Goal: Task Accomplishment & Management: Complete application form

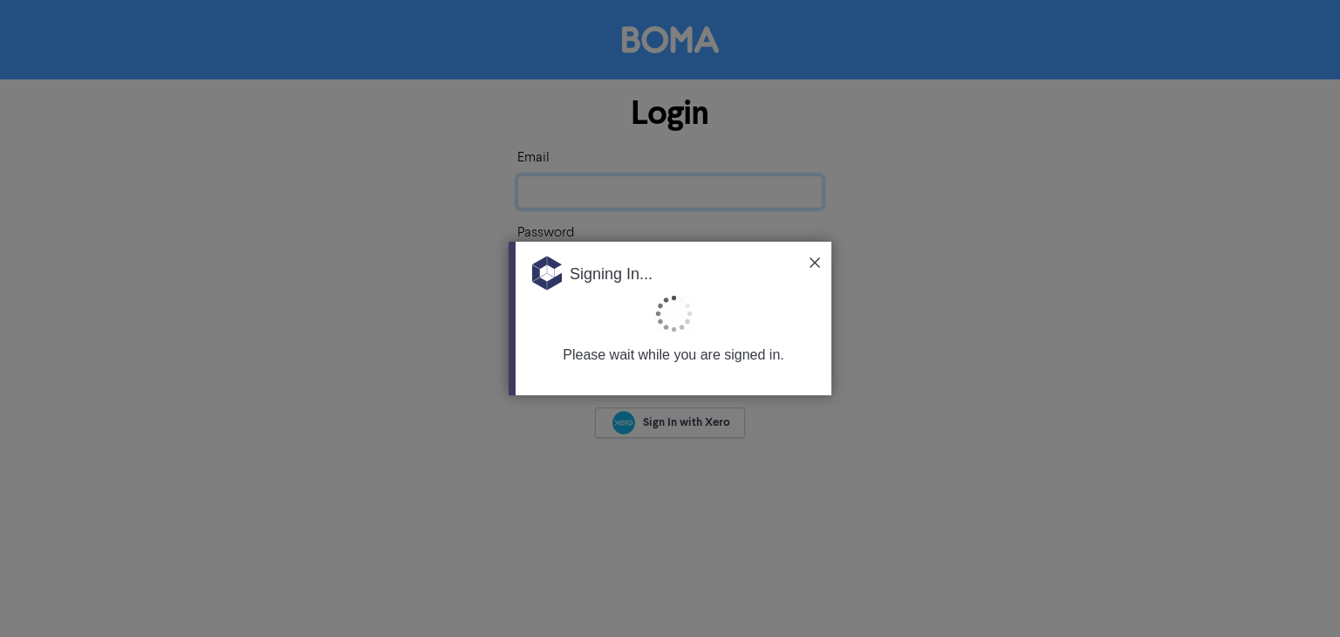
type input "[EMAIL_ADDRESS][DOMAIN_NAME]"
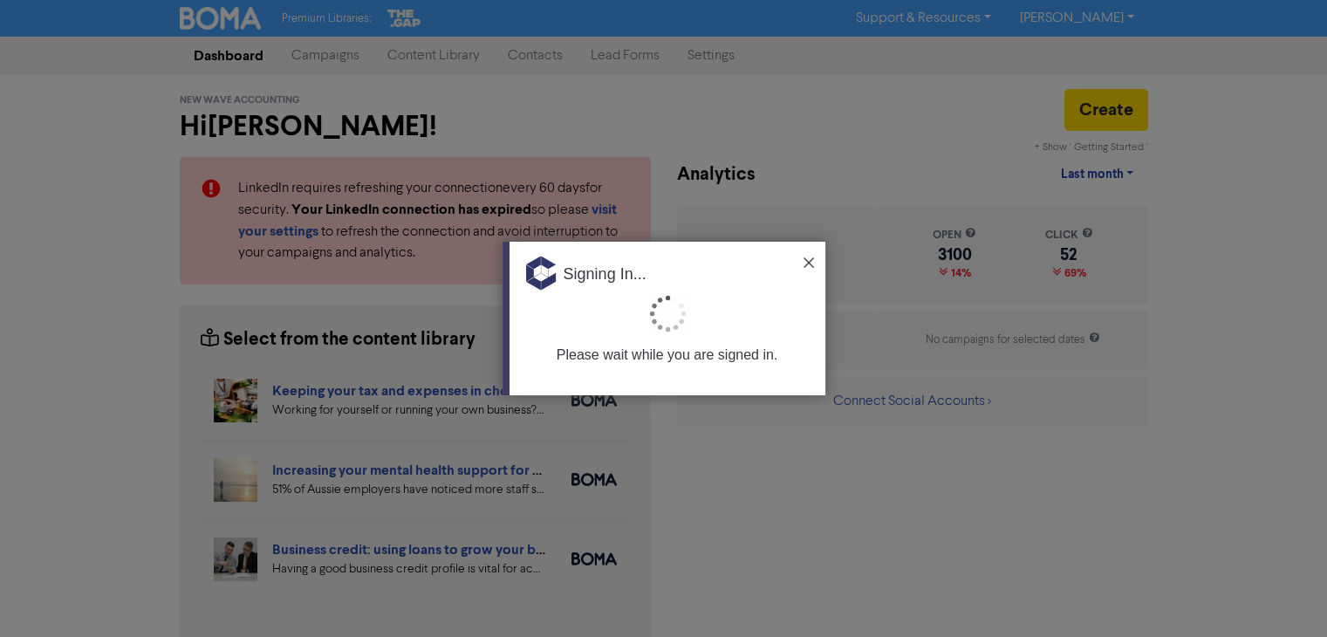
click at [806, 261] on img at bounding box center [809, 262] width 10 height 10
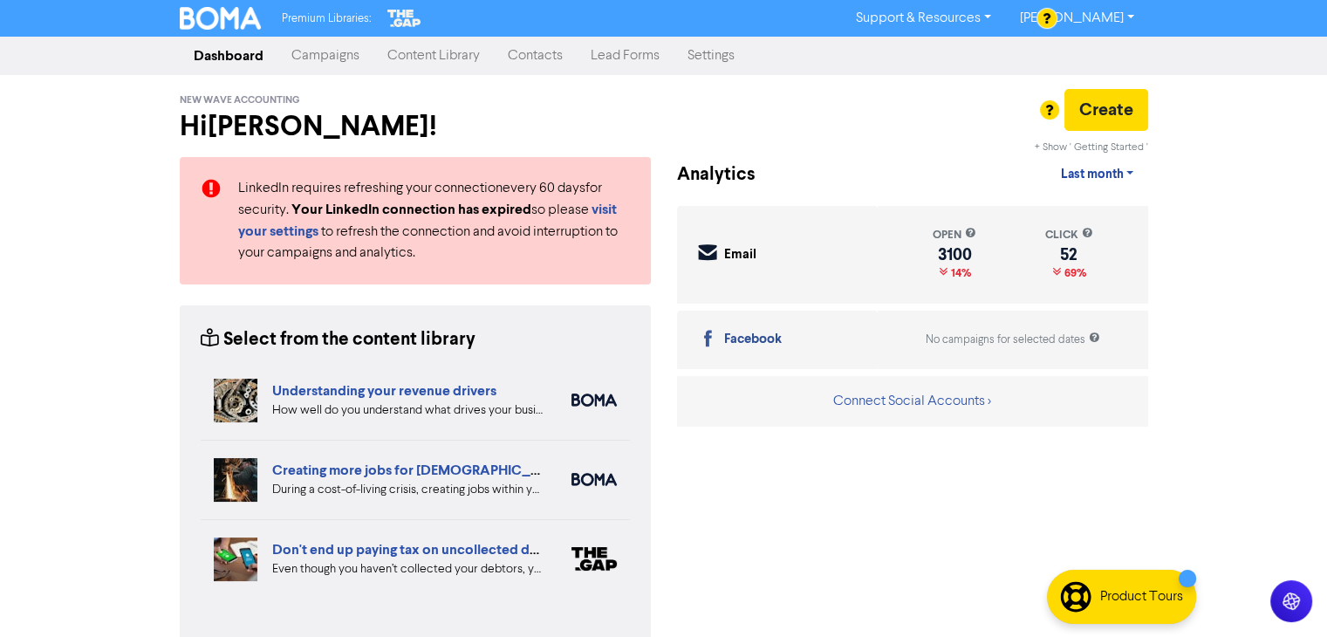
click at [544, 59] on link "Contacts" at bounding box center [535, 55] width 83 height 35
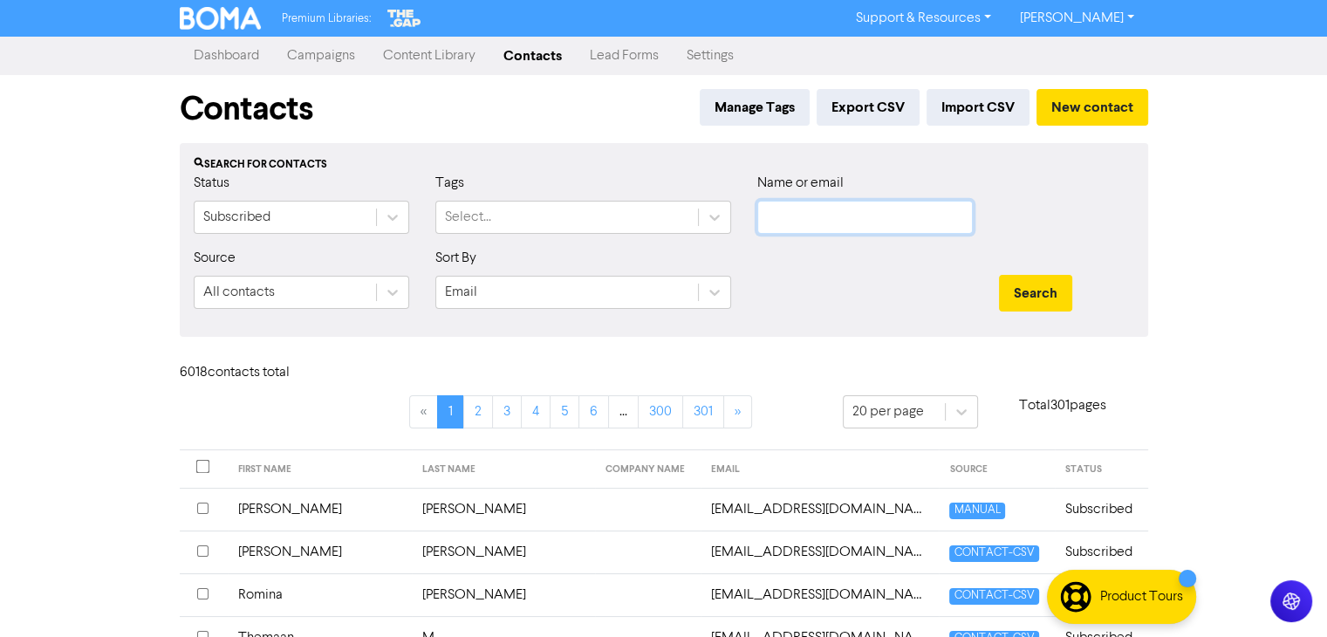
click at [861, 224] on input "text" at bounding box center [865, 217] width 216 height 33
click at [1120, 113] on button "New contact" at bounding box center [1093, 107] width 112 height 37
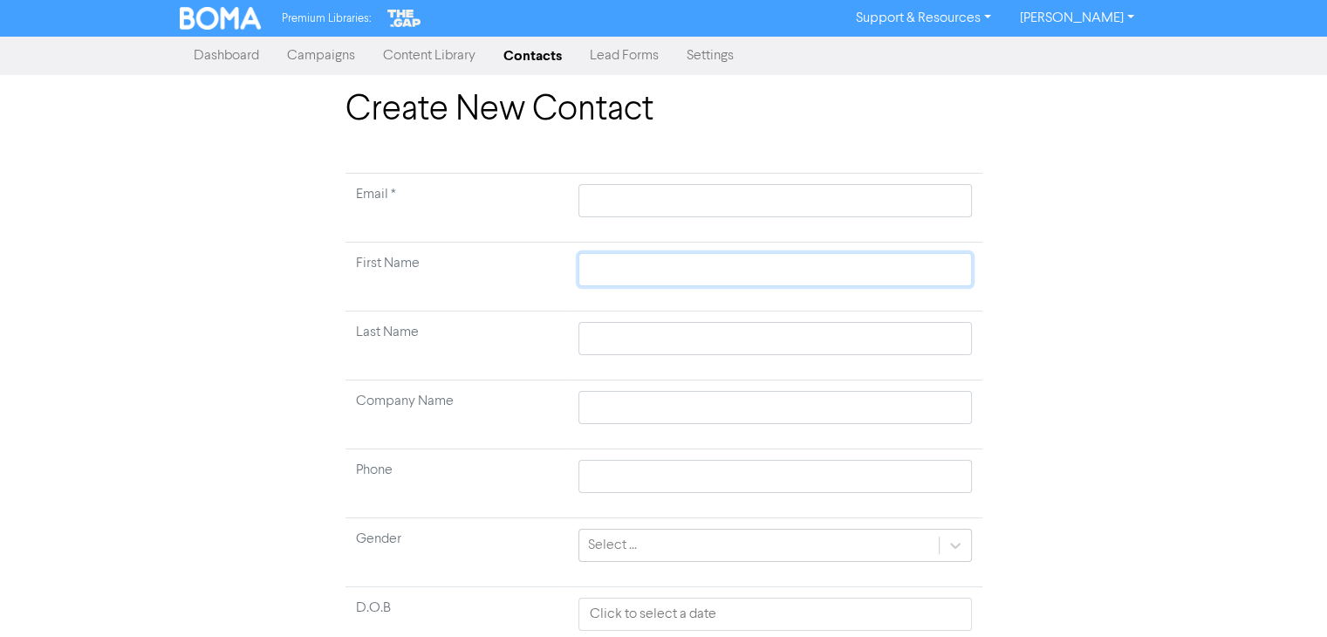
click at [614, 273] on input "text" at bounding box center [775, 269] width 393 height 33
paste input "[PERSON_NAME]"
type input "[PERSON_NAME]"
click at [611, 333] on input "text" at bounding box center [775, 338] width 393 height 33
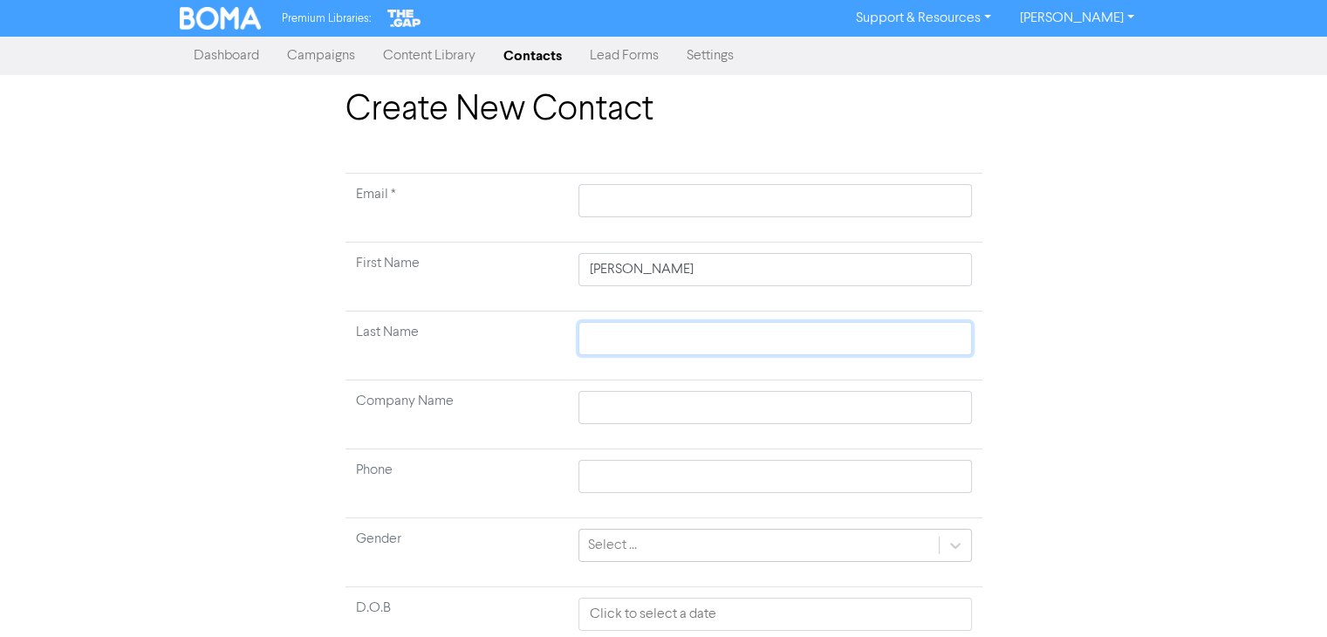
paste input "[PERSON_NAME]"
type input "[PERSON_NAME]"
drag, startPoint x: 636, startPoint y: 336, endPoint x: 581, endPoint y: 339, distance: 55.0
click at [581, 339] on input "[PERSON_NAME]" at bounding box center [775, 338] width 393 height 33
type input "[PERSON_NAME]"
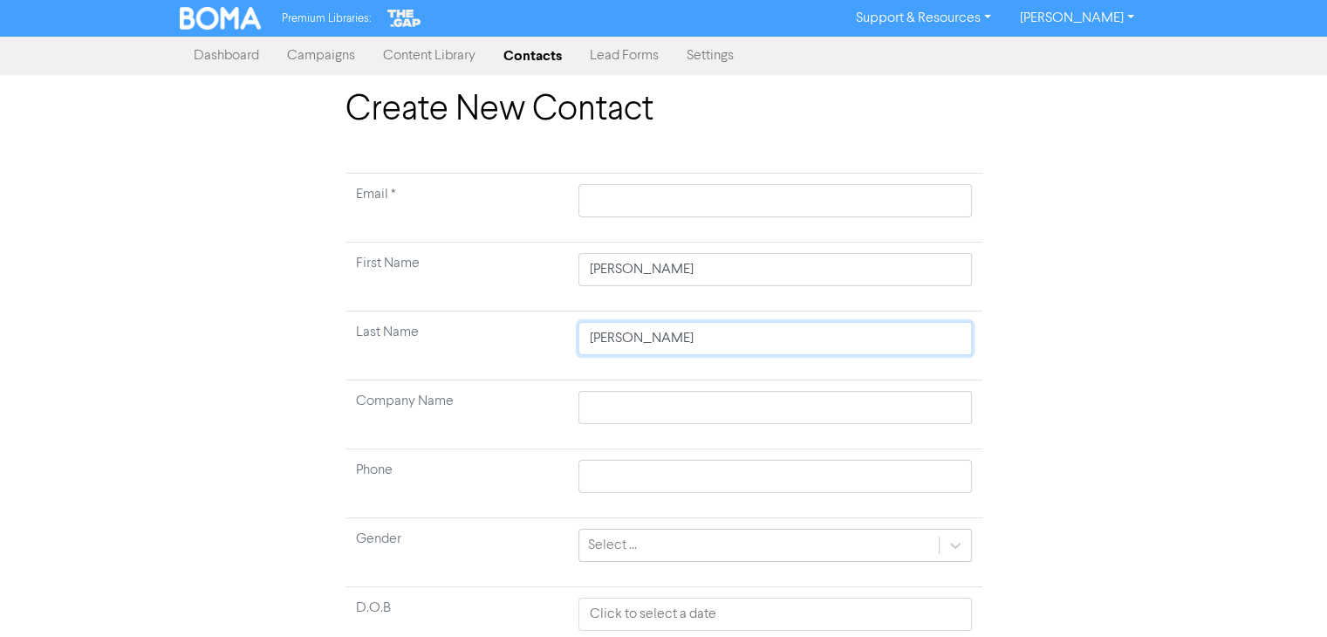
click at [594, 336] on input "[PERSON_NAME]" at bounding box center [775, 338] width 393 height 33
type input "[PERSON_NAME]"
drag, startPoint x: 646, startPoint y: 266, endPoint x: 665, endPoint y: 272, distance: 20.1
click at [683, 270] on input "[PERSON_NAME]" at bounding box center [775, 269] width 393 height 33
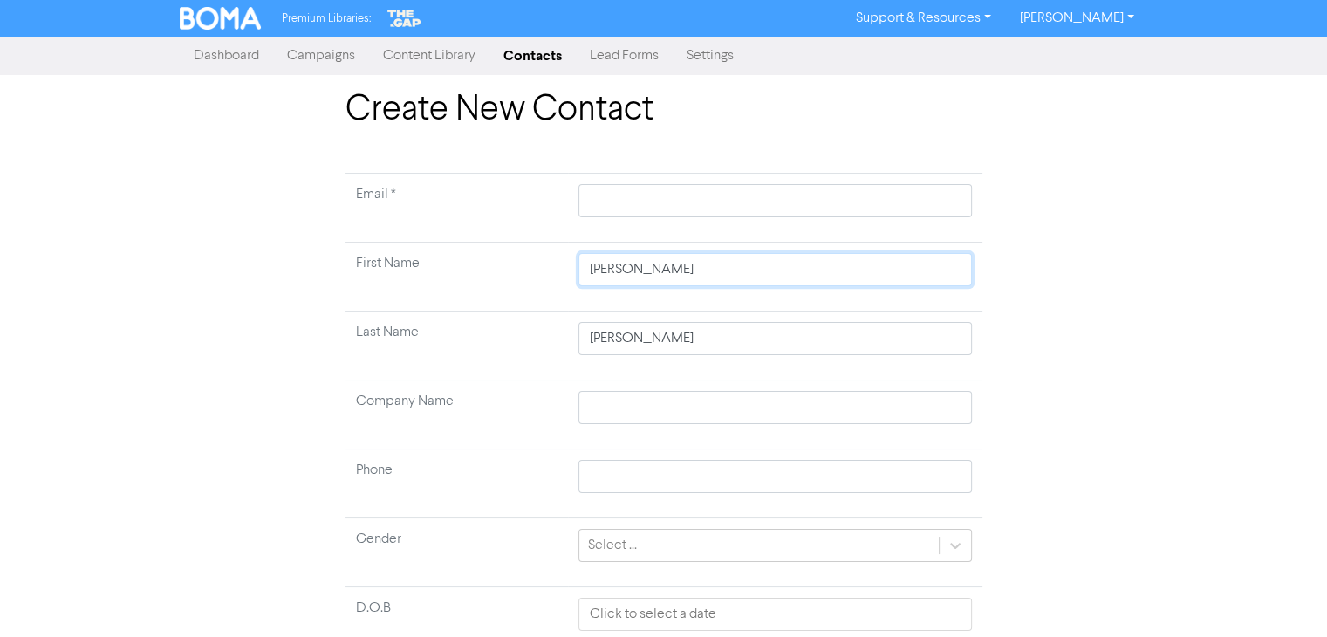
drag, startPoint x: 640, startPoint y: 269, endPoint x: 691, endPoint y: 276, distance: 51.1
click at [691, 276] on input "[PERSON_NAME]" at bounding box center [775, 269] width 393 height 33
type input "[PERSON_NAME]"
click at [726, 361] on td "[PERSON_NAME]" at bounding box center [775, 346] width 414 height 69
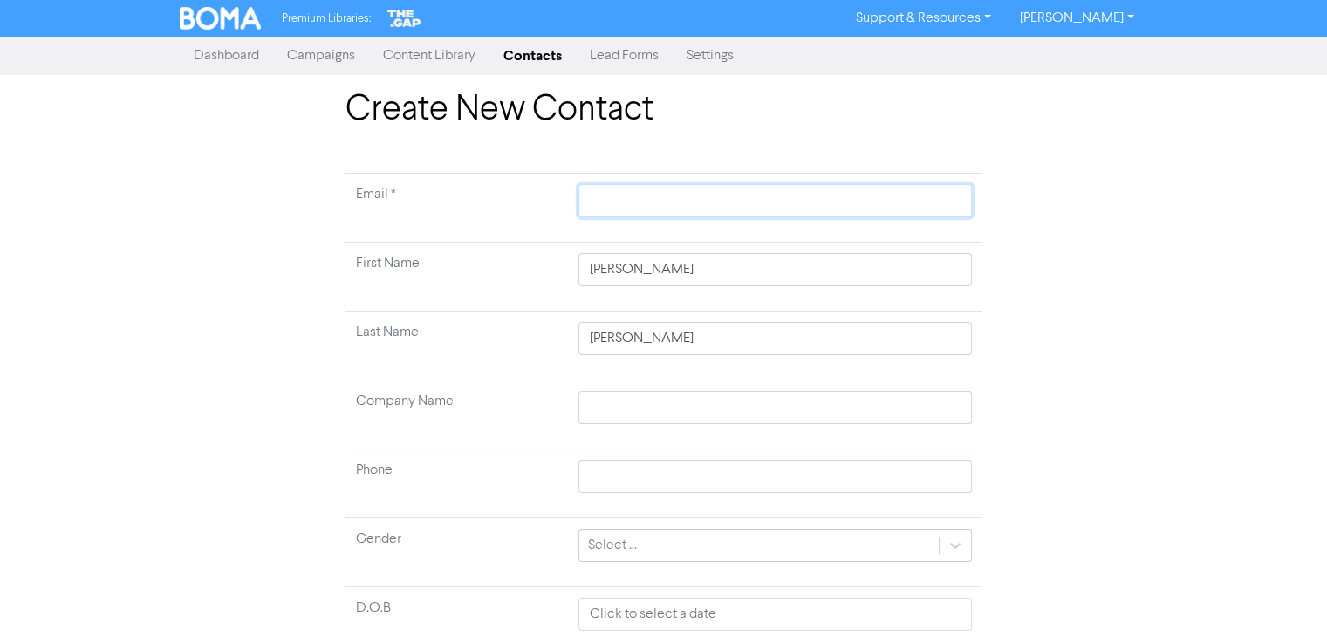
click at [620, 197] on input "text" at bounding box center [775, 200] width 393 height 33
paste input "[EMAIL_ADDRESS][DOMAIN_NAME]"
type input "[EMAIL_ADDRESS][DOMAIN_NAME]"
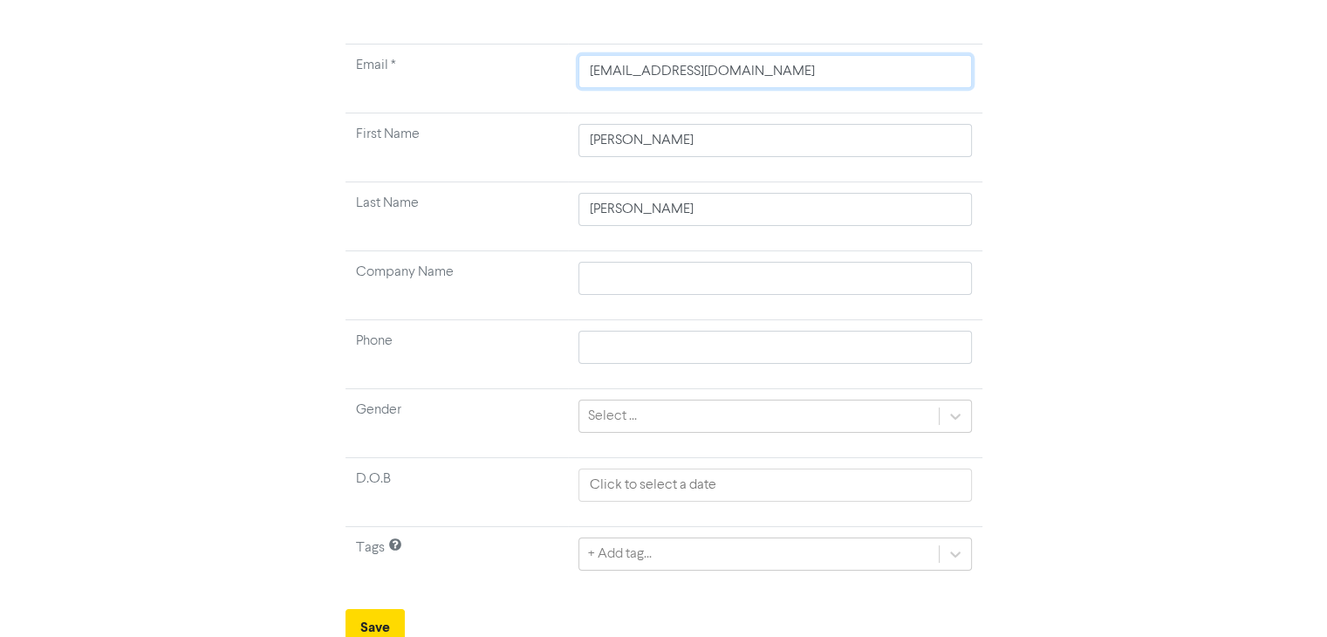
scroll to position [136, 0]
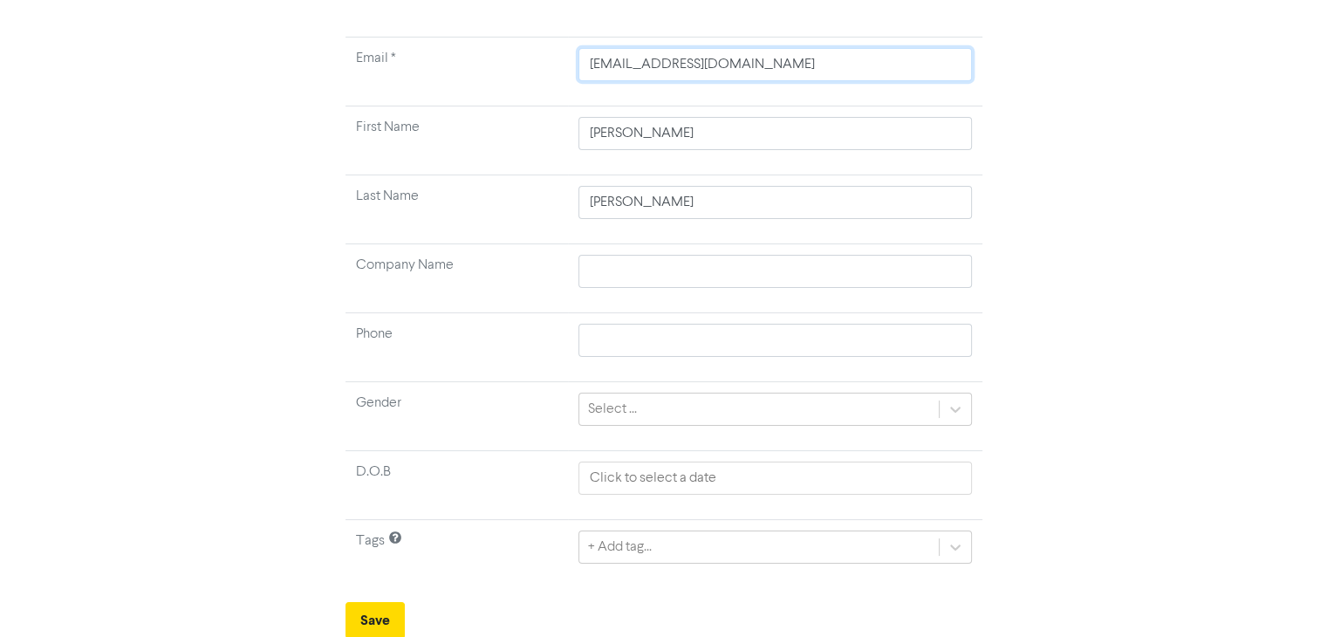
type input "[EMAIL_ADDRESS][DOMAIN_NAME]"
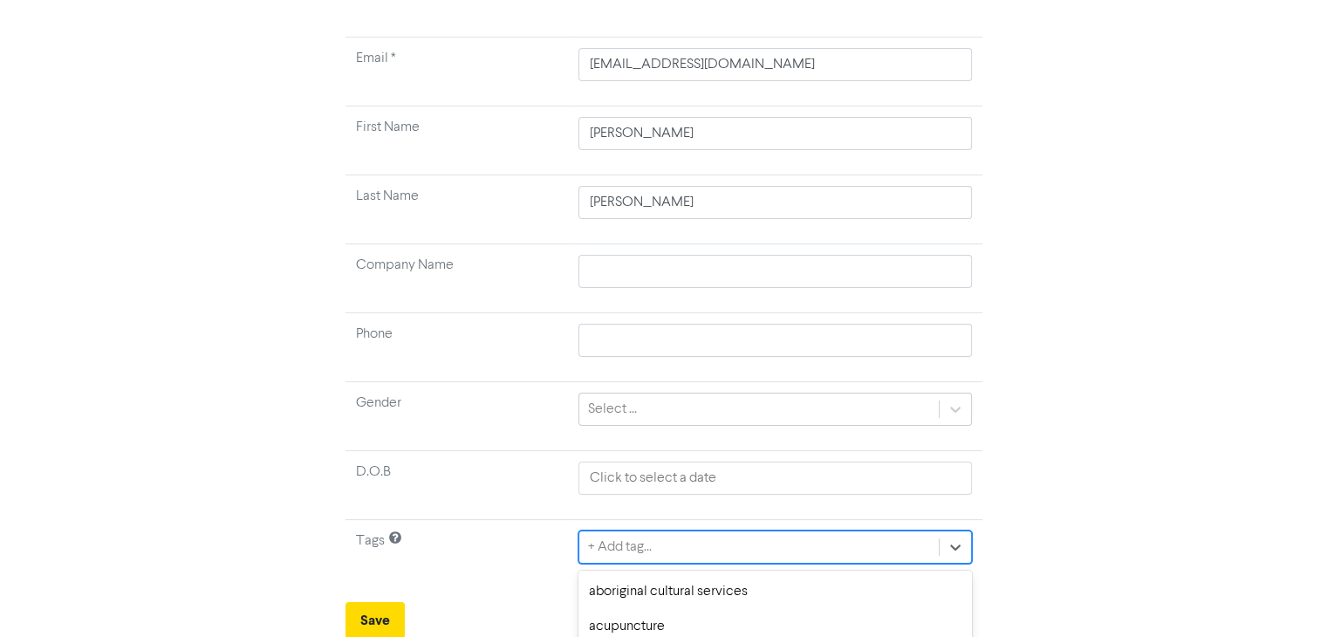
scroll to position [330, 0]
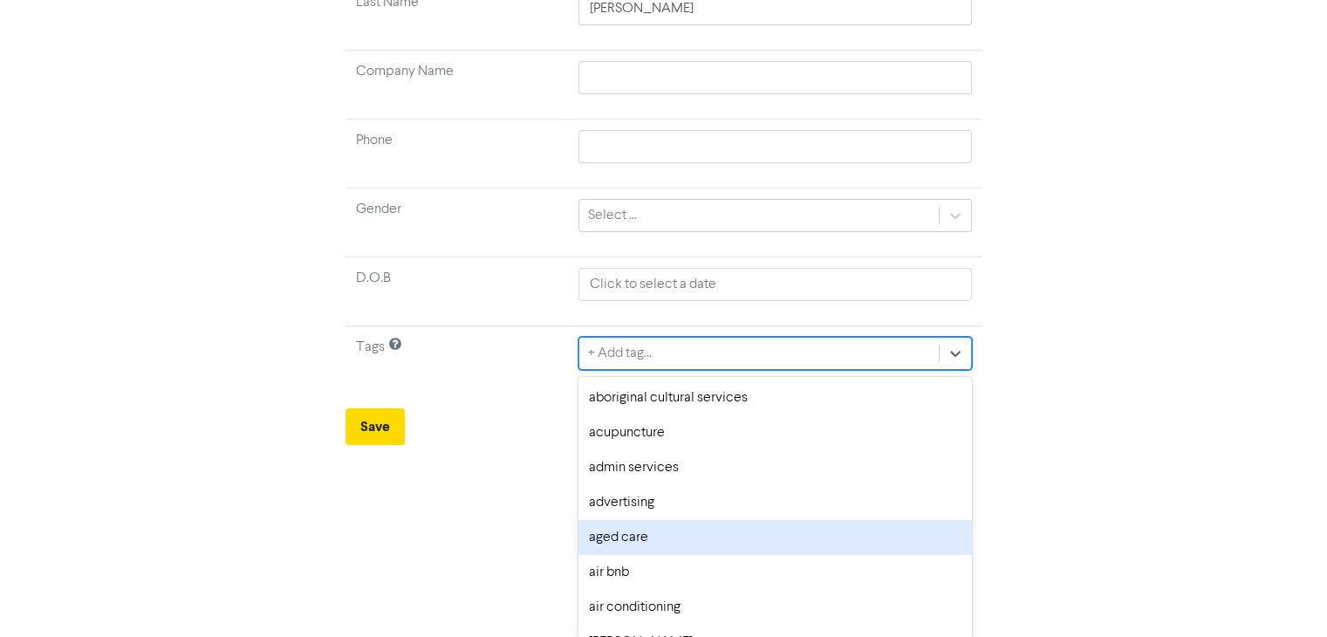
click at [845, 370] on div "option aged care focused, 5 of 286. 286 results available. Use Up and Down to c…" at bounding box center [775, 353] width 393 height 33
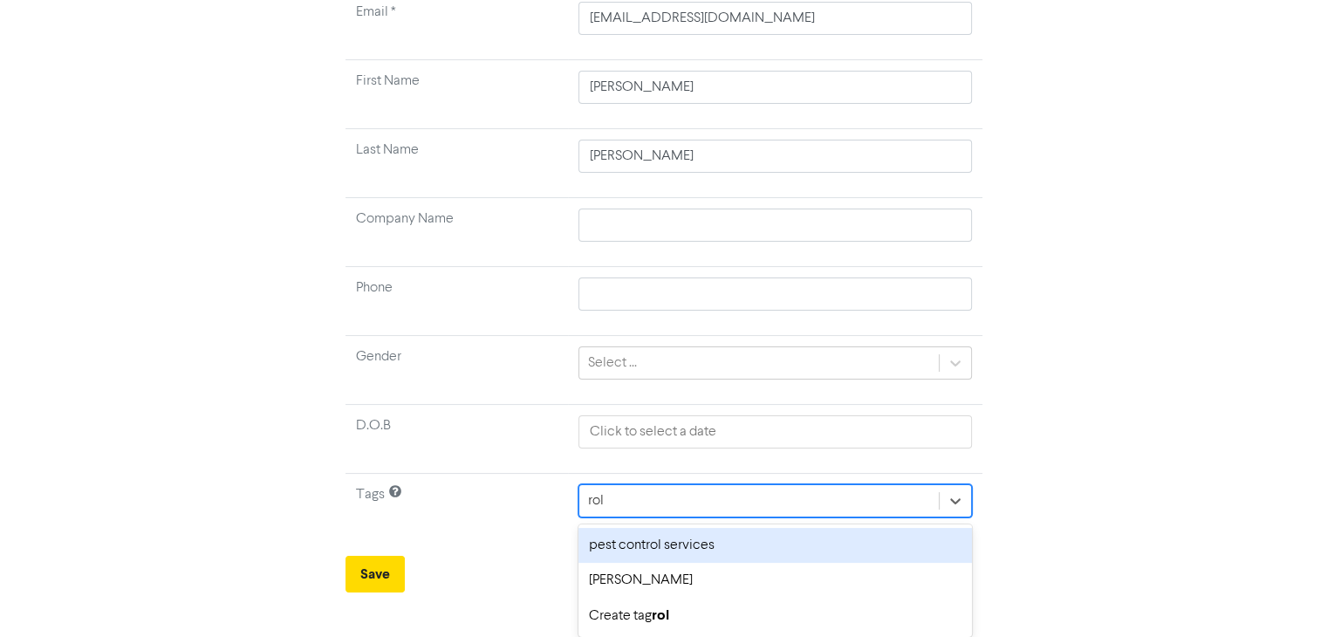
scroll to position [146, 0]
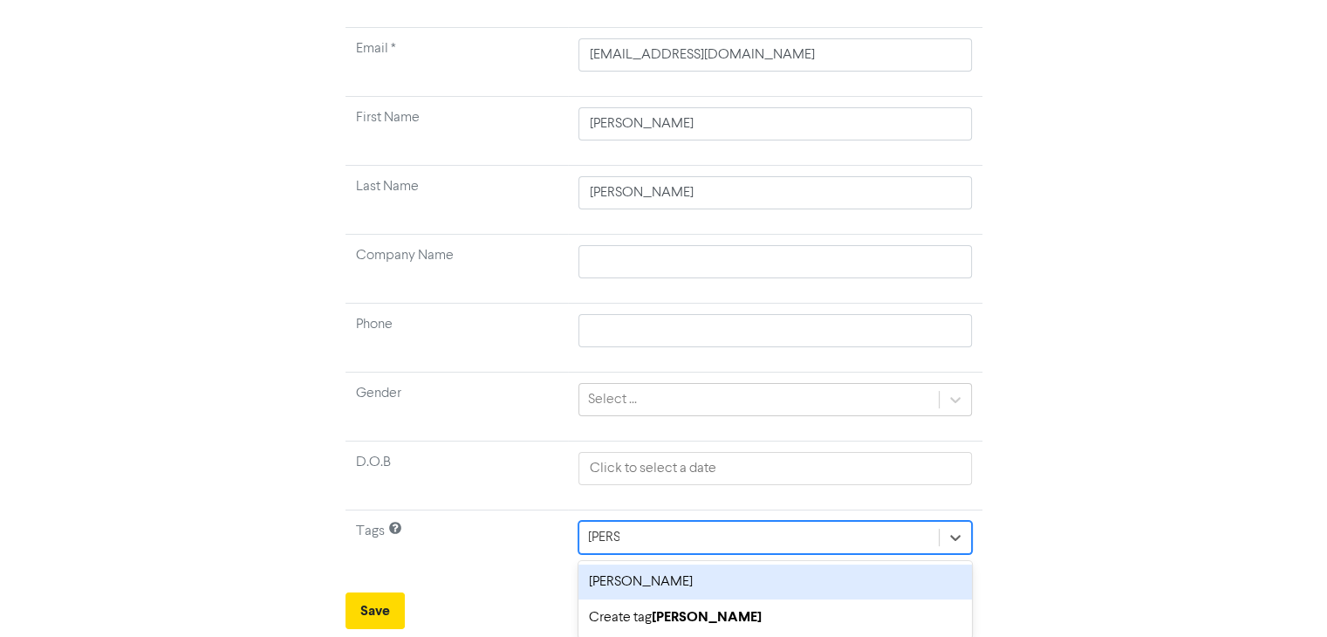
type input "[PERSON_NAME]"
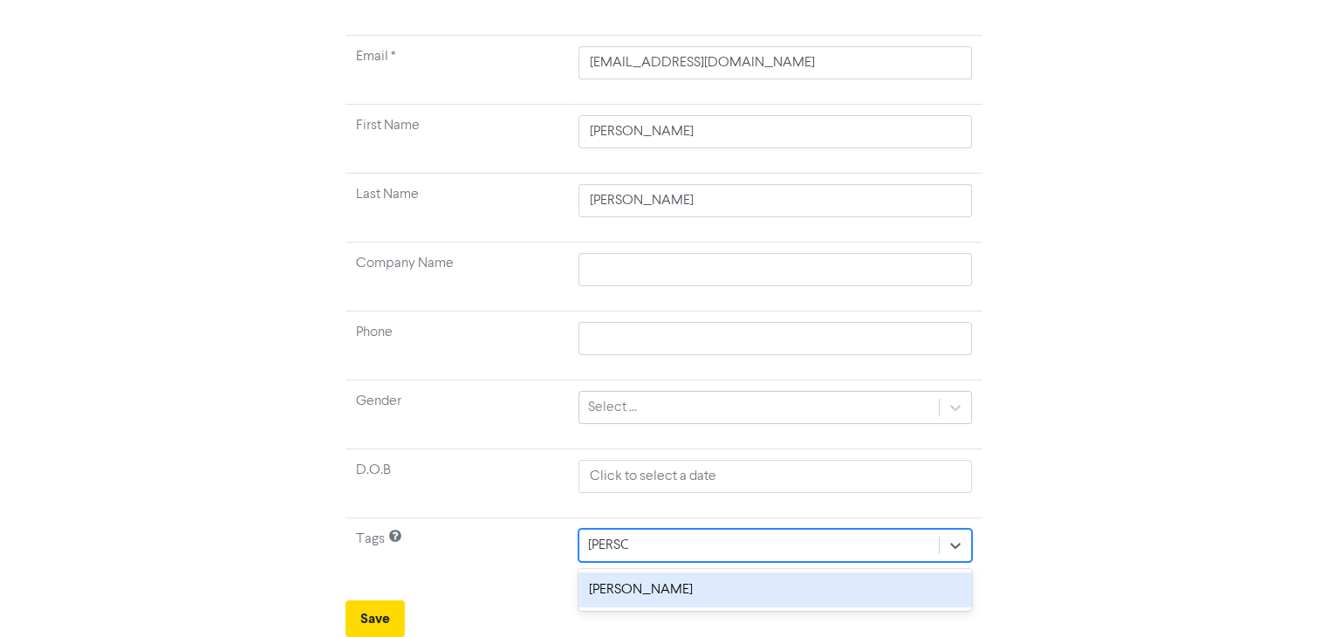
scroll to position [136, 0]
click at [674, 594] on div "[PERSON_NAME]" at bounding box center [775, 591] width 393 height 35
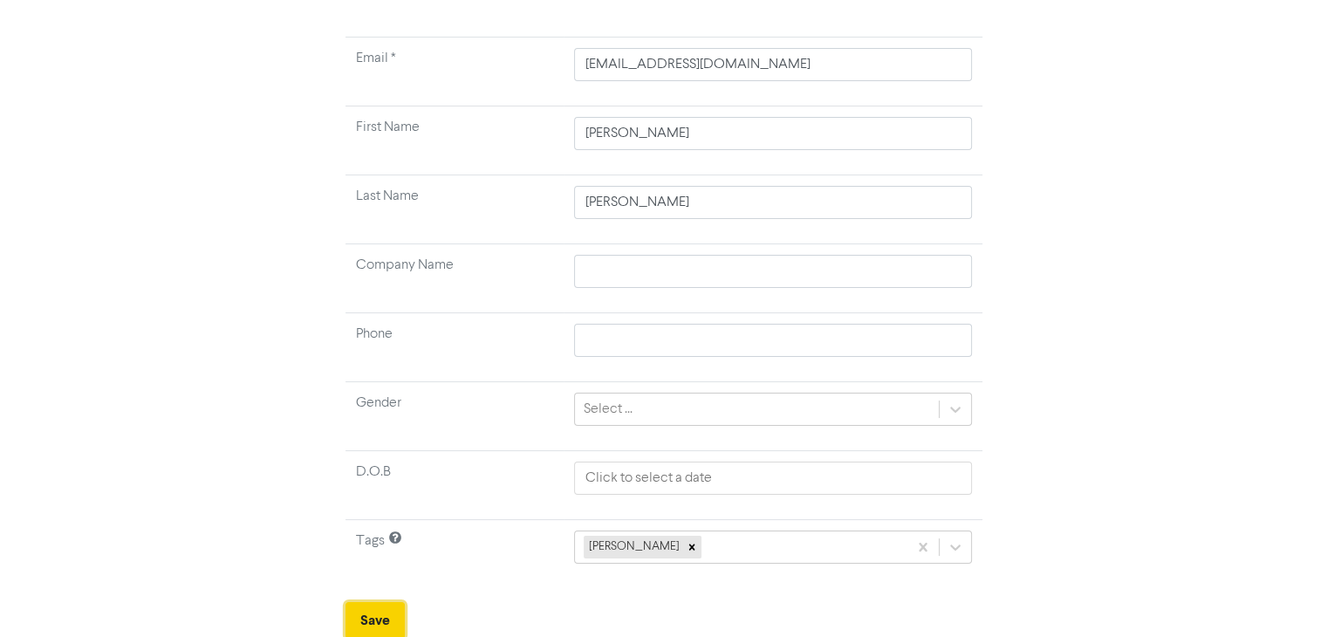
click at [379, 612] on button "Save" at bounding box center [375, 620] width 59 height 37
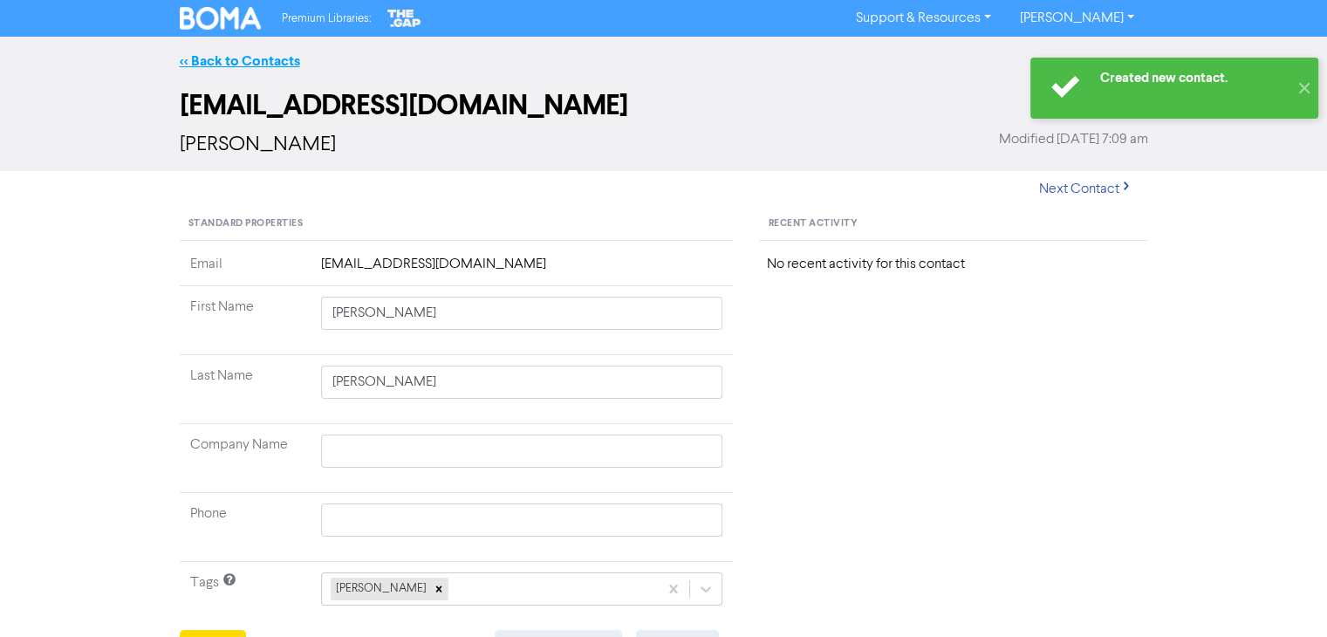
click at [257, 60] on link "<< Back to Contacts" at bounding box center [240, 60] width 120 height 17
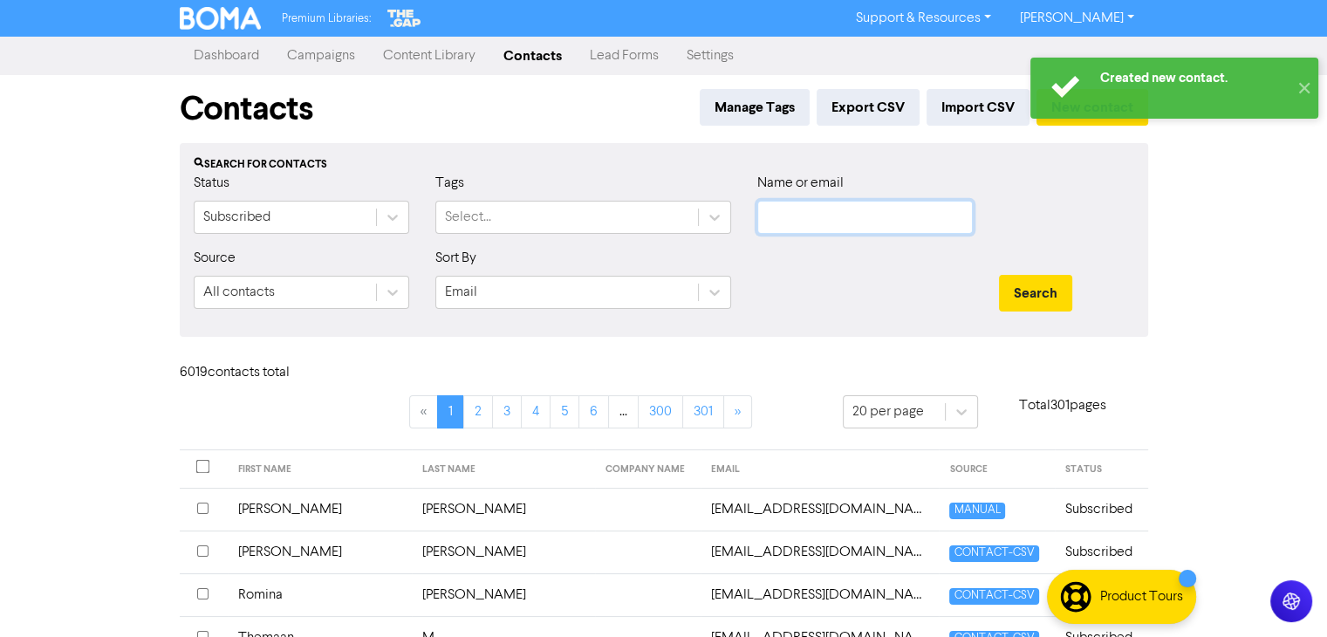
click at [813, 210] on input "text" at bounding box center [865, 217] width 216 height 33
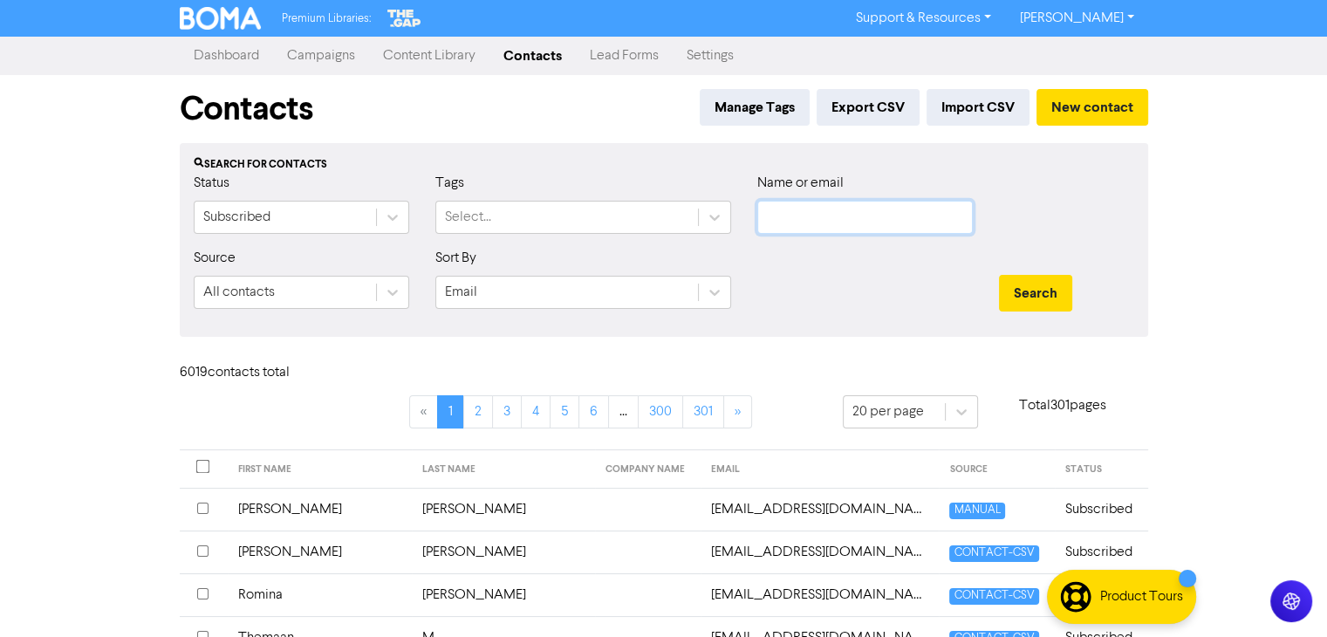
click at [829, 208] on input "text" at bounding box center [865, 217] width 216 height 33
paste input "[EMAIL_ADDRESS][DOMAIN_NAME]"
type input "[EMAIL_ADDRESS][DOMAIN_NAME]"
click at [1065, 296] on button "Search" at bounding box center [1035, 293] width 73 height 37
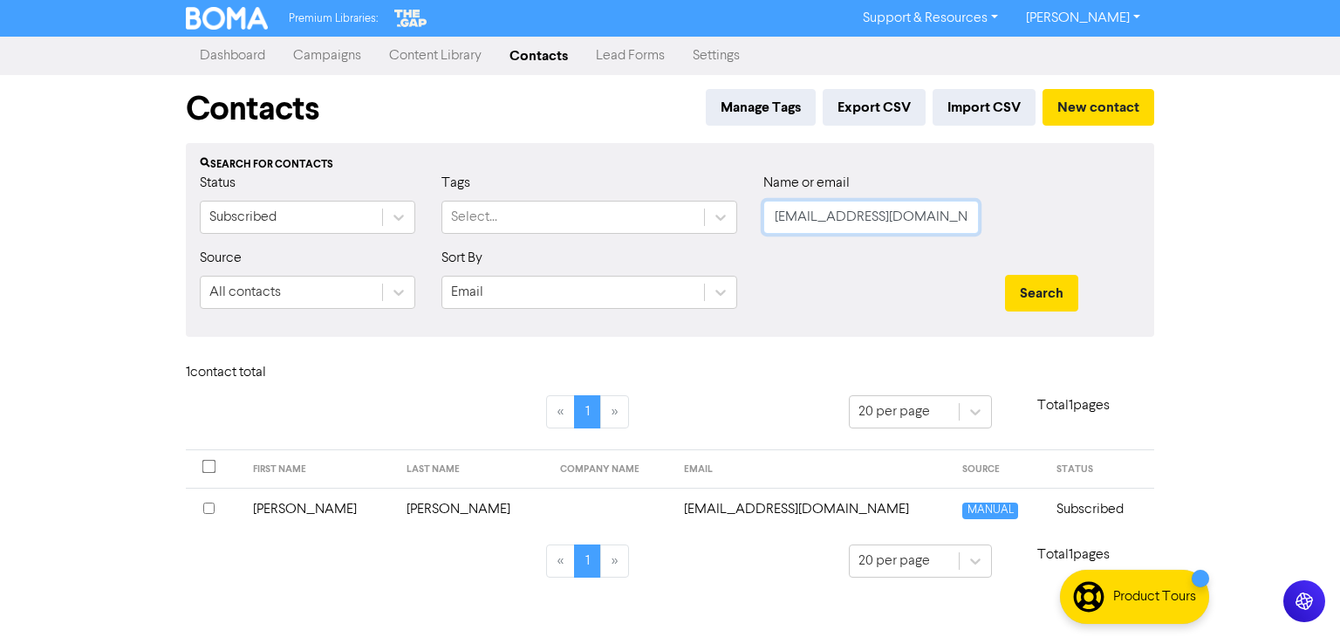
drag, startPoint x: 914, startPoint y: 224, endPoint x: 930, endPoint y: 298, distance: 75.0
click at [661, 243] on div "Status Subscribed Tags Select... Name or email [EMAIL_ADDRESS][DOMAIN_NAME]" at bounding box center [670, 210] width 967 height 75
paste input "[PERSON_NAME]"
type input "[PERSON_NAME]"
click at [1044, 284] on button "Search" at bounding box center [1041, 293] width 73 height 37
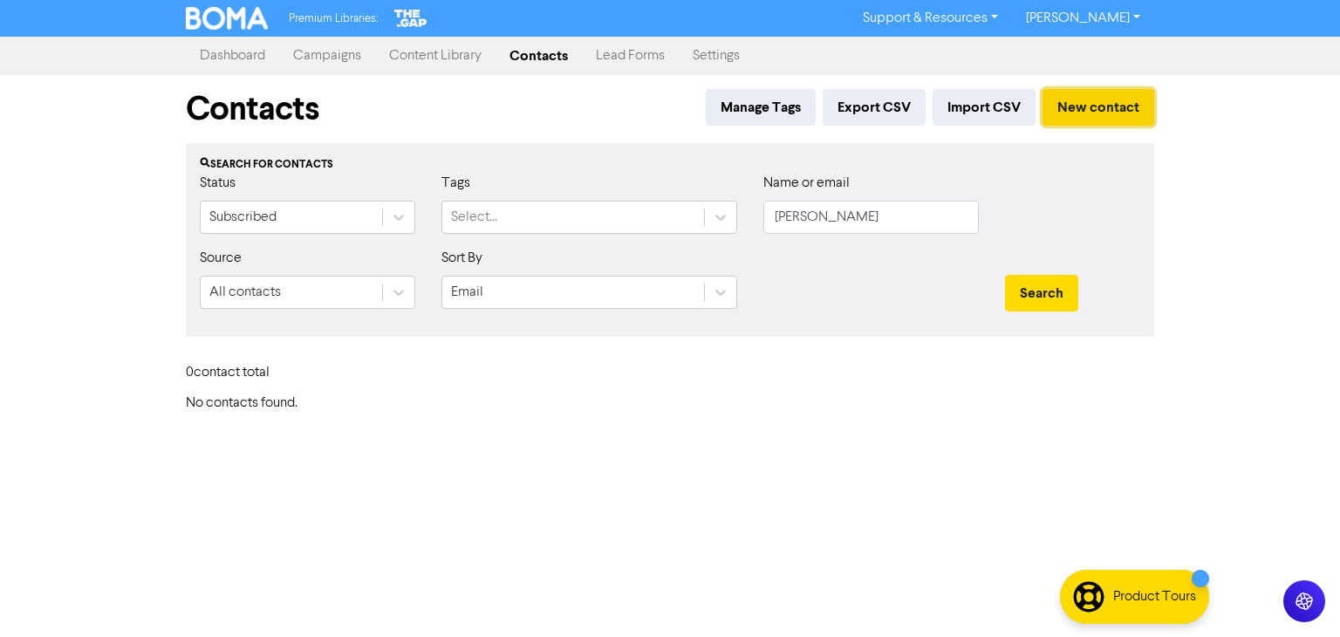
click at [1096, 104] on button "New contact" at bounding box center [1099, 107] width 112 height 37
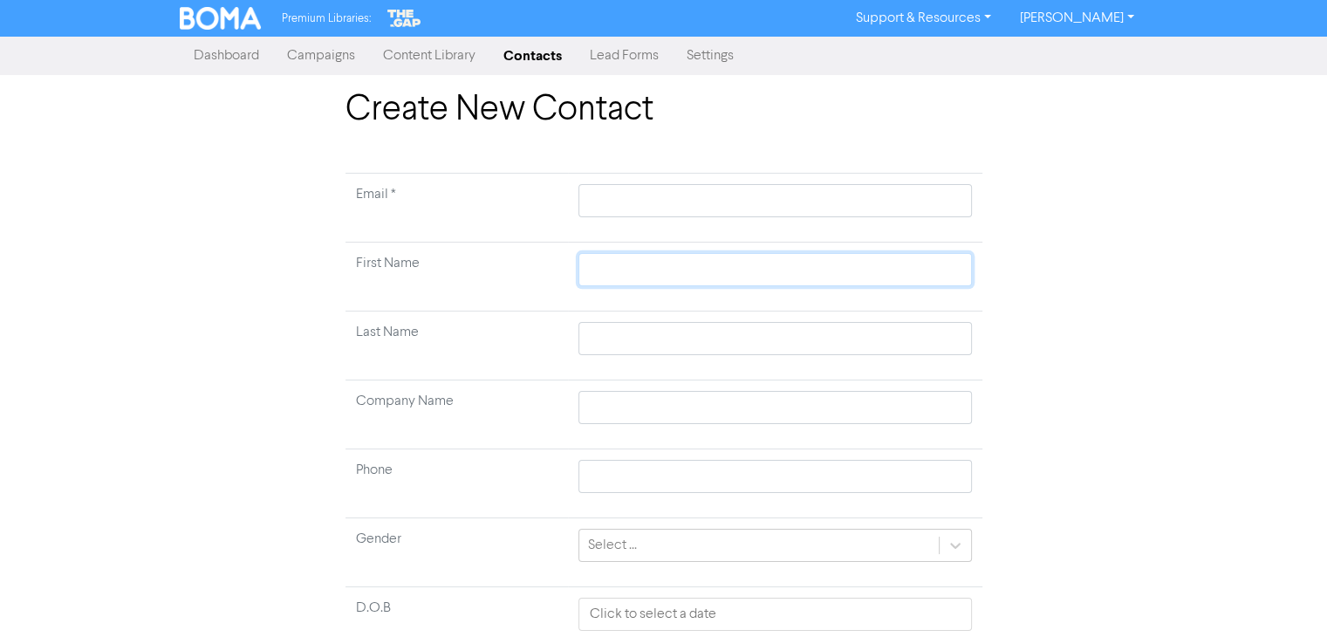
click at [633, 274] on input "text" at bounding box center [775, 269] width 393 height 33
paste input "[PERSON_NAME]"
type input "[PERSON_NAME]"
drag, startPoint x: 613, startPoint y: 269, endPoint x: 681, endPoint y: 269, distance: 67.2
click at [681, 269] on input "[PERSON_NAME]" at bounding box center [775, 269] width 393 height 33
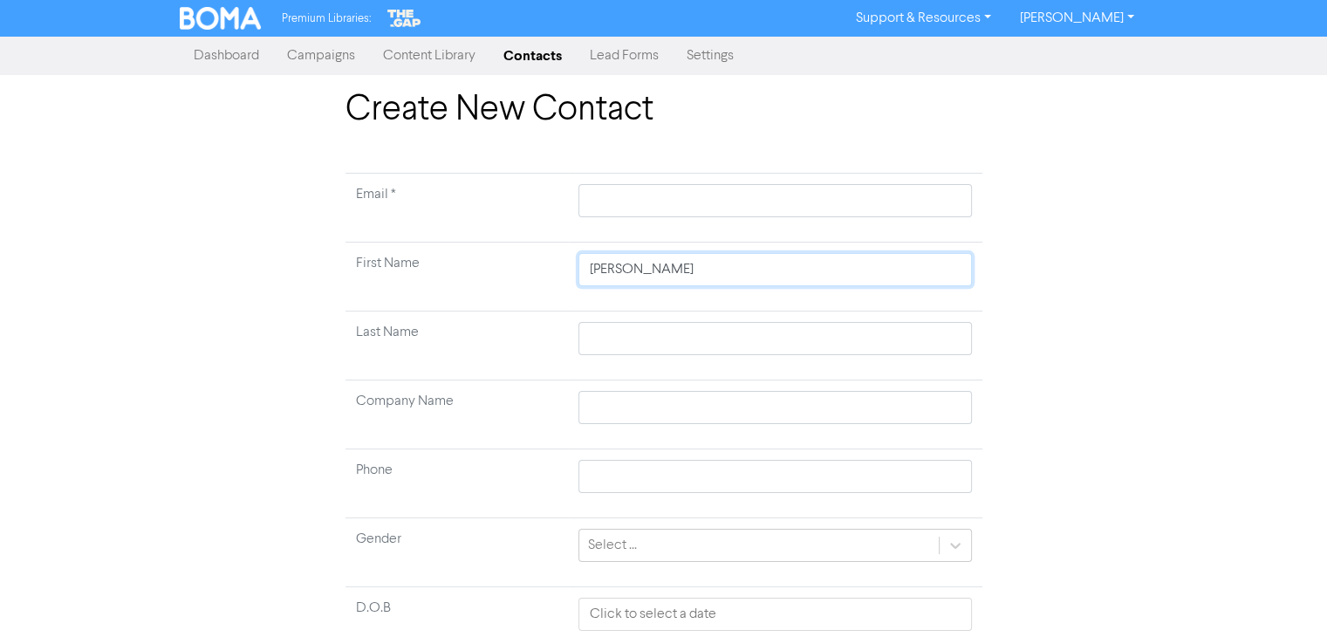
type input "[PERSON_NAME]"
click at [604, 336] on input "text" at bounding box center [775, 338] width 393 height 33
paste input "[PERSON_NAME]"
type input "[PERSON_NAME]"
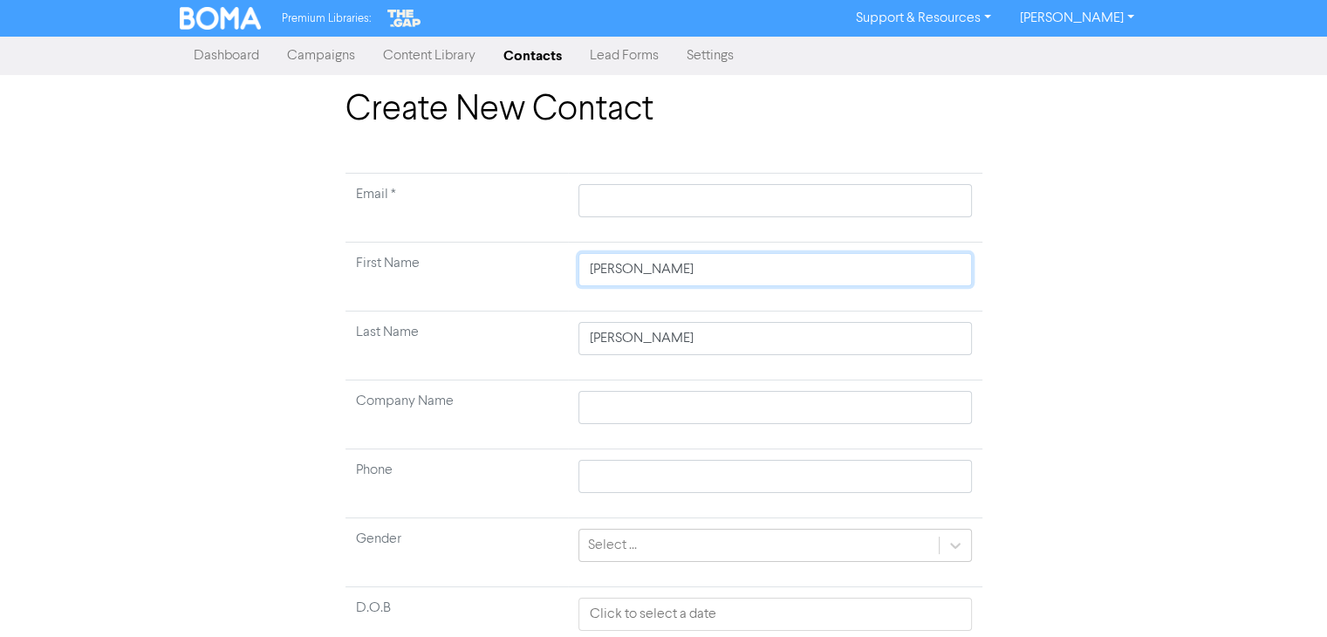
drag, startPoint x: 672, startPoint y: 263, endPoint x: 610, endPoint y: 270, distance: 62.3
click at [610, 270] on input "[PERSON_NAME]" at bounding box center [775, 269] width 393 height 33
type input "[PERSON_NAME]"
click at [664, 201] on input "text" at bounding box center [775, 200] width 393 height 33
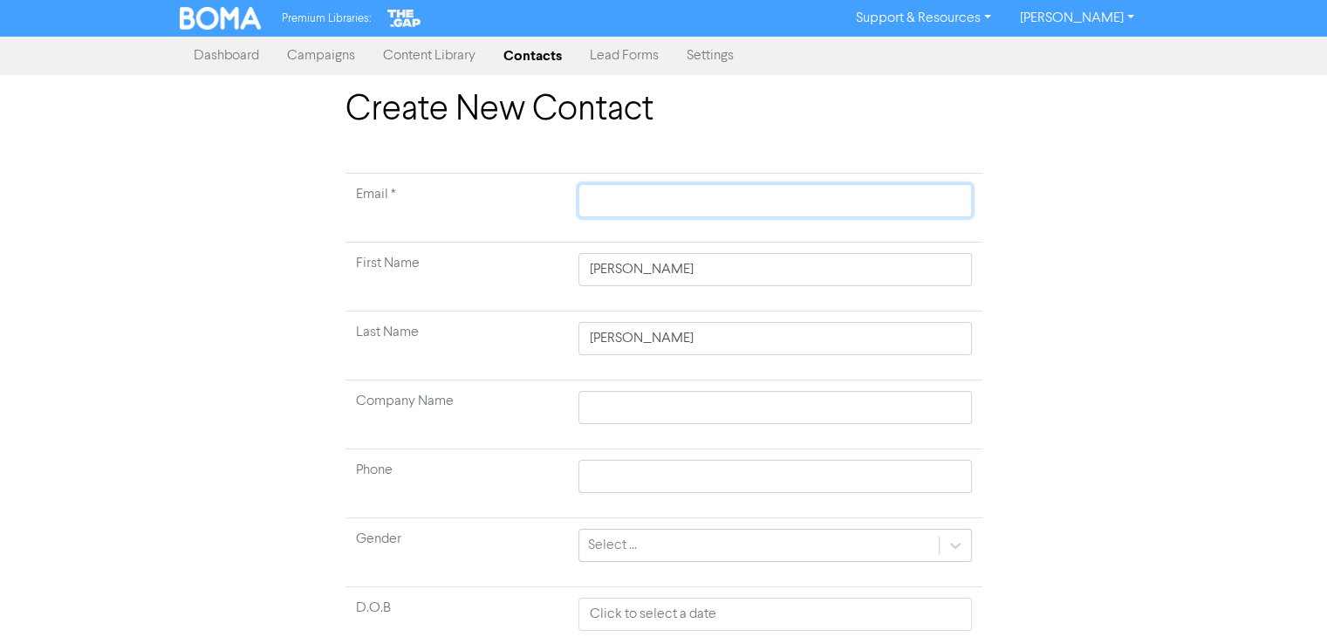
paste input "[EMAIL_ADDRESS][DOMAIN_NAME]"
type input "[EMAIL_ADDRESS][DOMAIN_NAME]"
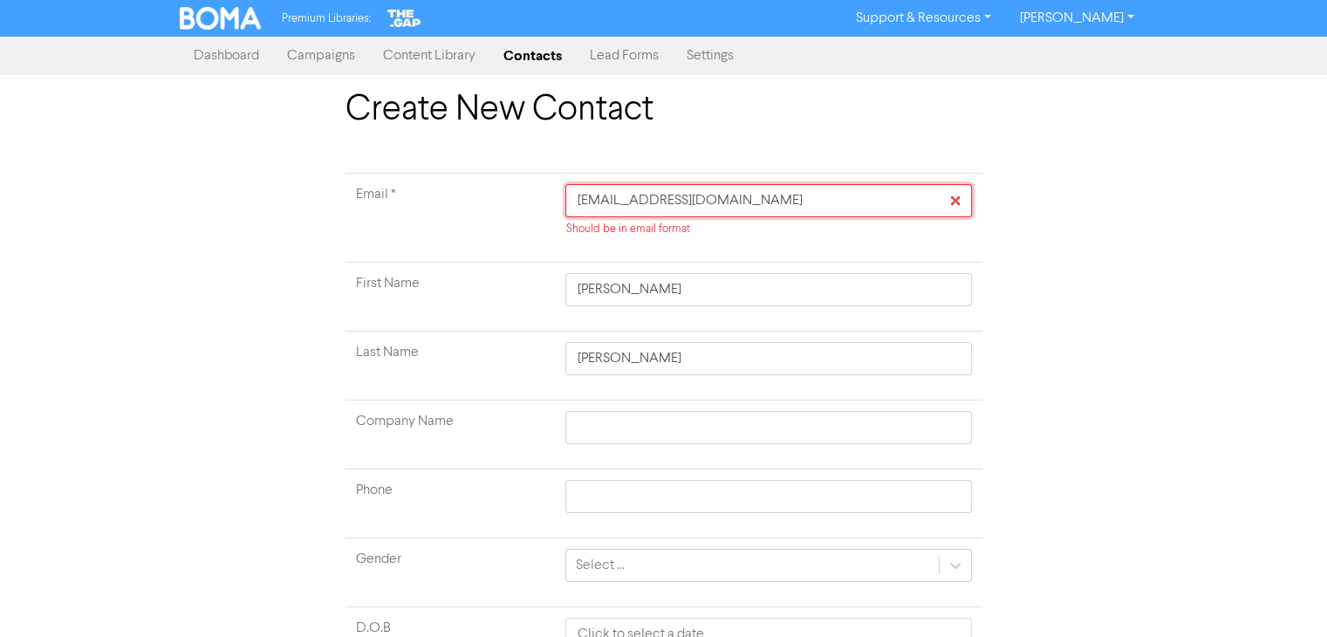
click at [579, 204] on input "[EMAIL_ADDRESS][DOMAIN_NAME]" at bounding box center [768, 200] width 406 height 33
type input "[EMAIL_ADDRESS][DOMAIN_NAME]"
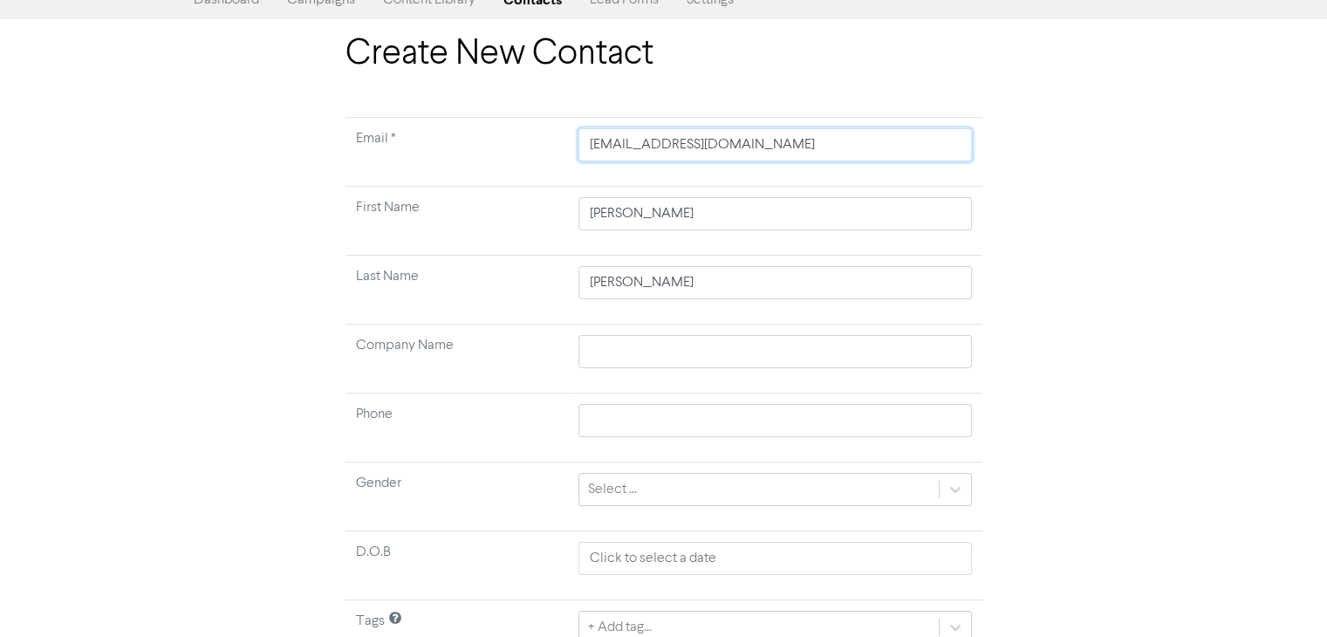
scroll to position [136, 0]
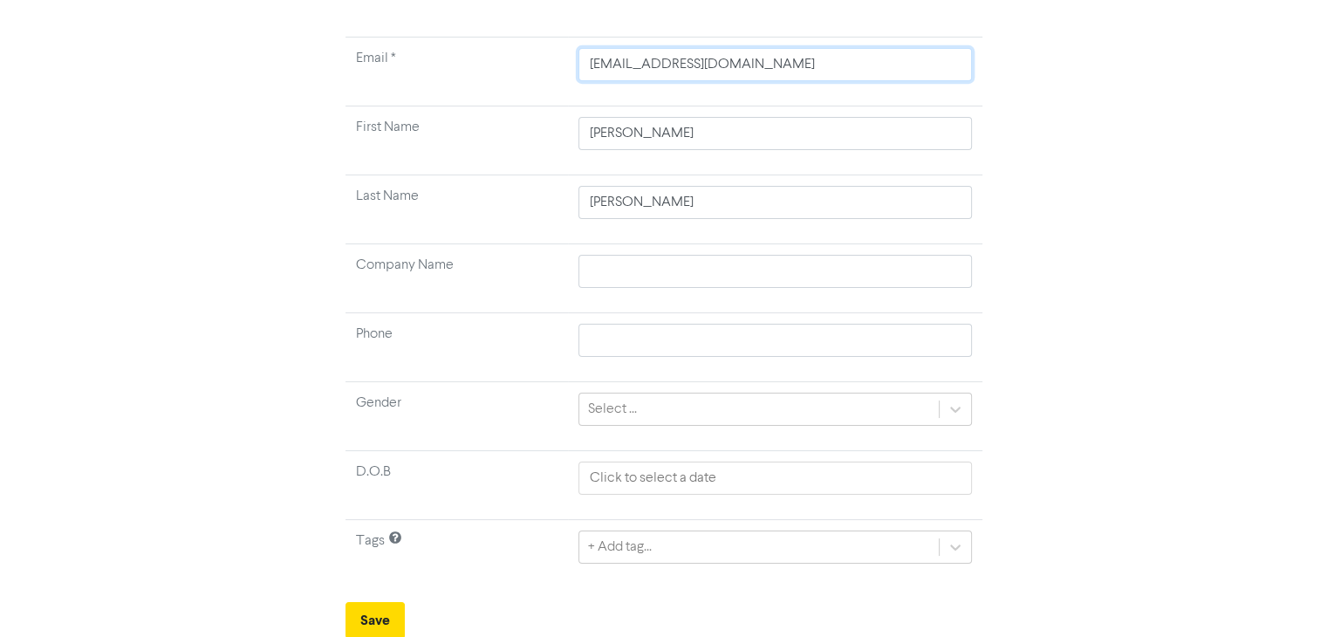
type input "[EMAIL_ADDRESS][DOMAIN_NAME]"
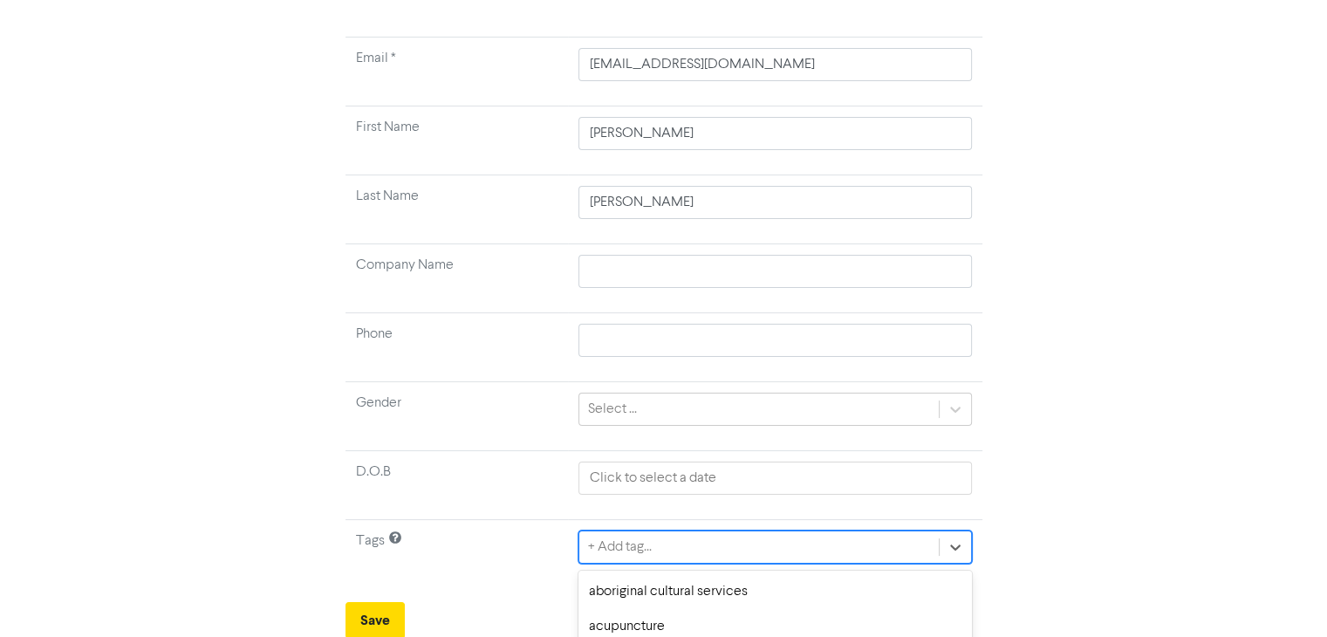
scroll to position [330, 0]
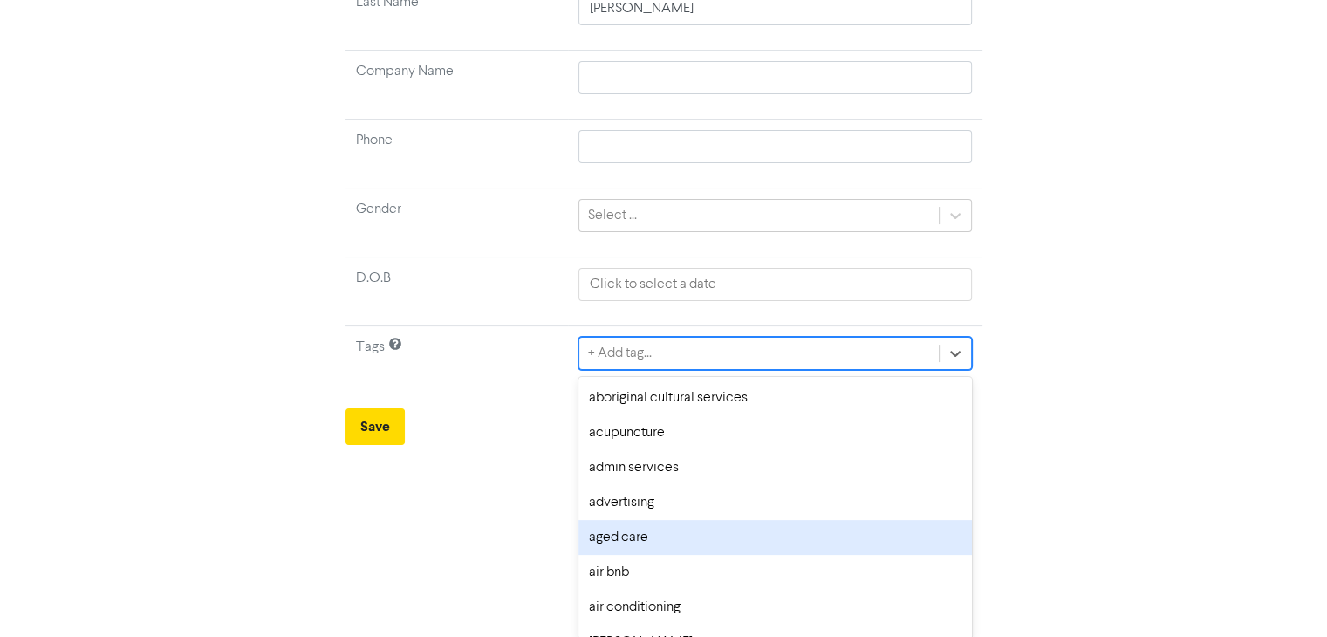
click at [674, 370] on div "option aged care focused, 5 of 286. 286 results available. Use Up and Down to c…" at bounding box center [775, 353] width 393 height 33
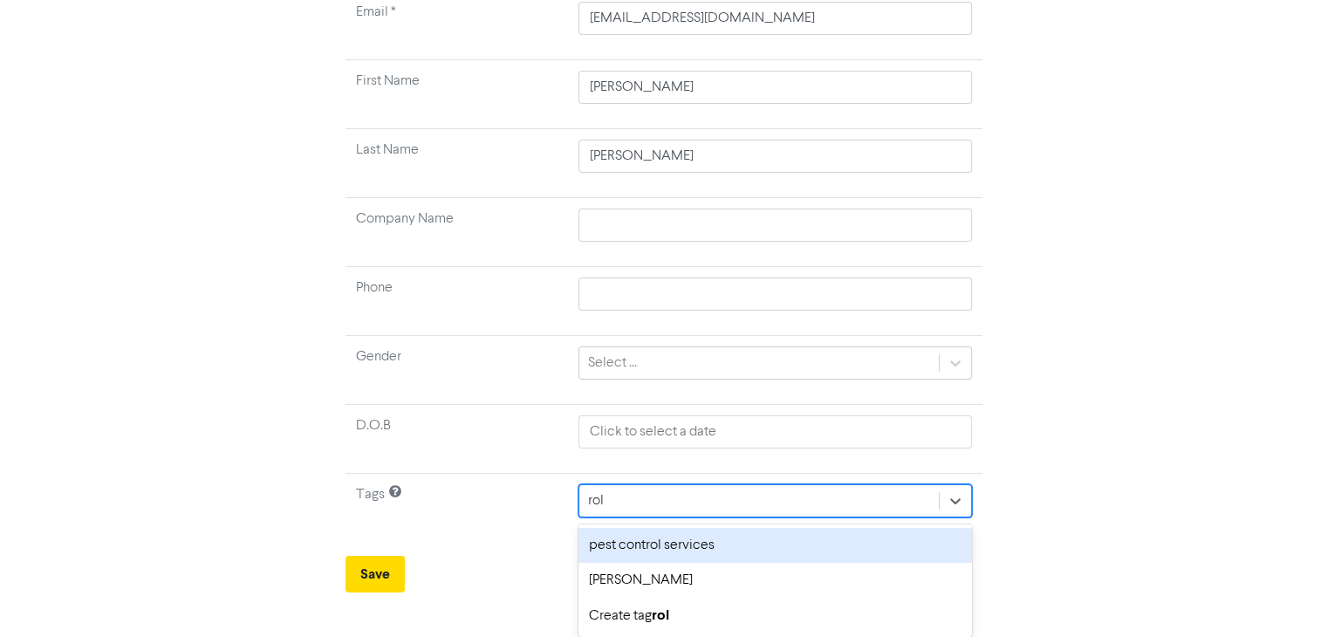
scroll to position [146, 0]
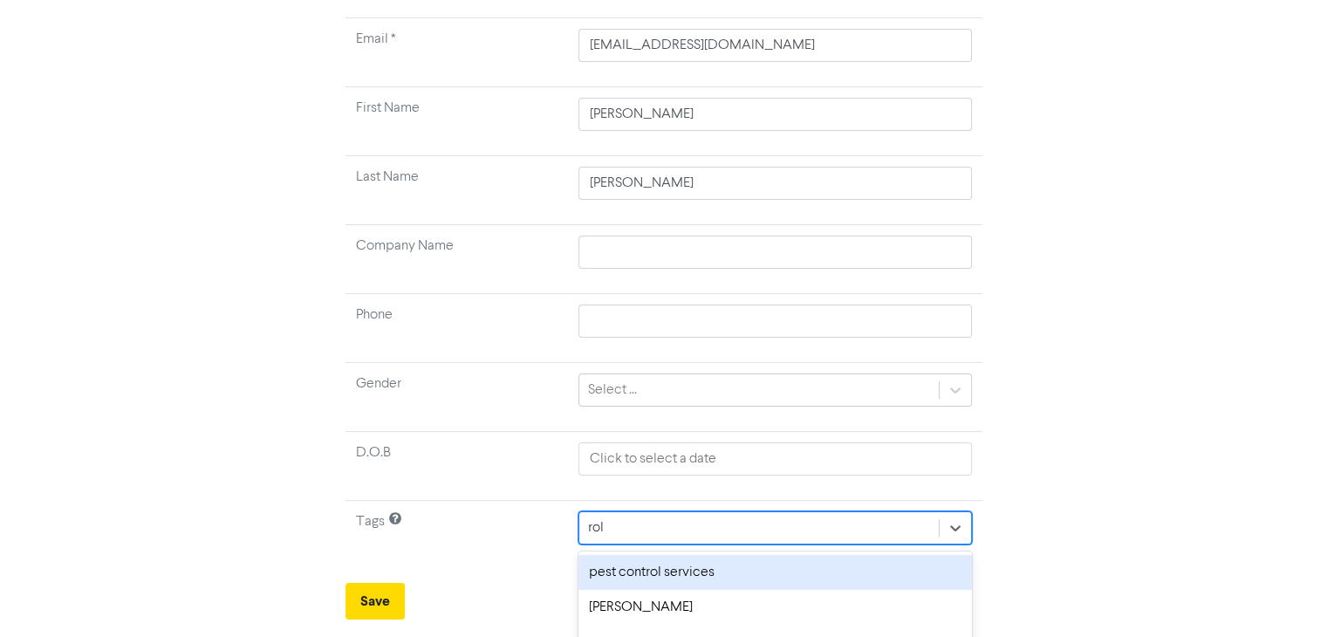
type input "rola"
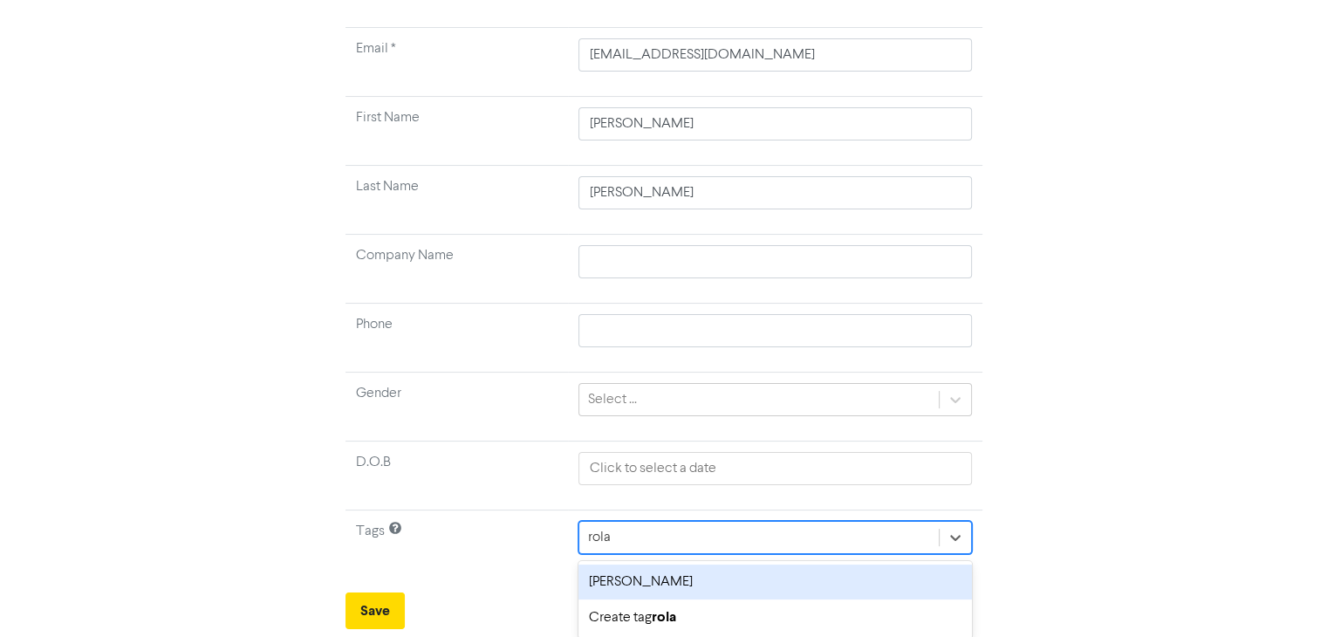
click at [669, 583] on div "[PERSON_NAME]" at bounding box center [775, 582] width 393 height 35
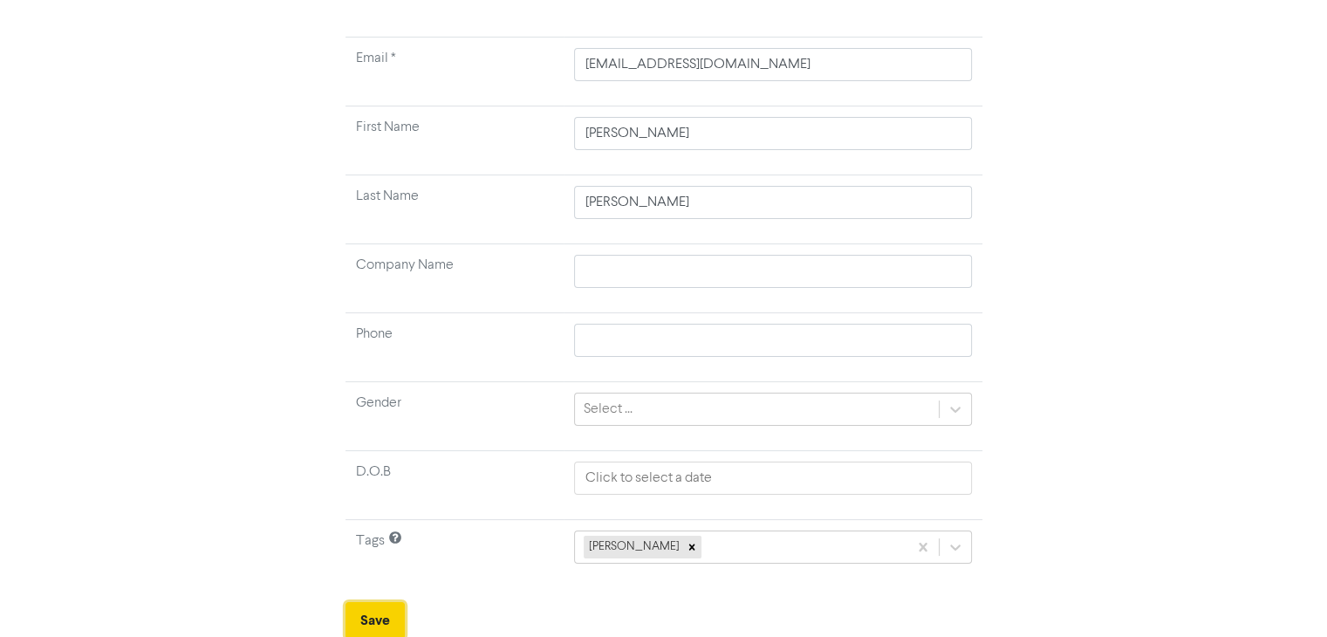
click at [370, 619] on button "Save" at bounding box center [375, 620] width 59 height 37
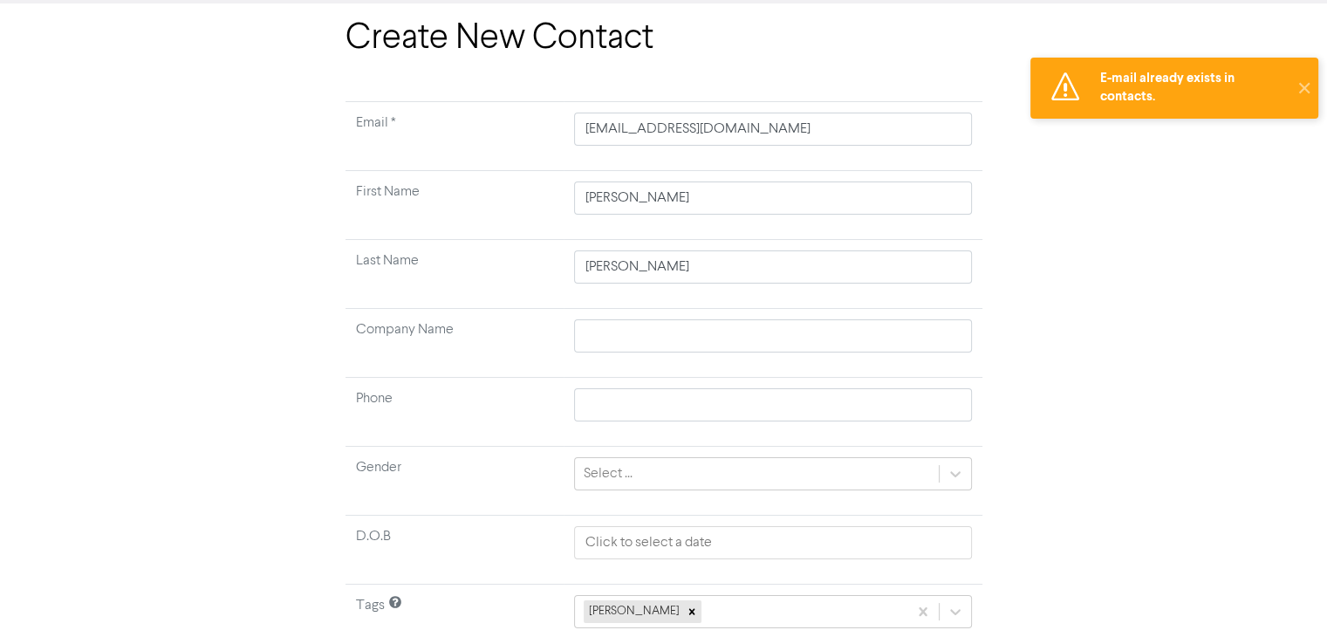
scroll to position [0, 0]
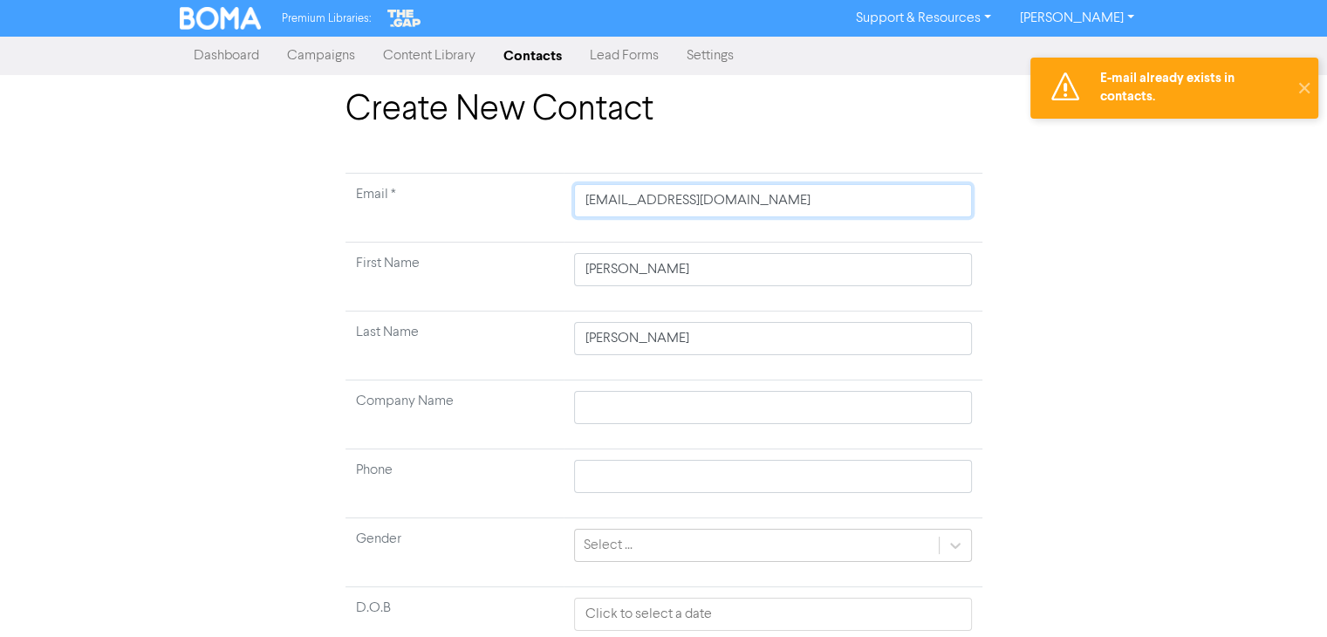
drag, startPoint x: 588, startPoint y: 201, endPoint x: 852, endPoint y: 214, distance: 263.8
click at [852, 214] on input "[EMAIL_ADDRESS][DOMAIN_NAME]" at bounding box center [772, 200] width 397 height 33
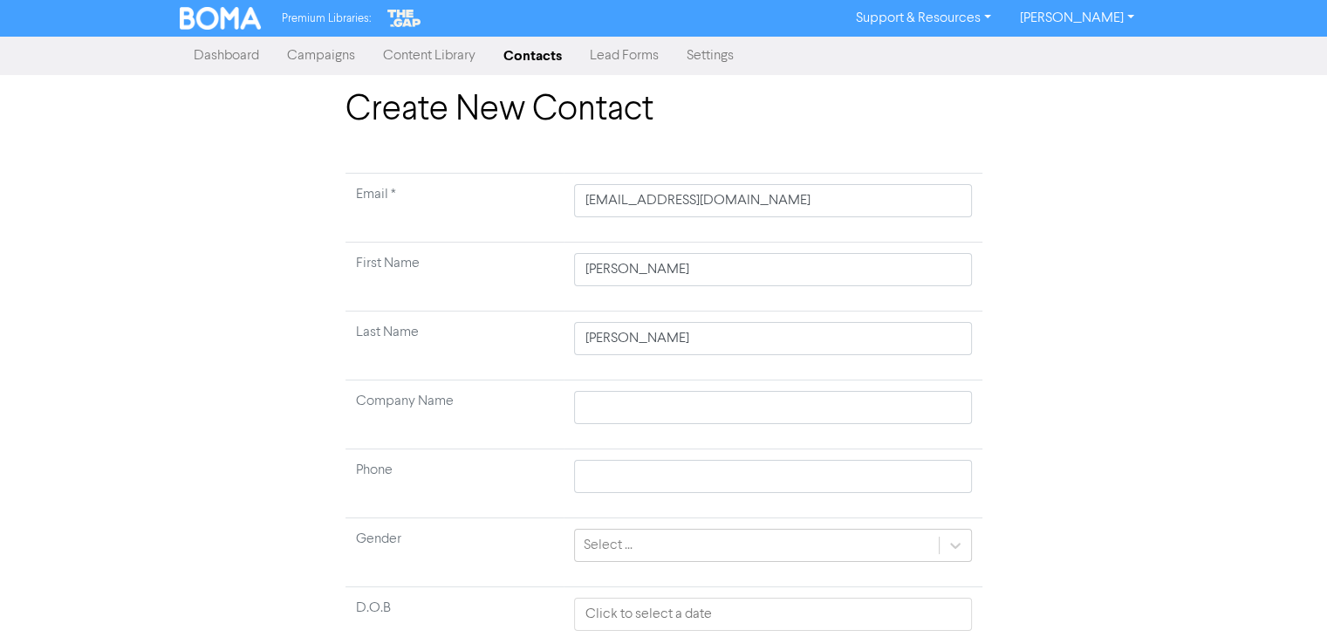
click at [227, 53] on link "Dashboard" at bounding box center [226, 55] width 93 height 35
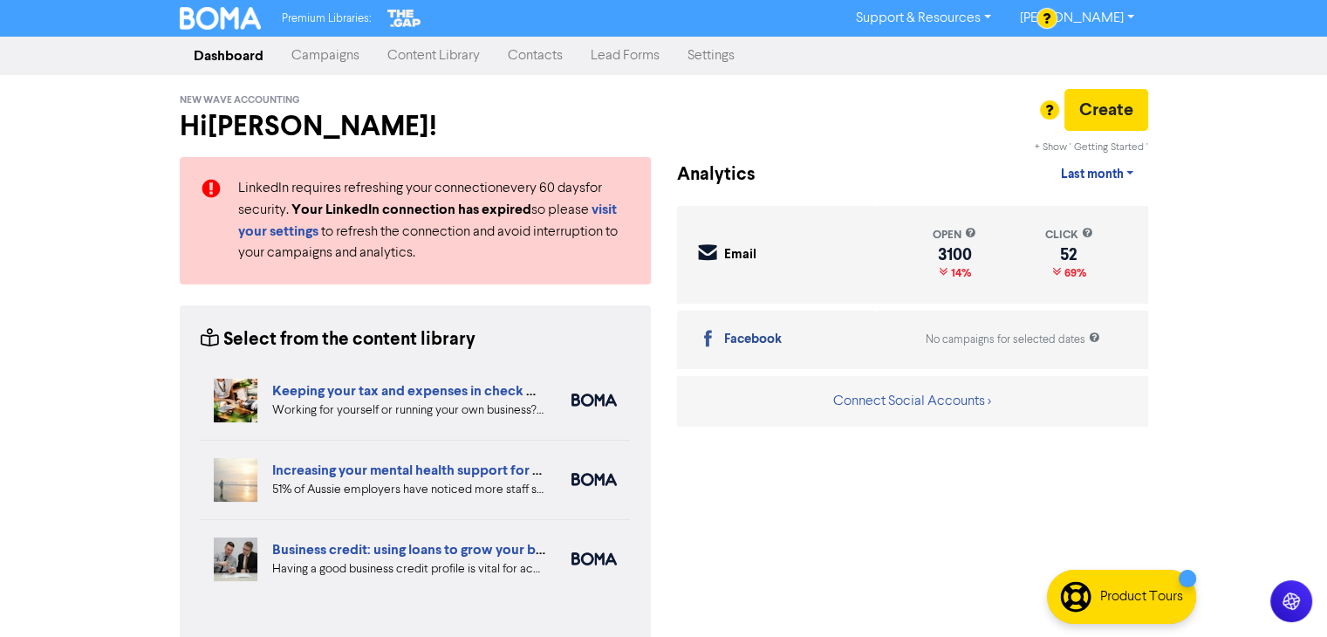
click at [538, 55] on link "Contacts" at bounding box center [535, 55] width 83 height 35
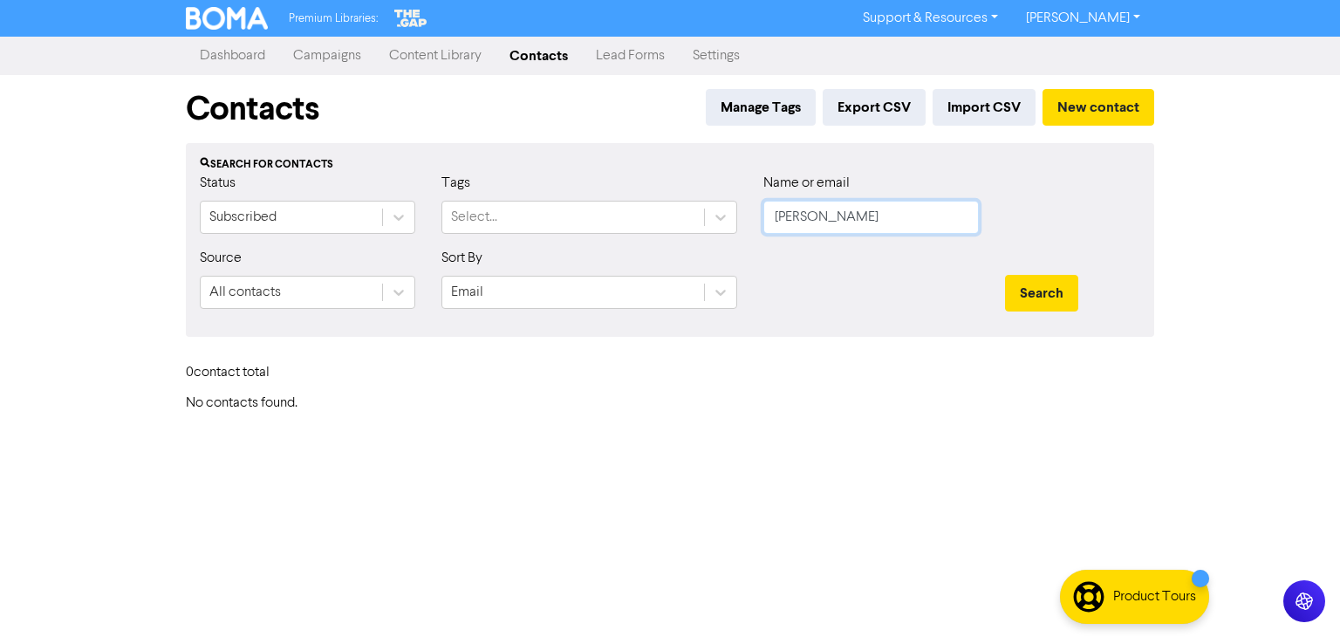
drag, startPoint x: 871, startPoint y: 217, endPoint x: 757, endPoint y: 238, distance: 115.4
click at [757, 238] on div "Name or email [PERSON_NAME]" at bounding box center [871, 210] width 242 height 75
paste input "[EMAIL_ADDRESS][DOMAIN_NAME]"
type input "[EMAIL_ADDRESS][DOMAIN_NAME]"
click at [1061, 300] on button "Search" at bounding box center [1041, 293] width 73 height 37
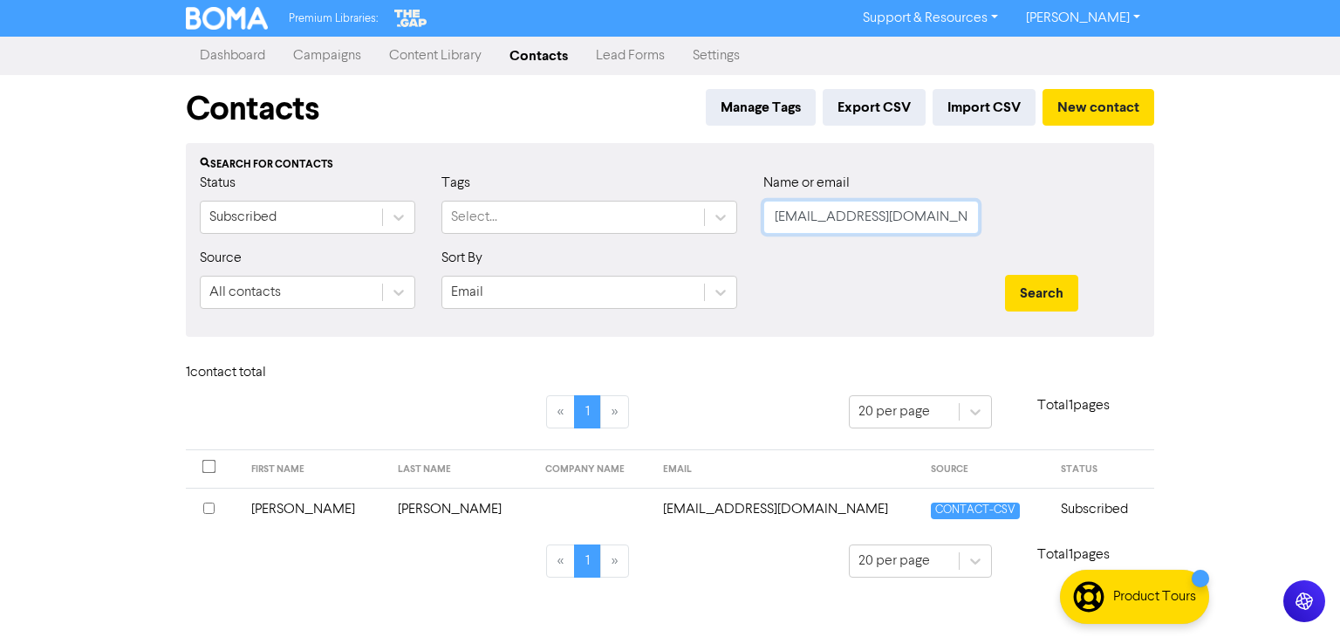
drag, startPoint x: 945, startPoint y: 219, endPoint x: 721, endPoint y: 236, distance: 224.9
click at [706, 236] on div "Status Subscribed Tags Select... Name or email [PERSON_NAME][EMAIL_ADDRESS][DOM…" at bounding box center [670, 210] width 967 height 75
paste input "[EMAIL_ADDRESS][DOMAIN_NAME]"
type input "[EMAIL_ADDRESS][DOMAIN_NAME]"
click at [1023, 286] on button "Search" at bounding box center [1041, 293] width 73 height 37
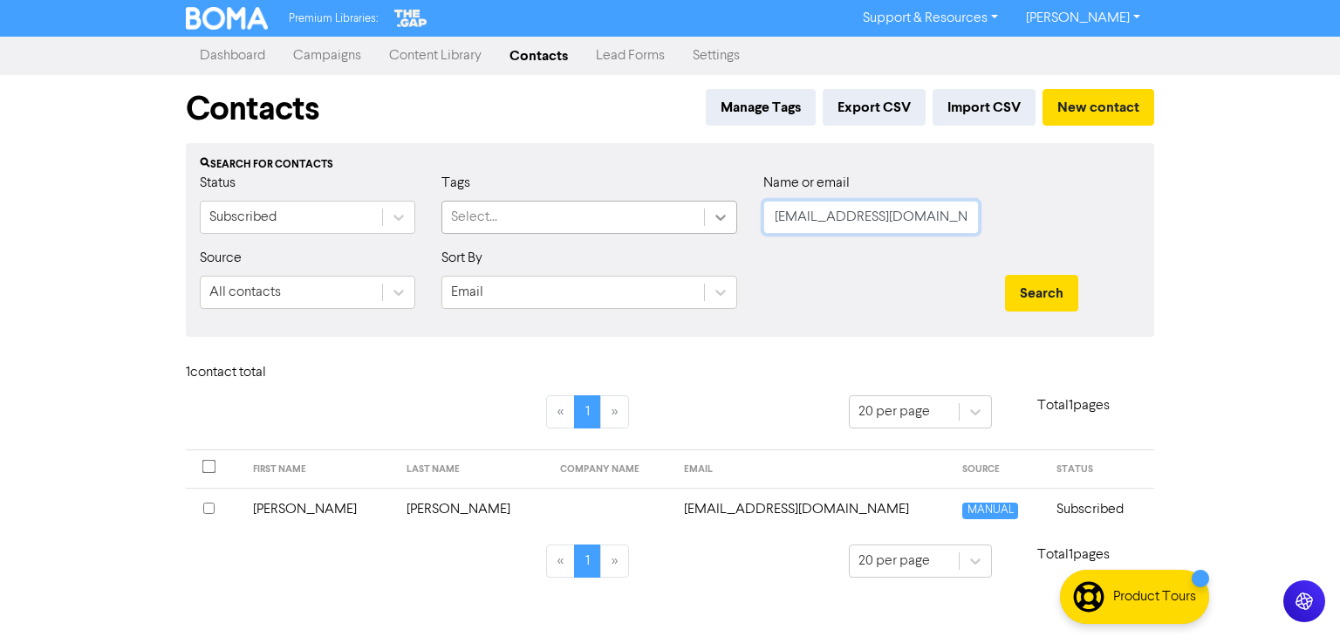
drag, startPoint x: 942, startPoint y: 214, endPoint x: 716, endPoint y: 210, distance: 226.0
click at [716, 210] on div "Status Subscribed Tags Select... Name or email [EMAIL_ADDRESS][DOMAIN_NAME]" at bounding box center [670, 210] width 967 height 75
paste input "[EMAIL_ADDRESS][DOMAIN_NAME]"
type input "[EMAIL_ADDRESS][DOMAIN_NAME]"
click at [1031, 283] on button "Search" at bounding box center [1041, 293] width 73 height 37
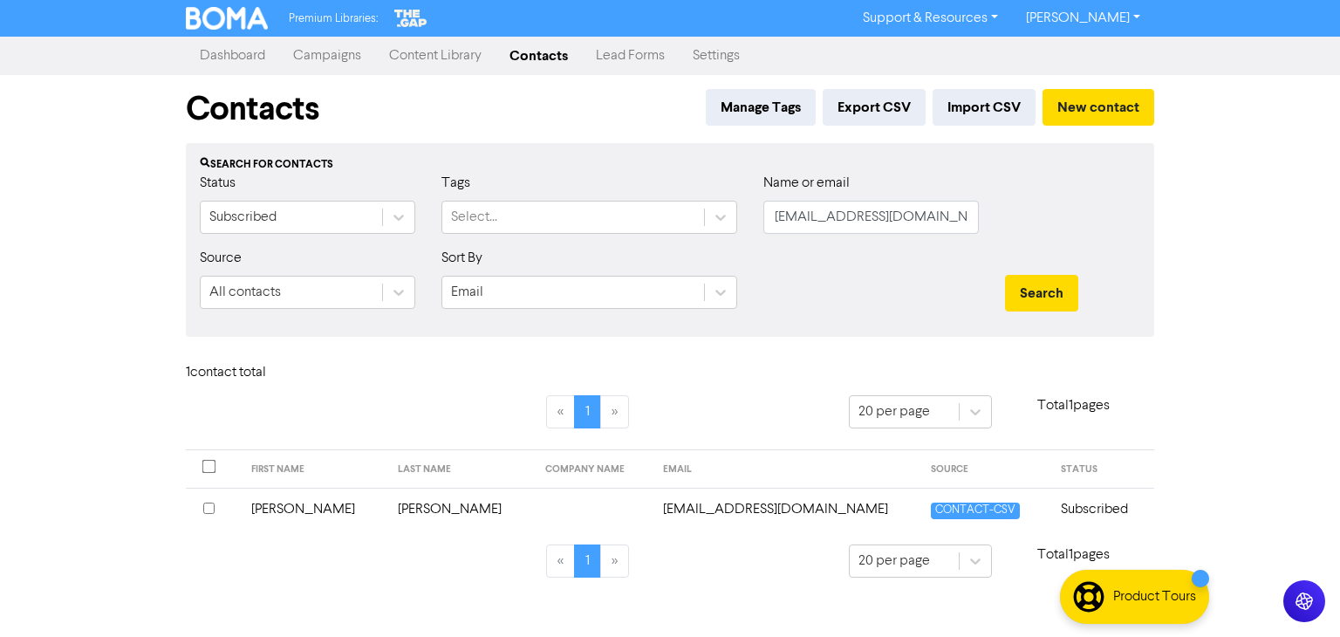
click at [404, 511] on td "[PERSON_NAME]" at bounding box center [460, 509] width 147 height 43
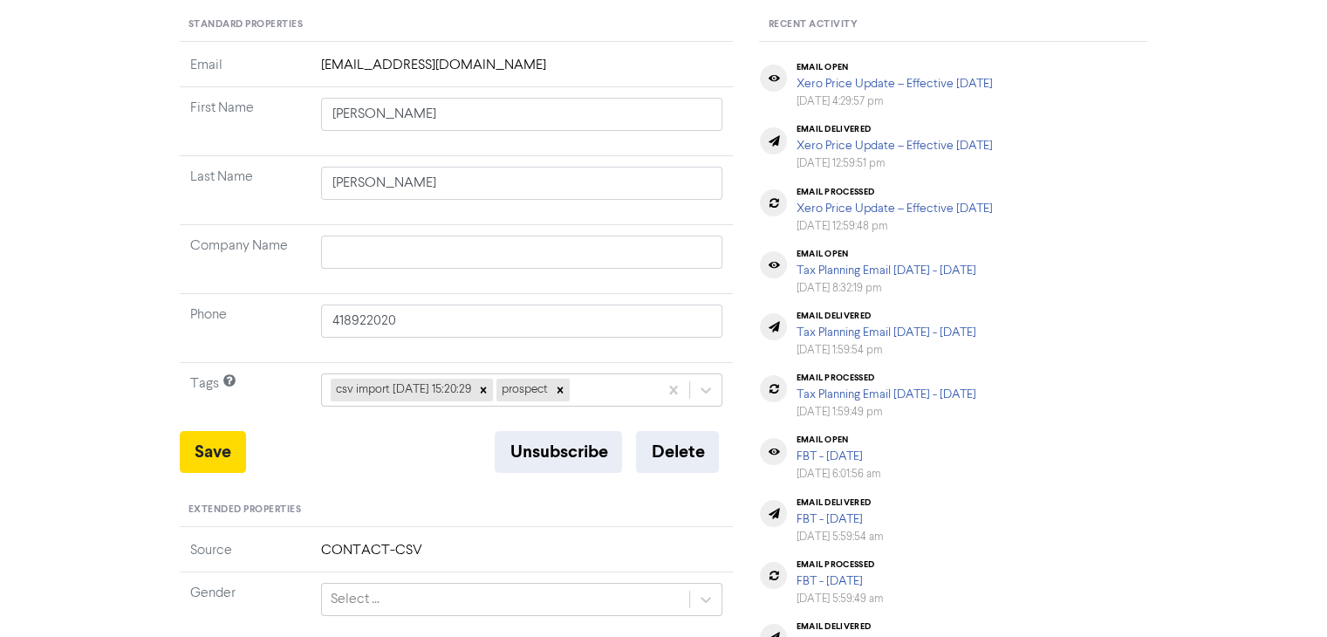
scroll to position [175, 0]
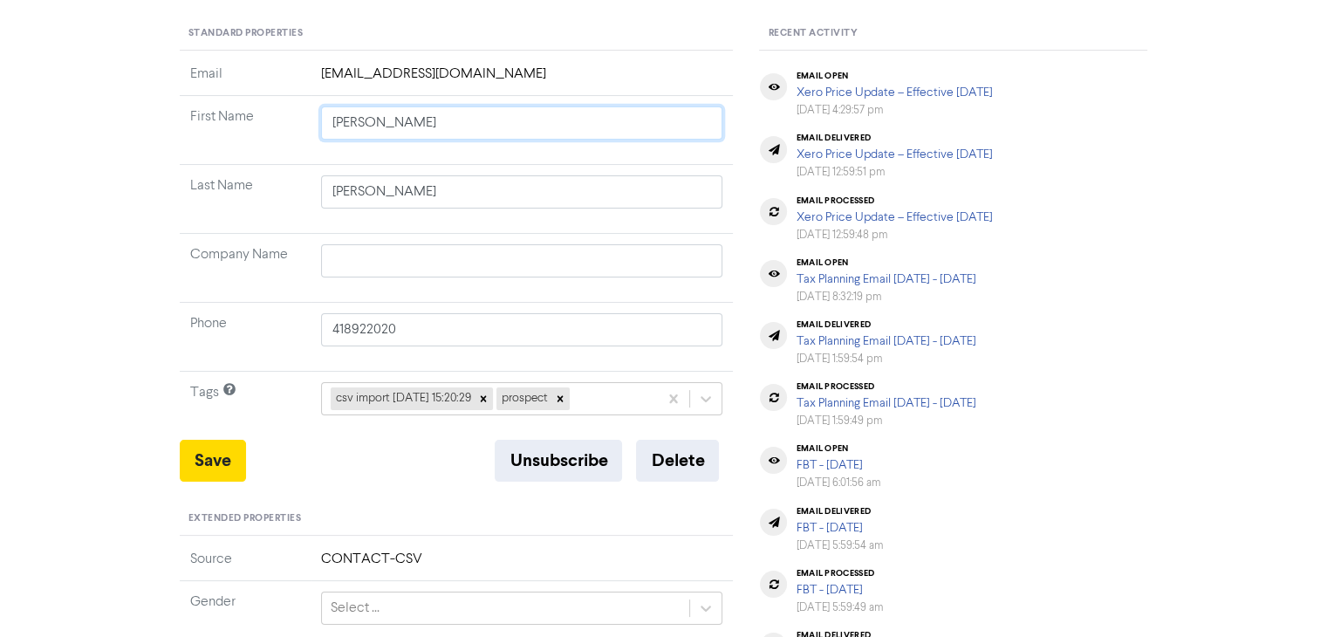
click at [407, 125] on input "[PERSON_NAME]" at bounding box center [522, 122] width 402 height 33
type input "[PERSON_NAME]"
type input "H"
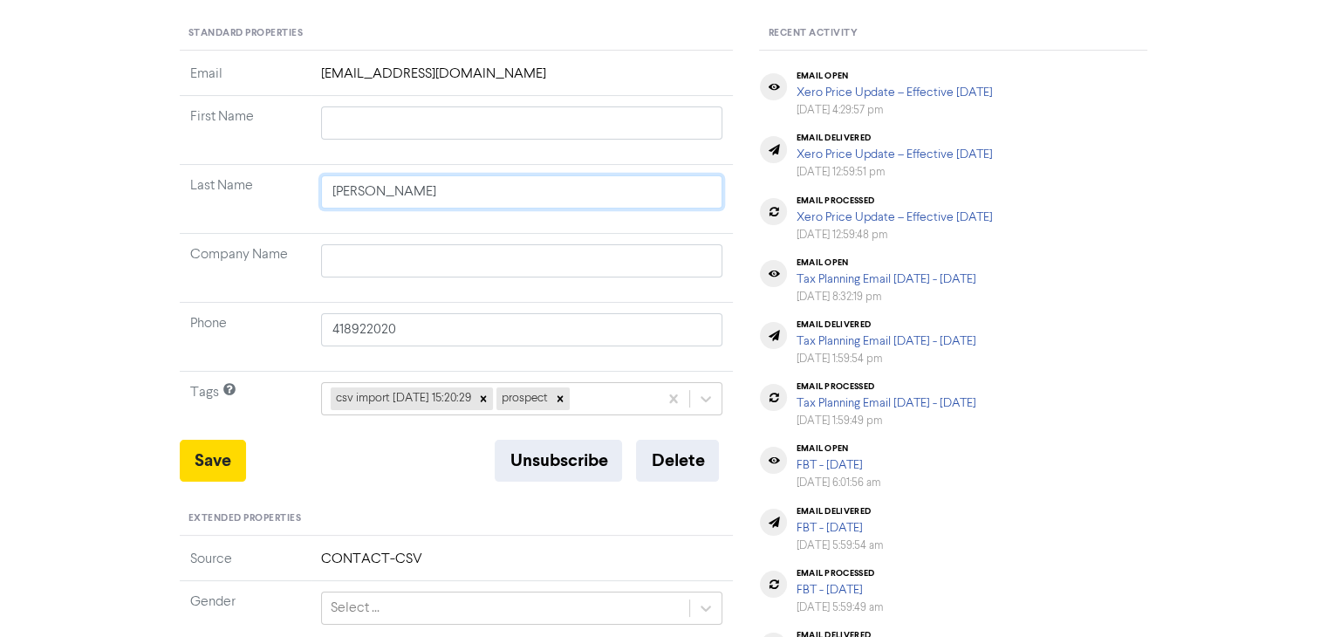
click at [391, 193] on input "[PERSON_NAME]" at bounding box center [522, 191] width 402 height 33
type input "[PERSON_NAME]"
type input "Tho"
type input "Th"
type input "T"
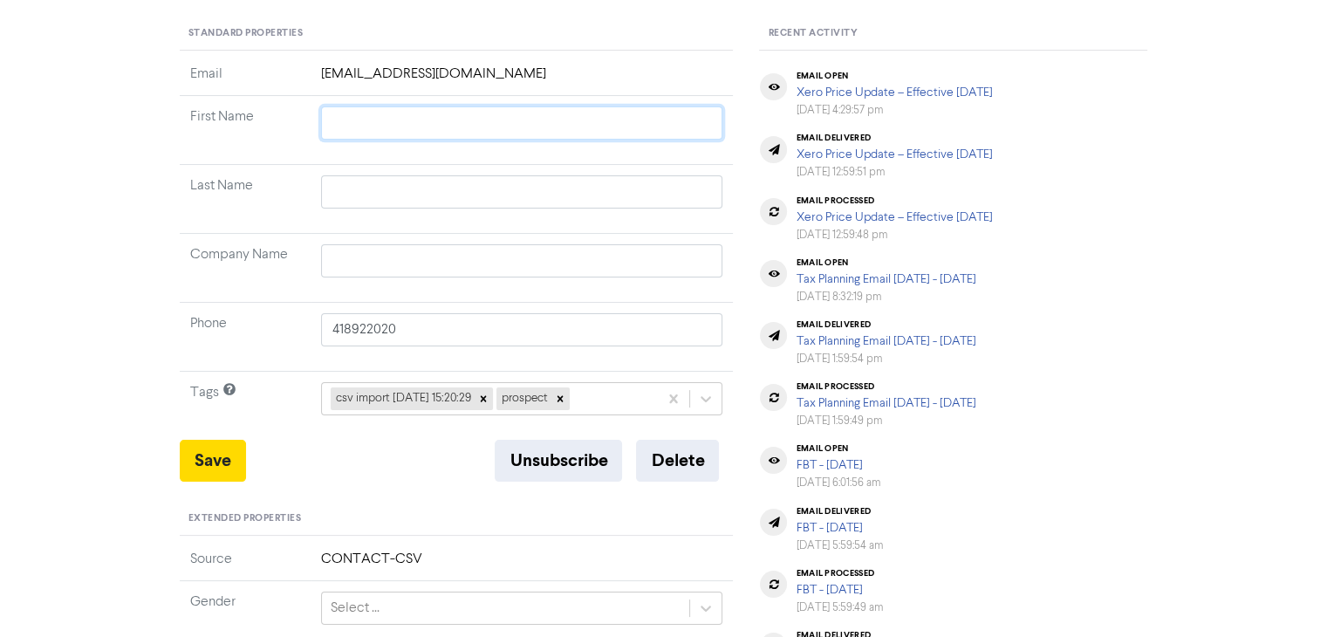
click at [419, 127] on input "text" at bounding box center [522, 122] width 402 height 33
paste input "[PERSON_NAME]"
type input "[PERSON_NAME]"
drag, startPoint x: 355, startPoint y: 123, endPoint x: 443, endPoint y: 128, distance: 88.3
click at [443, 128] on input "[PERSON_NAME]" at bounding box center [522, 122] width 402 height 33
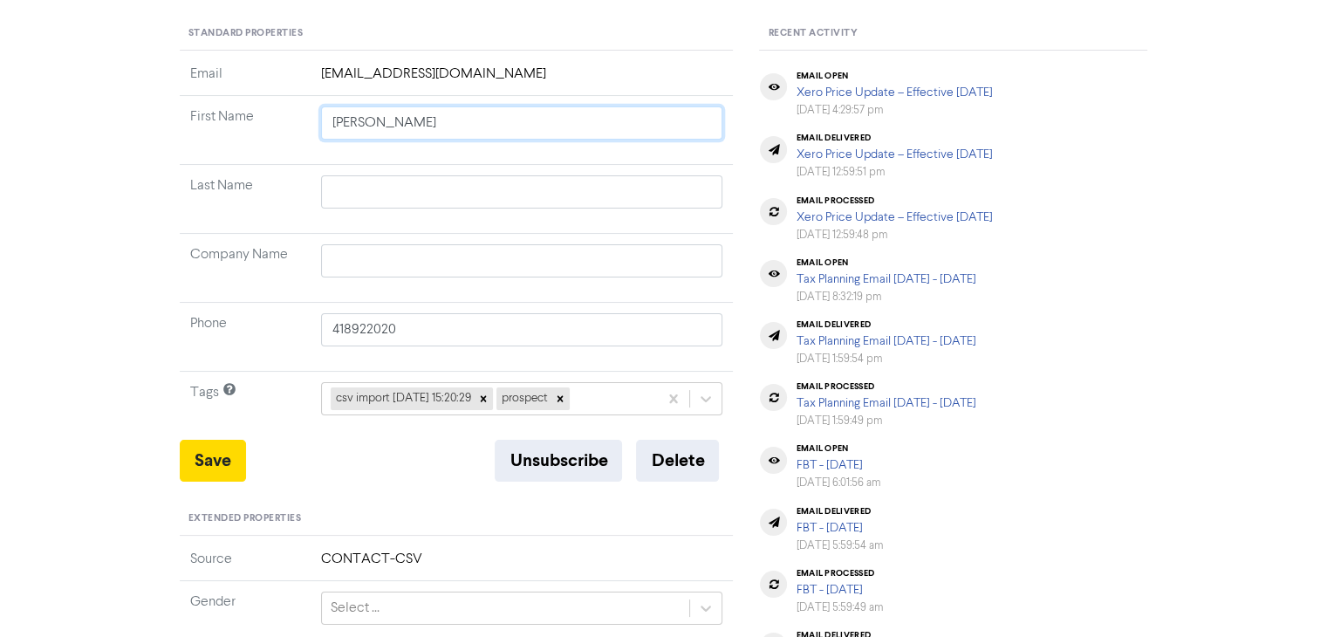
type input "[PERSON_NAME]"
click at [375, 194] on input "text" at bounding box center [522, 191] width 402 height 33
paste input "[PERSON_NAME]"
type input "[PERSON_NAME]"
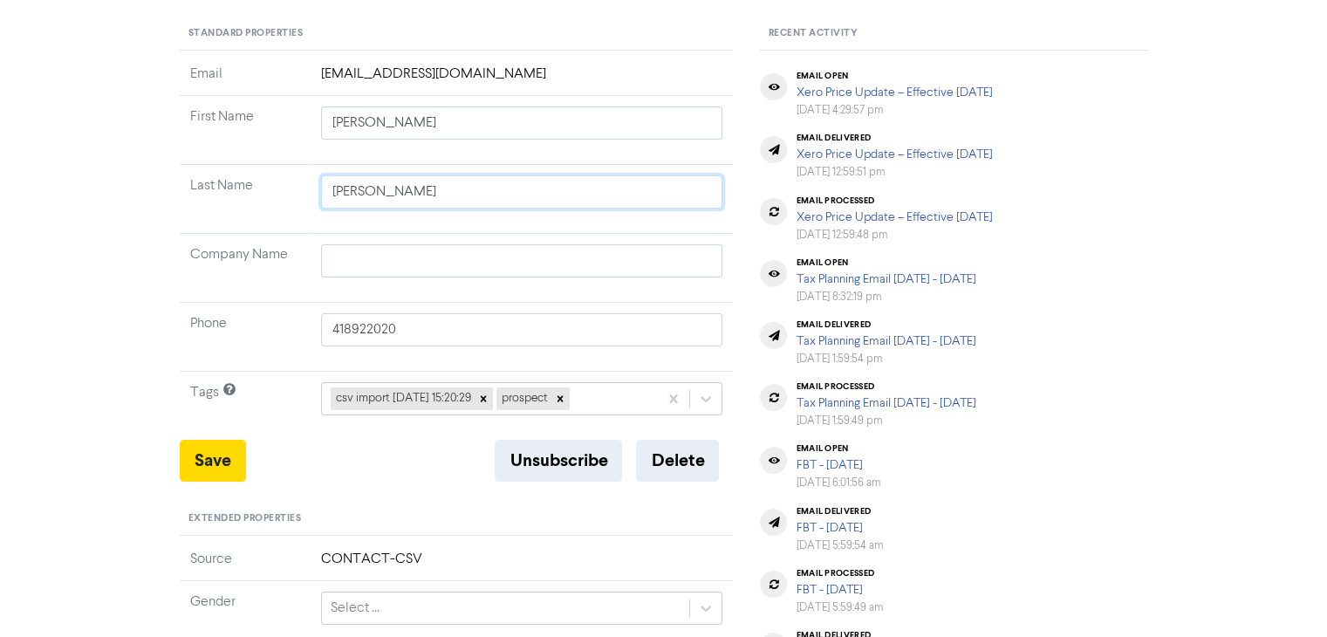
type input "[PERSON_NAME]"
drag, startPoint x: 414, startPoint y: 121, endPoint x: 355, endPoint y: 121, distance: 59.3
click at [355, 121] on input "[PERSON_NAME]" at bounding box center [522, 122] width 402 height 33
type input "[PERSON_NAME]"
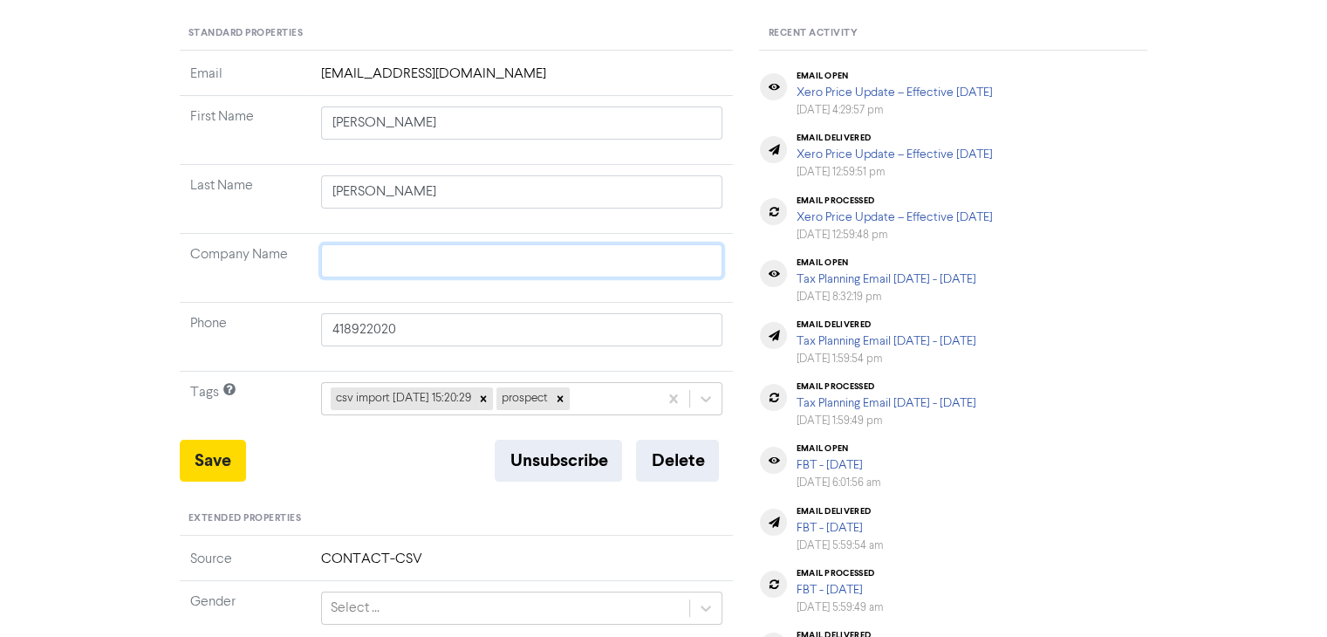
click at [379, 263] on input "text" at bounding box center [522, 260] width 402 height 33
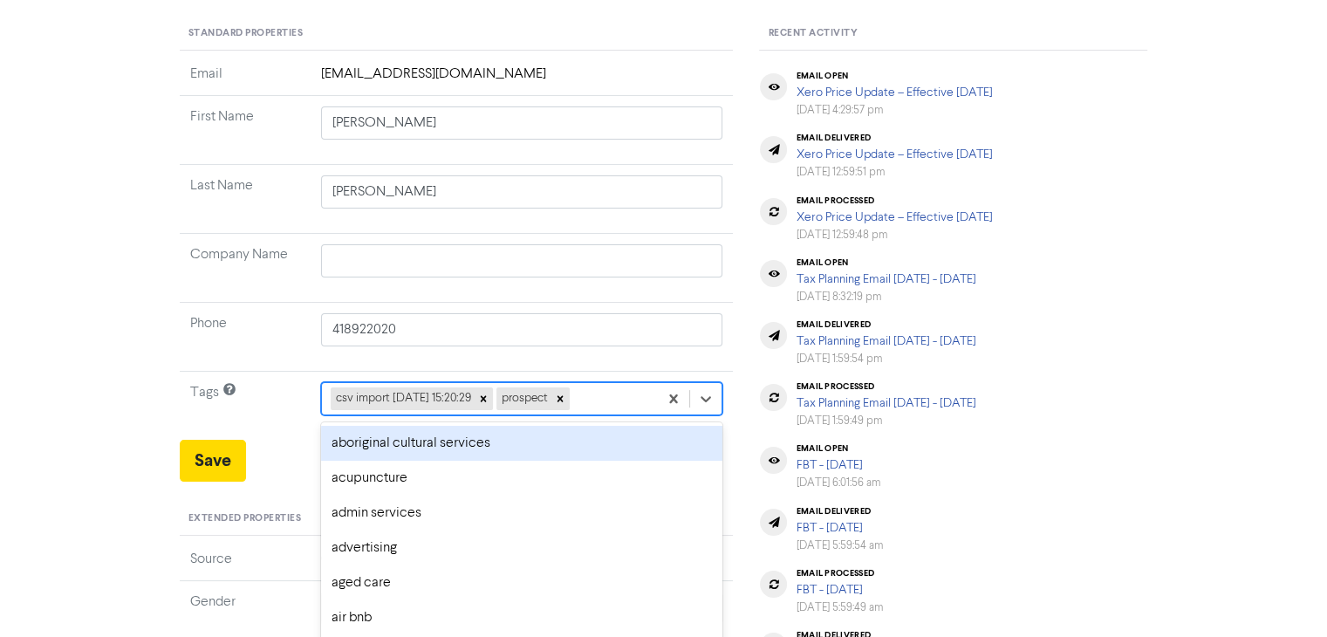
click at [608, 400] on div "option aboriginal cultural services focused, 1 of 286. 284 results available. U…" at bounding box center [522, 398] width 402 height 33
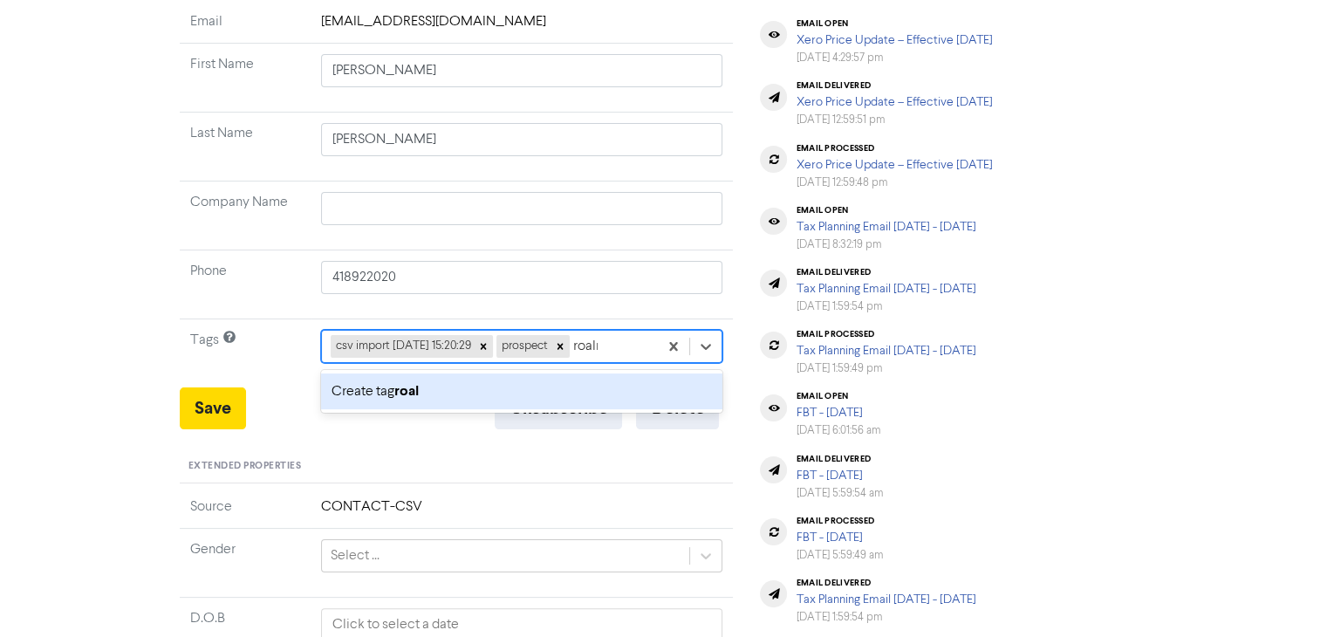
type input "roalnd"
click at [636, 345] on div "csv import [DATE] 15:20:29 prospect roalnd" at bounding box center [490, 346] width 337 height 31
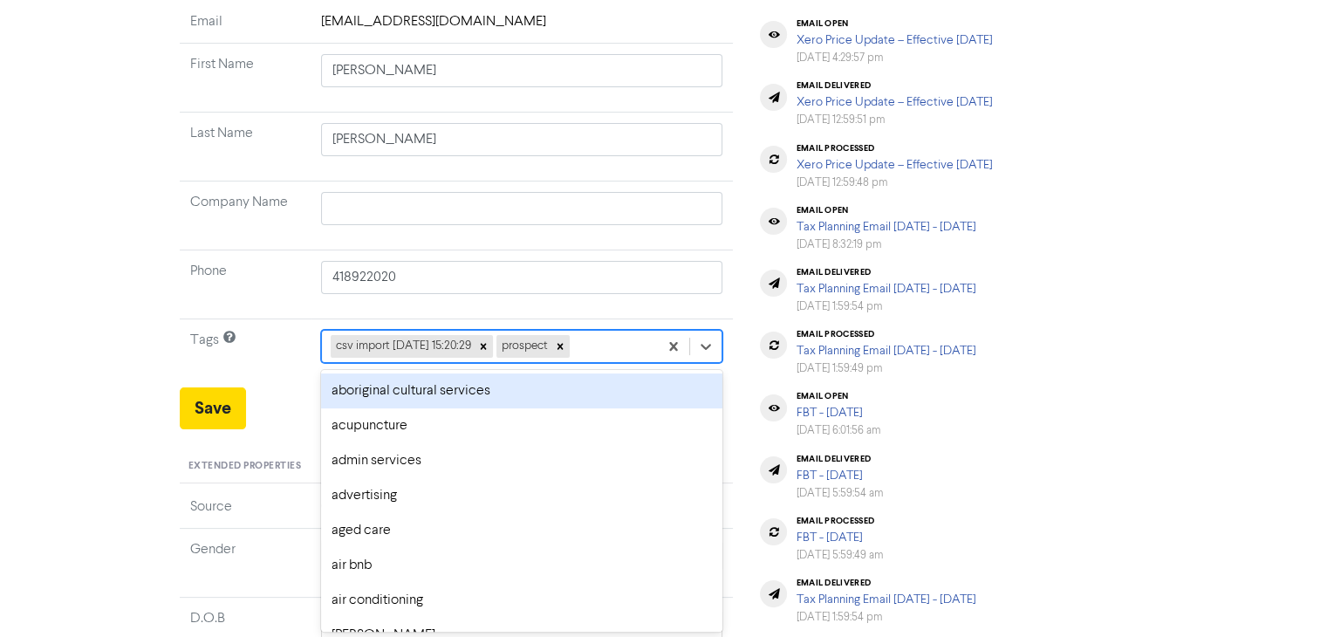
click at [616, 339] on div "csv import [DATE] 15:20:29 prospect" at bounding box center [490, 346] width 337 height 31
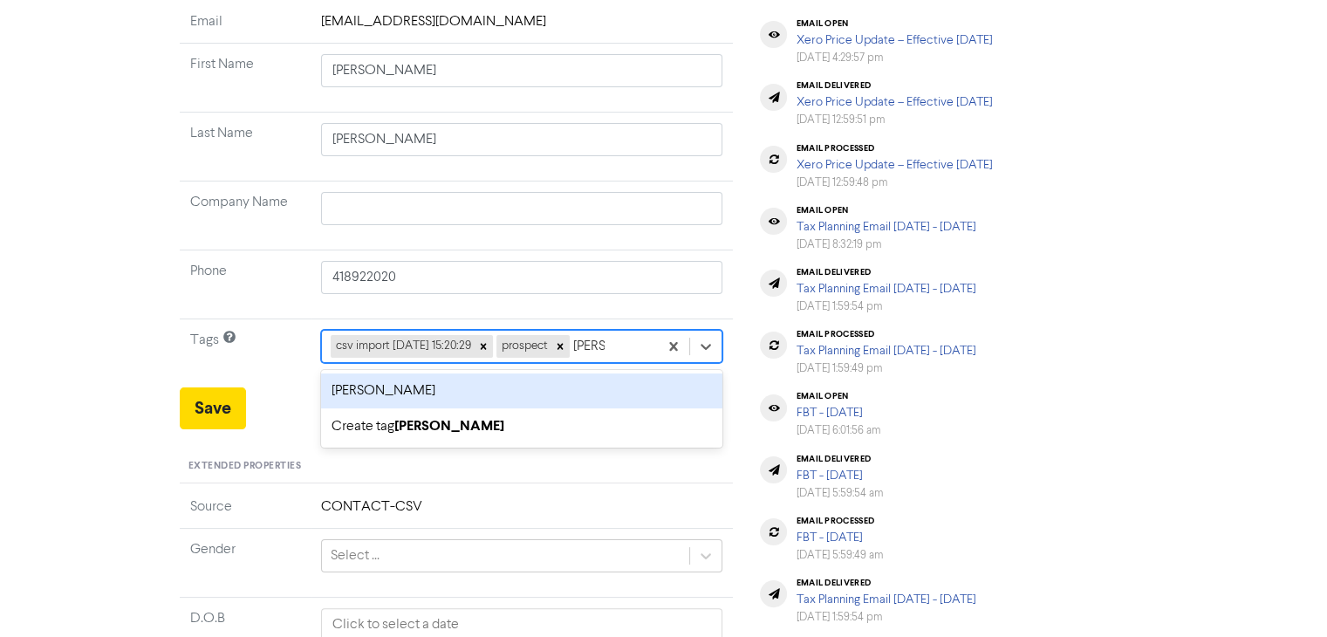
type input "[PERSON_NAME]"
click at [478, 387] on div "[PERSON_NAME]" at bounding box center [522, 390] width 402 height 35
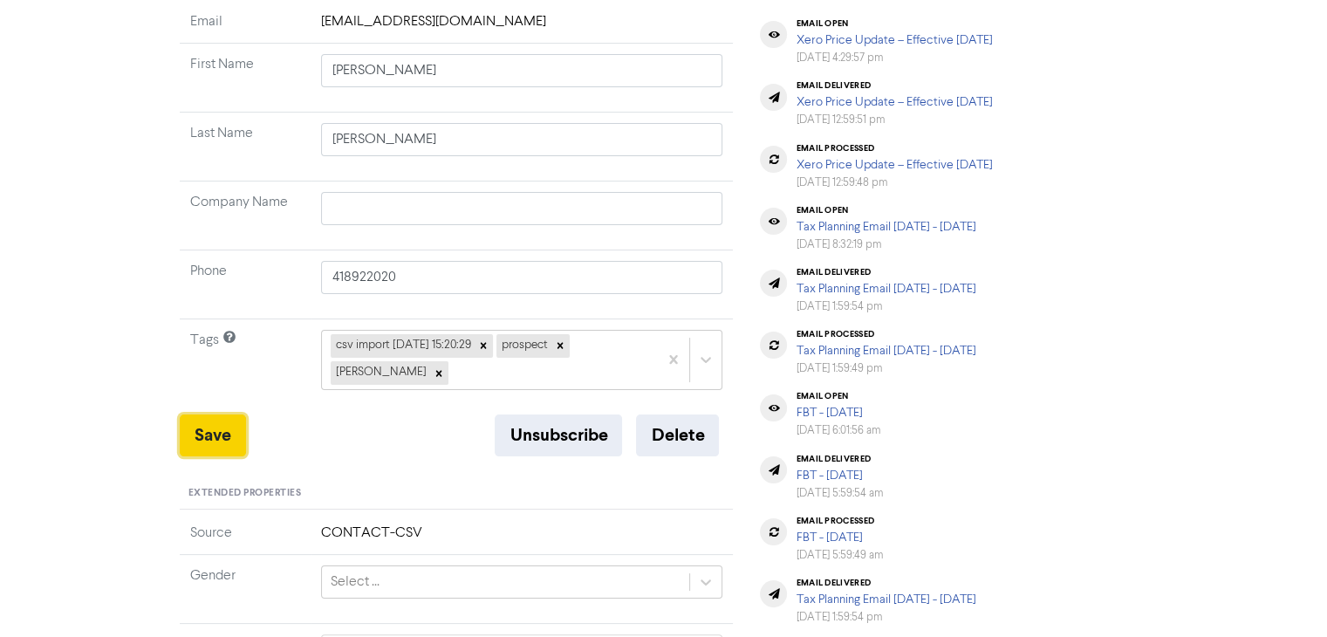
click at [215, 441] on button "Save" at bounding box center [213, 435] width 66 height 42
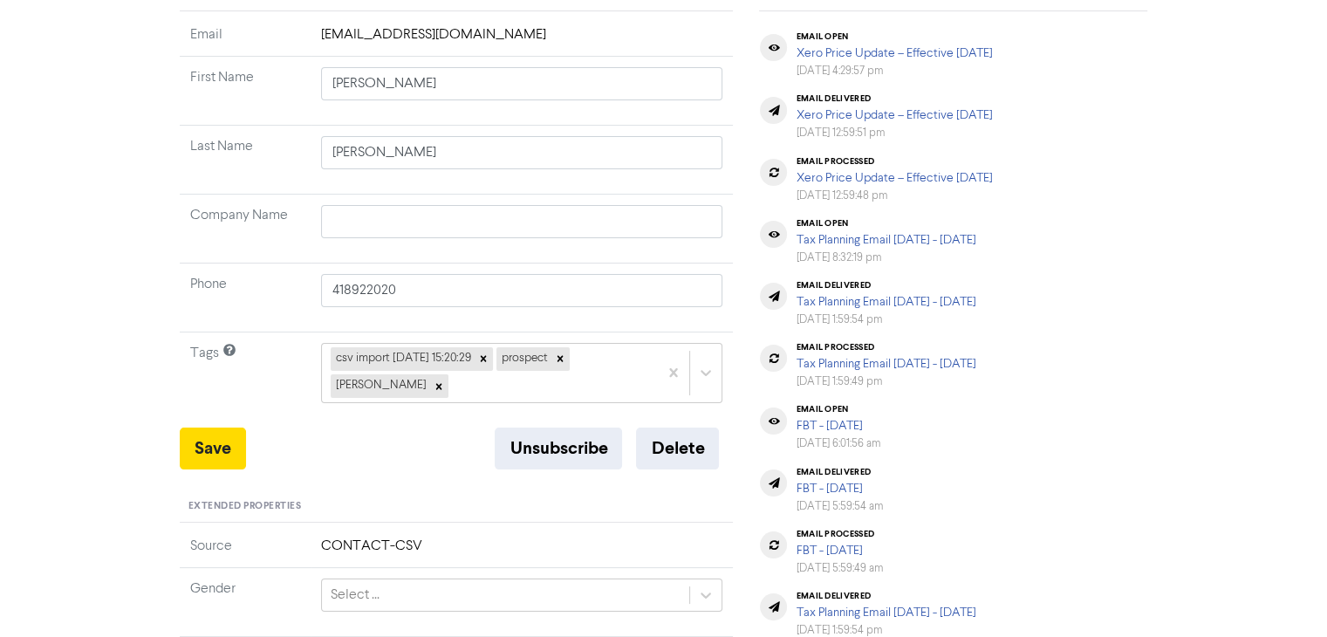
scroll to position [0, 0]
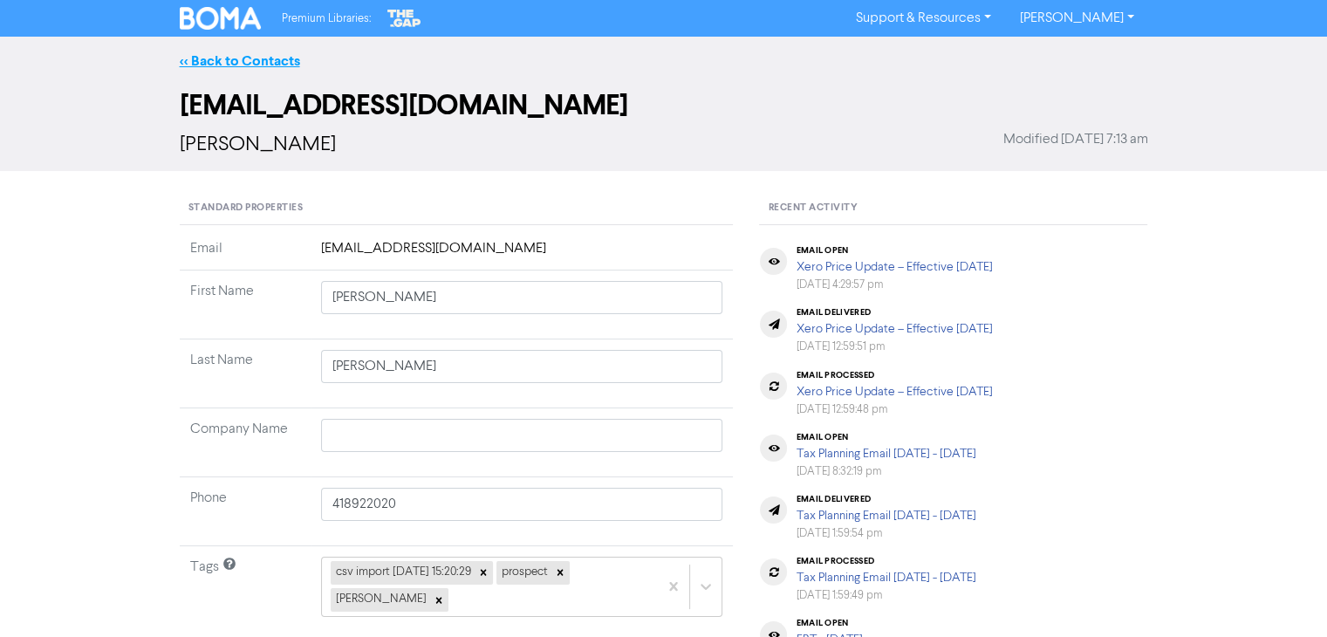
click at [253, 58] on link "<< Back to Contacts" at bounding box center [240, 60] width 120 height 17
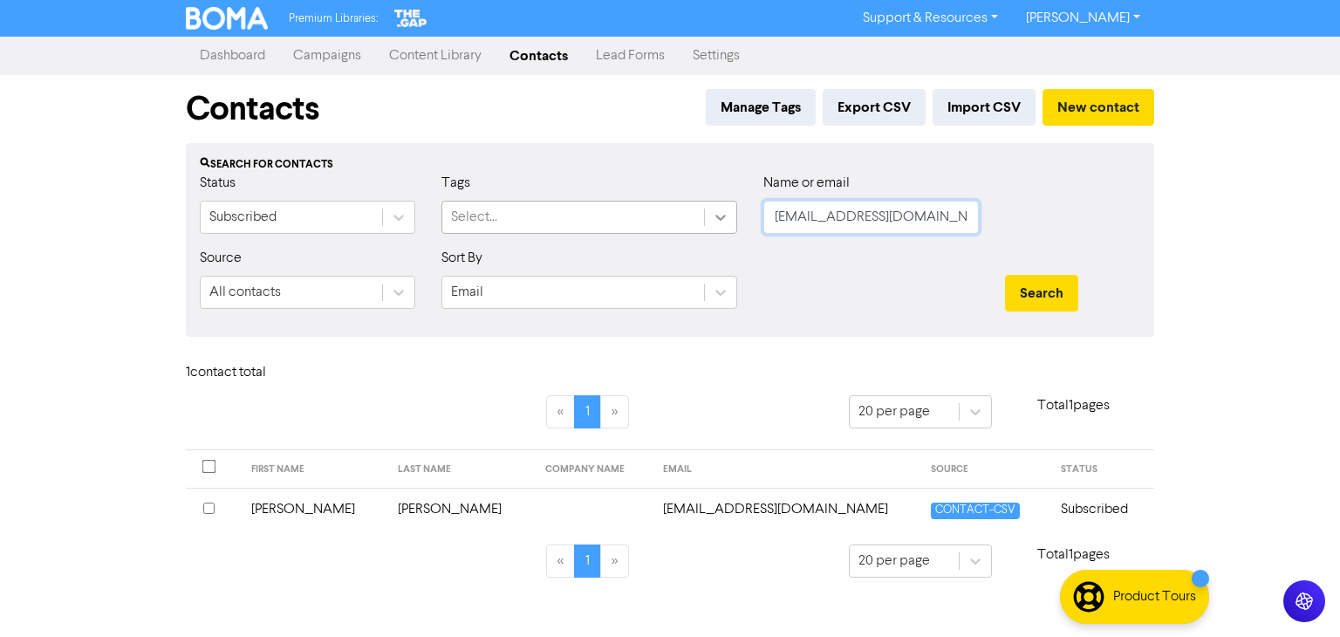
drag, startPoint x: 969, startPoint y: 221, endPoint x: 729, endPoint y: 226, distance: 240.9
click at [723, 228] on div "Status Subscribed Tags Select... Name or email [PERSON_NAME][EMAIL_ADDRESS][DOM…" at bounding box center [670, 210] width 967 height 75
paste input "[PERSON_NAME] [PERSON_NAME]"
click at [1041, 297] on button "Search" at bounding box center [1041, 293] width 73 height 37
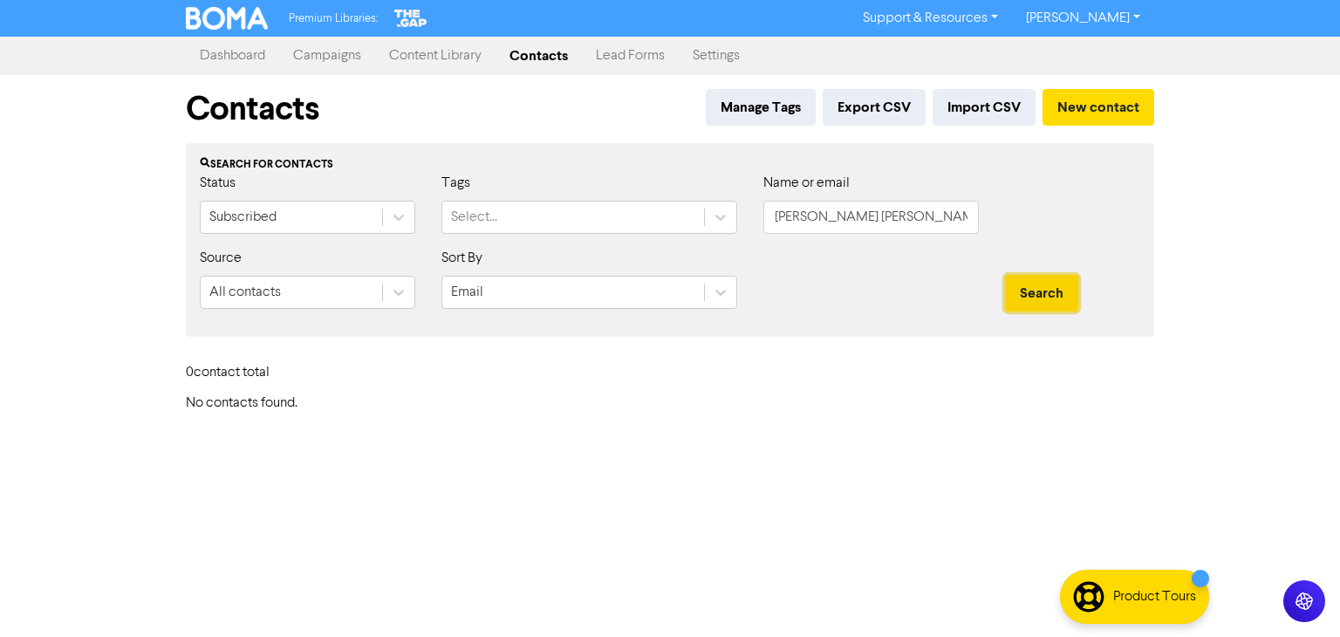
click at [1041, 297] on button "Search" at bounding box center [1041, 293] width 73 height 37
drag, startPoint x: 855, startPoint y: 219, endPoint x: 721, endPoint y: 224, distance: 134.5
click at [721, 224] on div "Status Subscribed Tags Select... Name or email [PERSON_NAME] [PERSON_NAME]" at bounding box center [670, 210] width 967 height 75
click at [1051, 296] on button "Search" at bounding box center [1041, 293] width 73 height 37
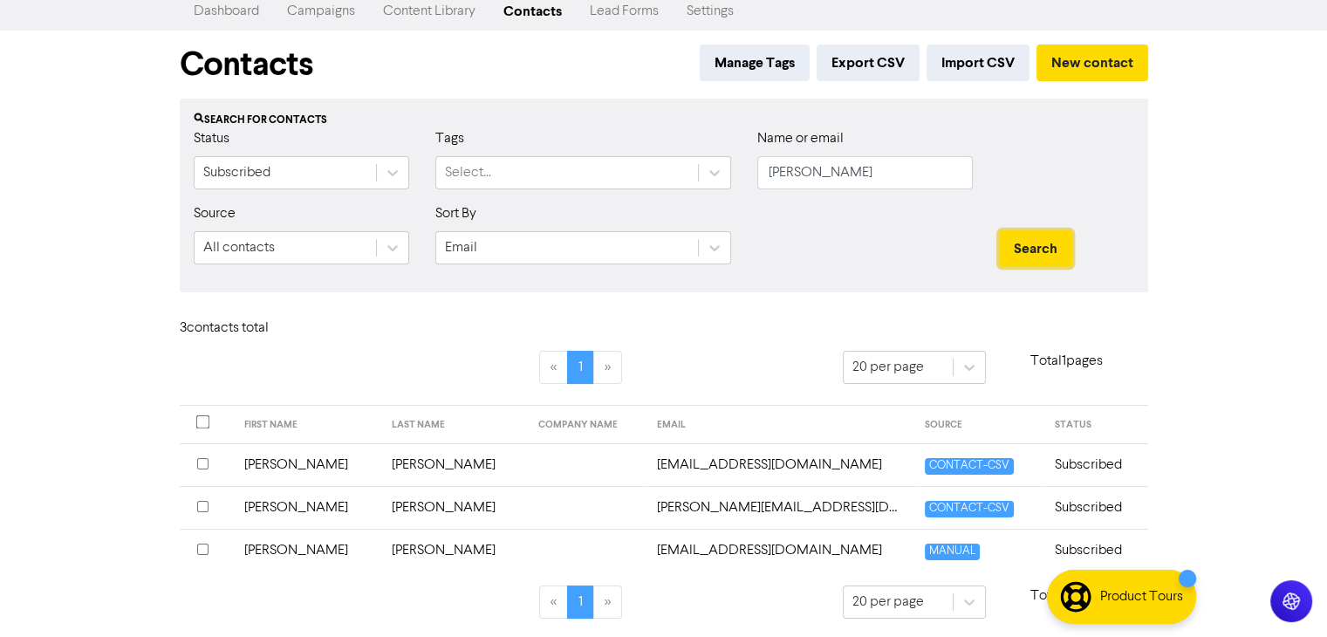
scroll to position [45, 0]
click at [1079, 60] on button "New contact" at bounding box center [1093, 62] width 112 height 37
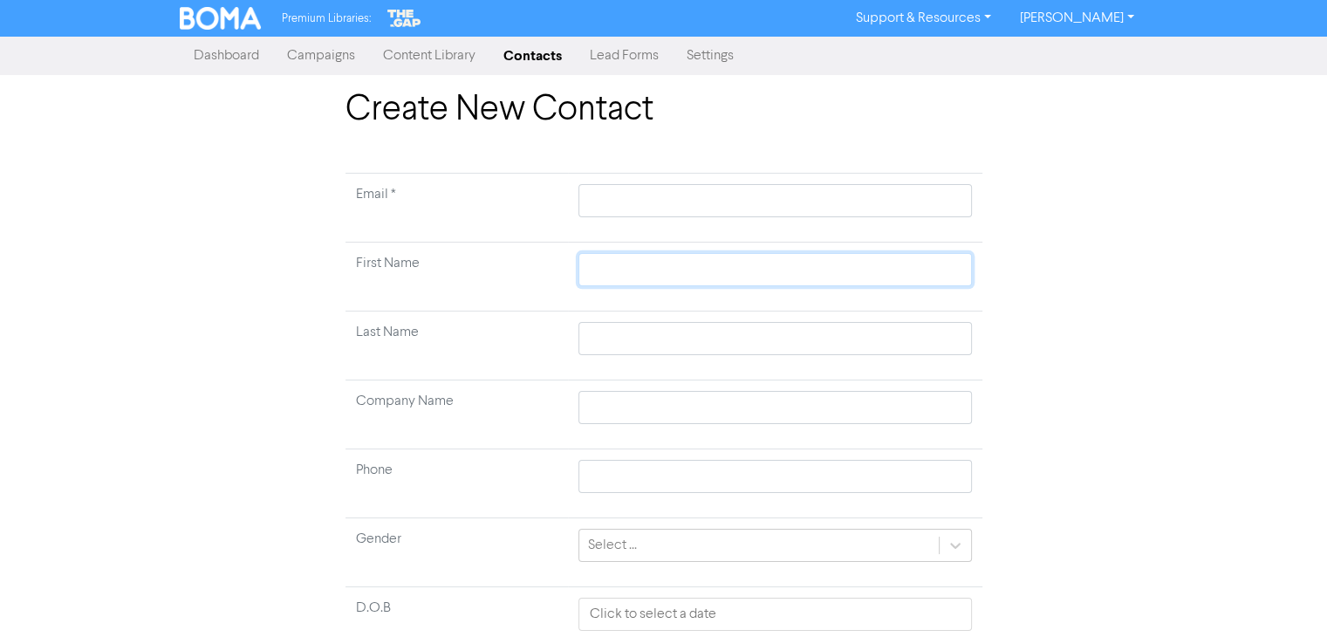
click at [640, 273] on input "text" at bounding box center [775, 269] width 393 height 33
paste input "[PERSON_NAME] [PERSON_NAME]"
drag, startPoint x: 625, startPoint y: 270, endPoint x: 667, endPoint y: 270, distance: 41.9
click at [667, 270] on input "[PERSON_NAME] [PERSON_NAME]" at bounding box center [775, 269] width 393 height 33
drag, startPoint x: 626, startPoint y: 266, endPoint x: 692, endPoint y: 271, distance: 66.5
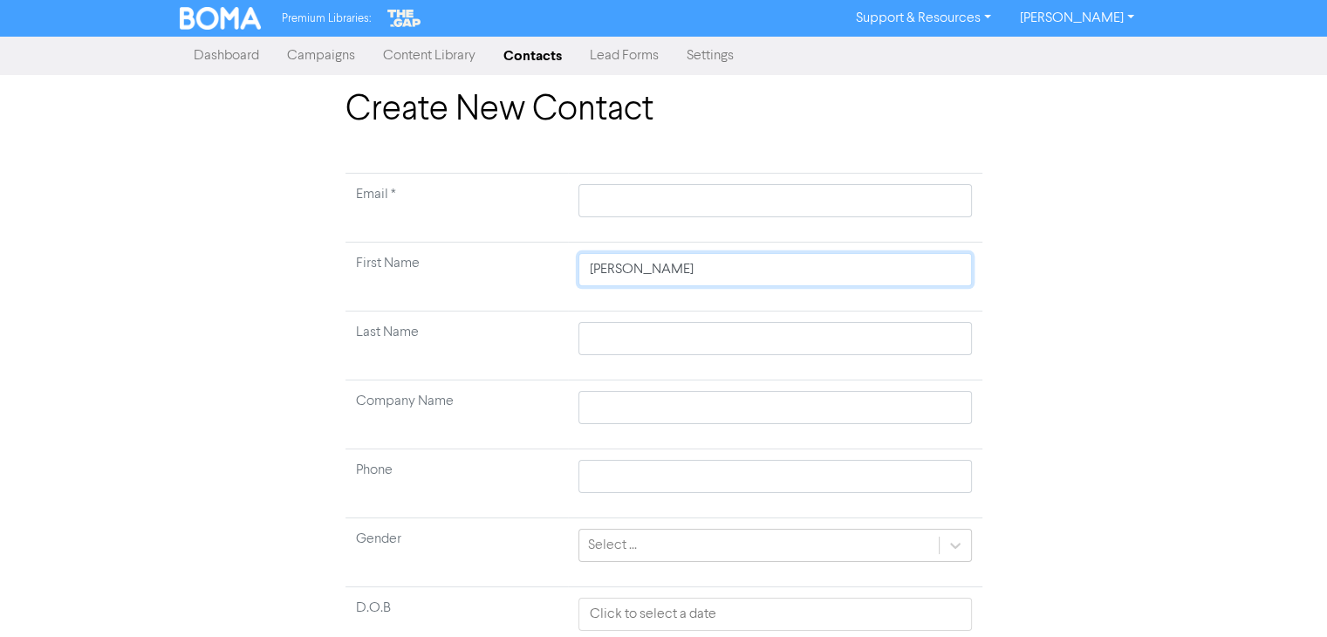
click at [692, 271] on input "[PERSON_NAME]" at bounding box center [775, 269] width 393 height 33
click at [607, 343] on input "text" at bounding box center [775, 338] width 393 height 33
paste input "[PERSON_NAME]"
drag, startPoint x: 626, startPoint y: 266, endPoint x: 791, endPoint y: 268, distance: 165.8
click at [791, 268] on input "[PERSON_NAME]" at bounding box center [775, 269] width 393 height 33
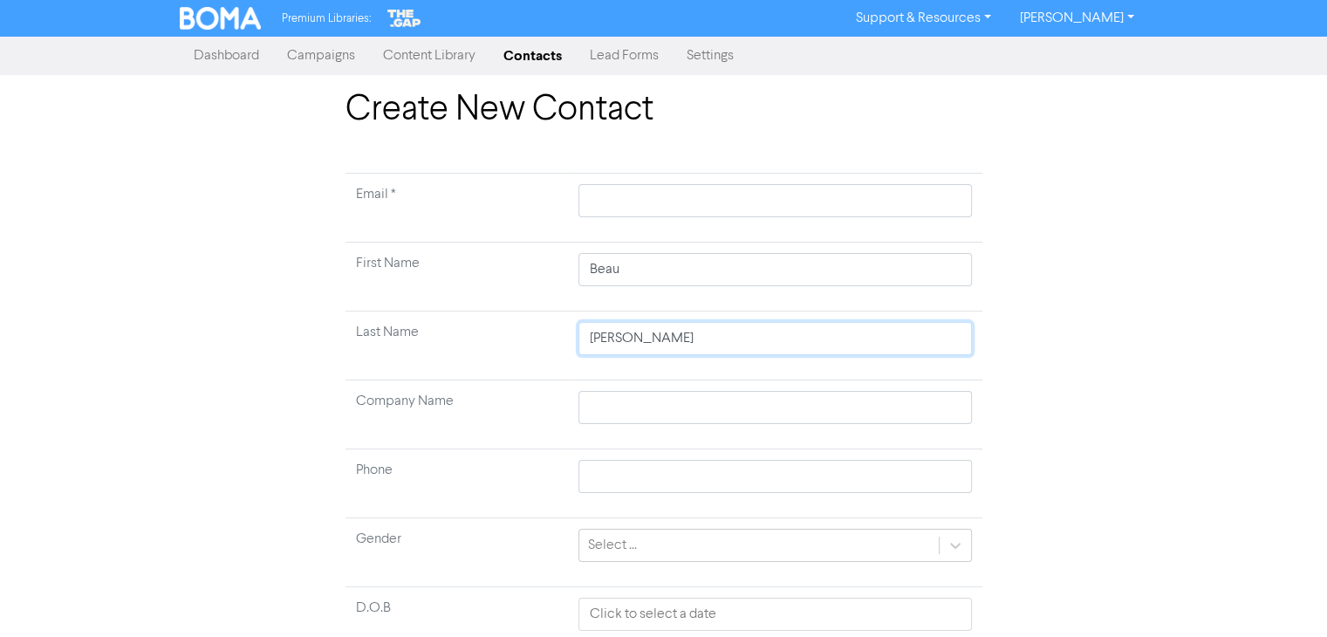
click at [723, 336] on input "[PERSON_NAME]" at bounding box center [775, 338] width 393 height 33
click at [628, 400] on input "text" at bounding box center [775, 407] width 393 height 33
click at [640, 194] on input "text" at bounding box center [775, 200] width 393 height 33
paste input "[EMAIL_ADDRESS][DOMAIN_NAME]"
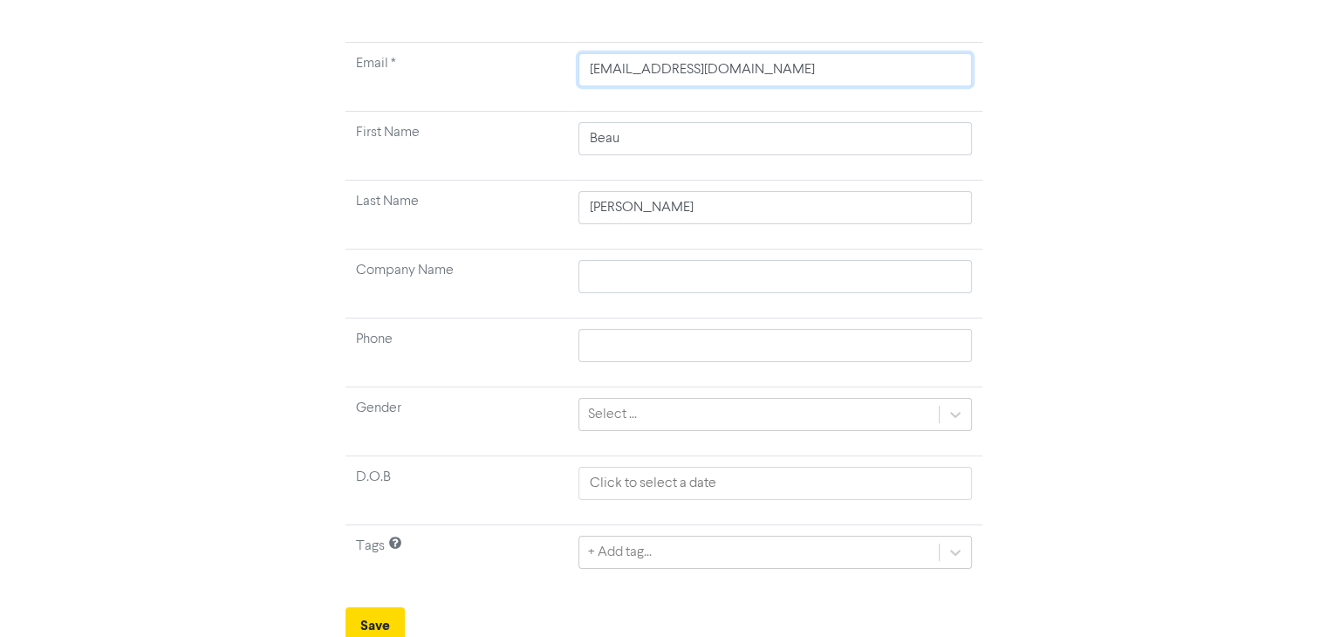
scroll to position [136, 0]
click at [680, 547] on div "+ Add tag..." at bounding box center [775, 547] width 393 height 33
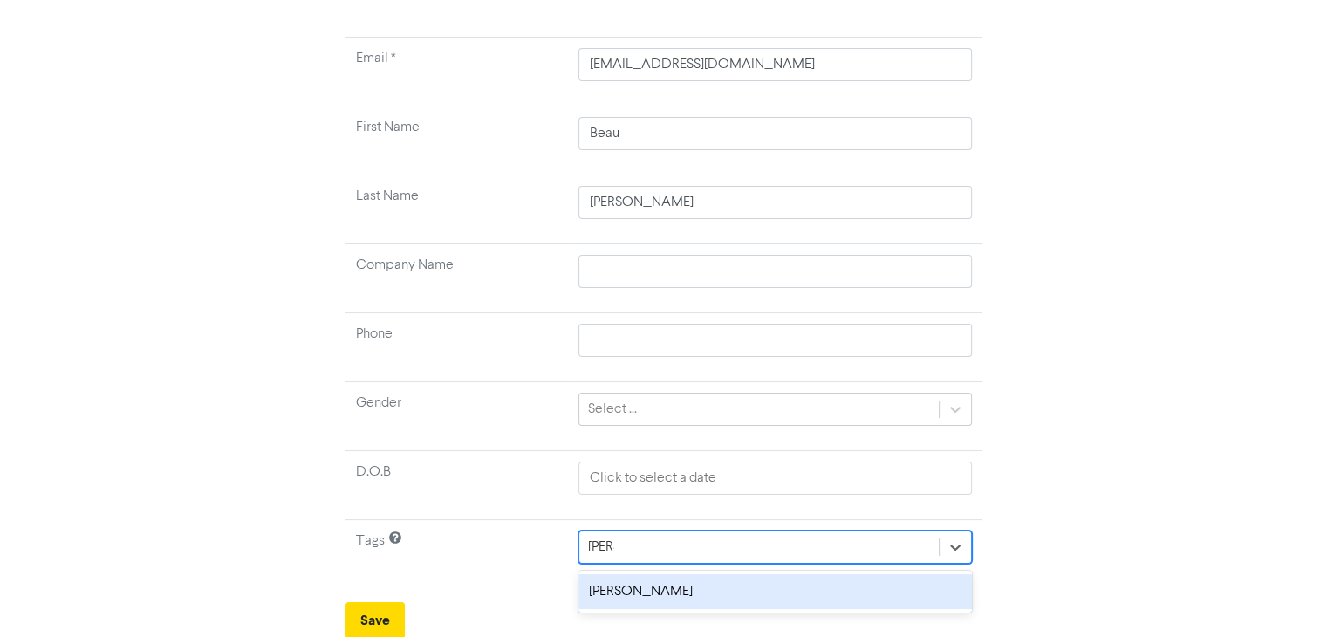
click at [645, 591] on div "[PERSON_NAME]" at bounding box center [775, 591] width 393 height 35
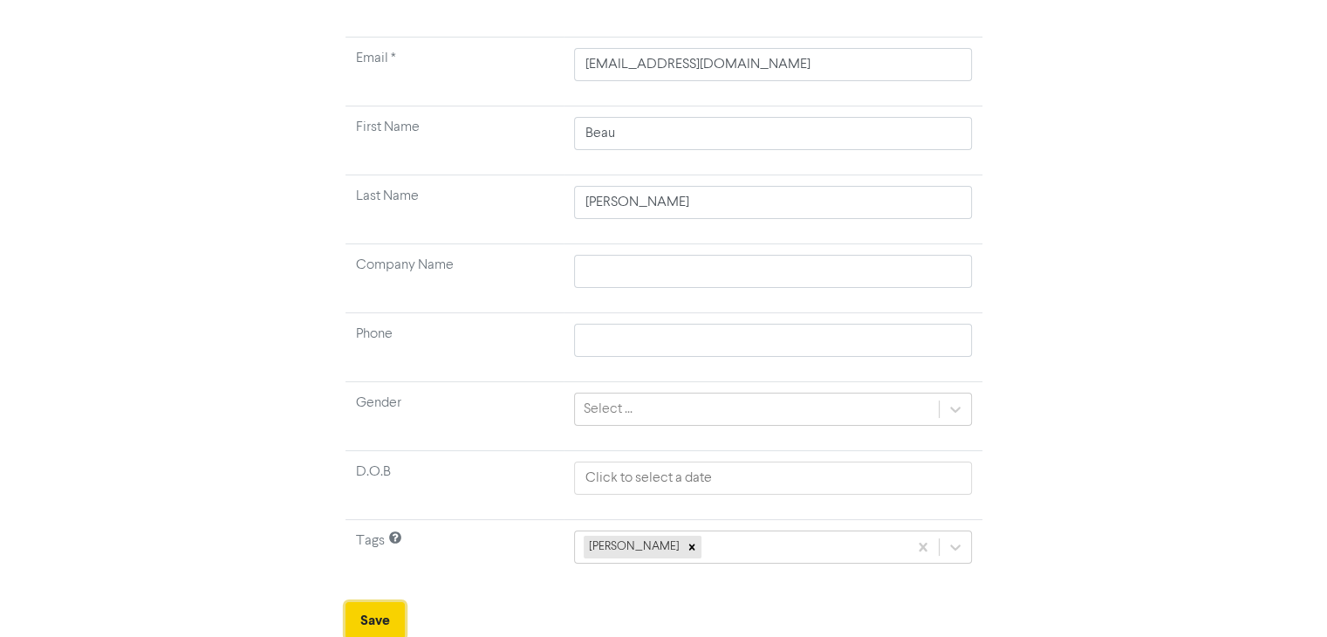
click at [385, 617] on button "Save" at bounding box center [375, 620] width 59 height 37
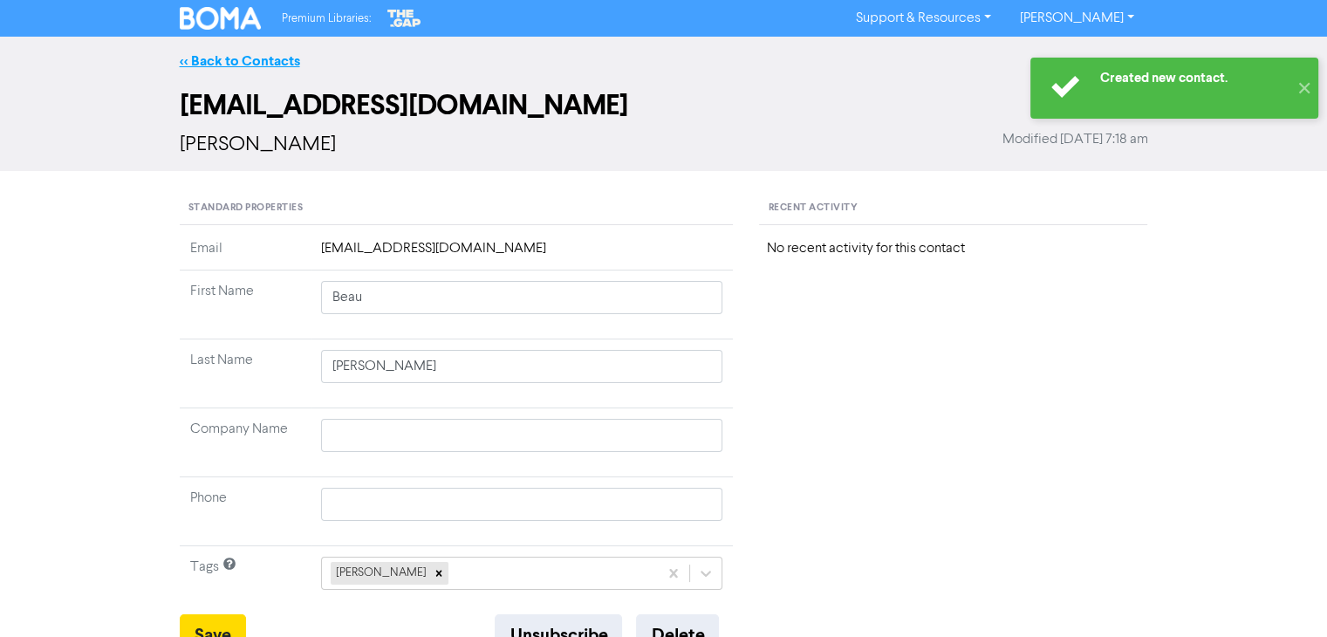
click at [263, 62] on link "<< Back to Contacts" at bounding box center [240, 60] width 120 height 17
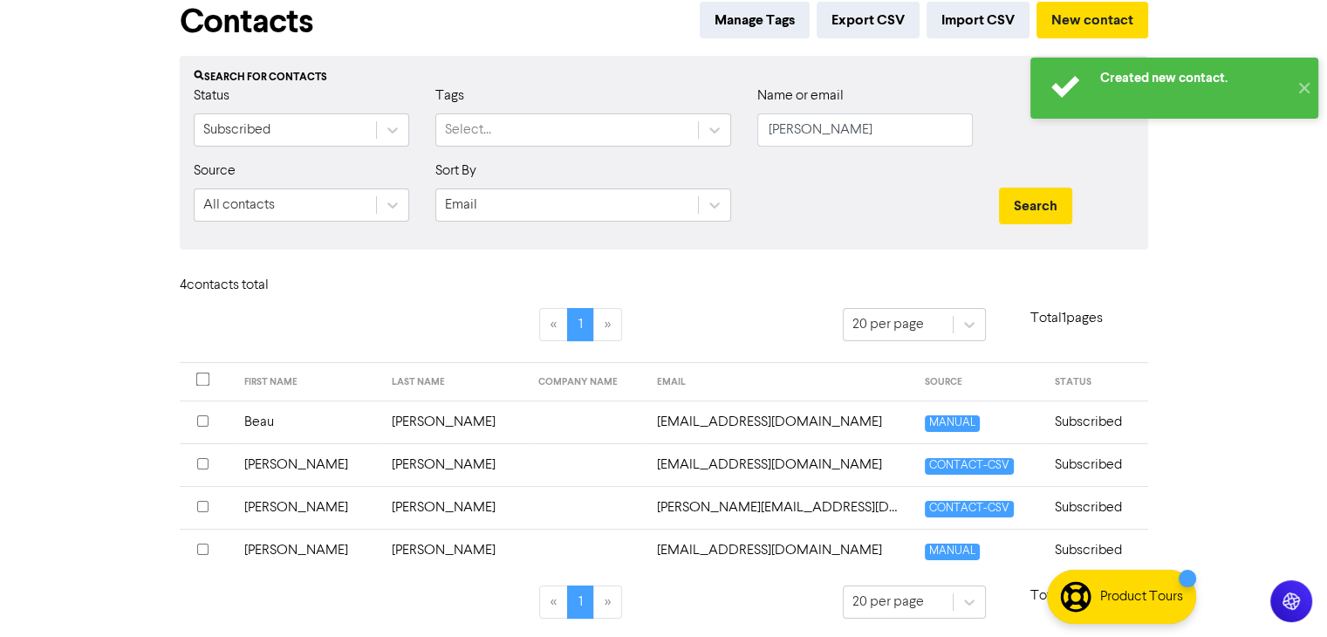
scroll to position [87, 0]
click at [389, 421] on td "[PERSON_NAME]" at bounding box center [454, 422] width 147 height 43
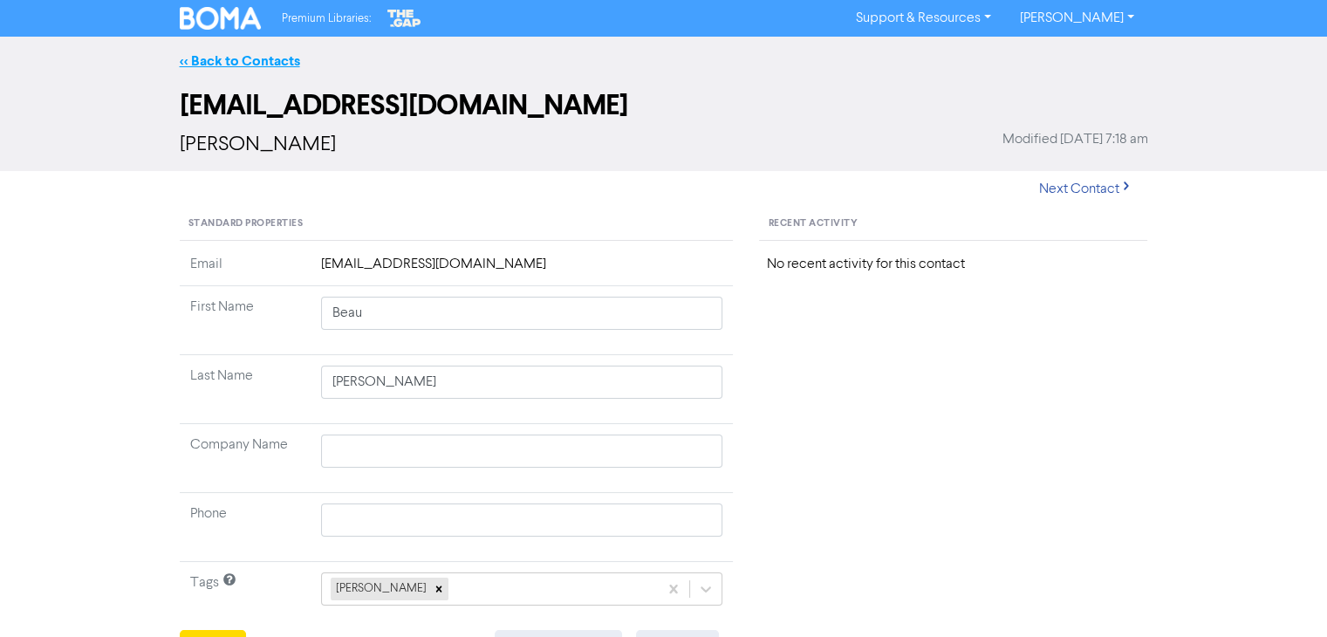
click at [264, 61] on link "<< Back to Contacts" at bounding box center [240, 60] width 120 height 17
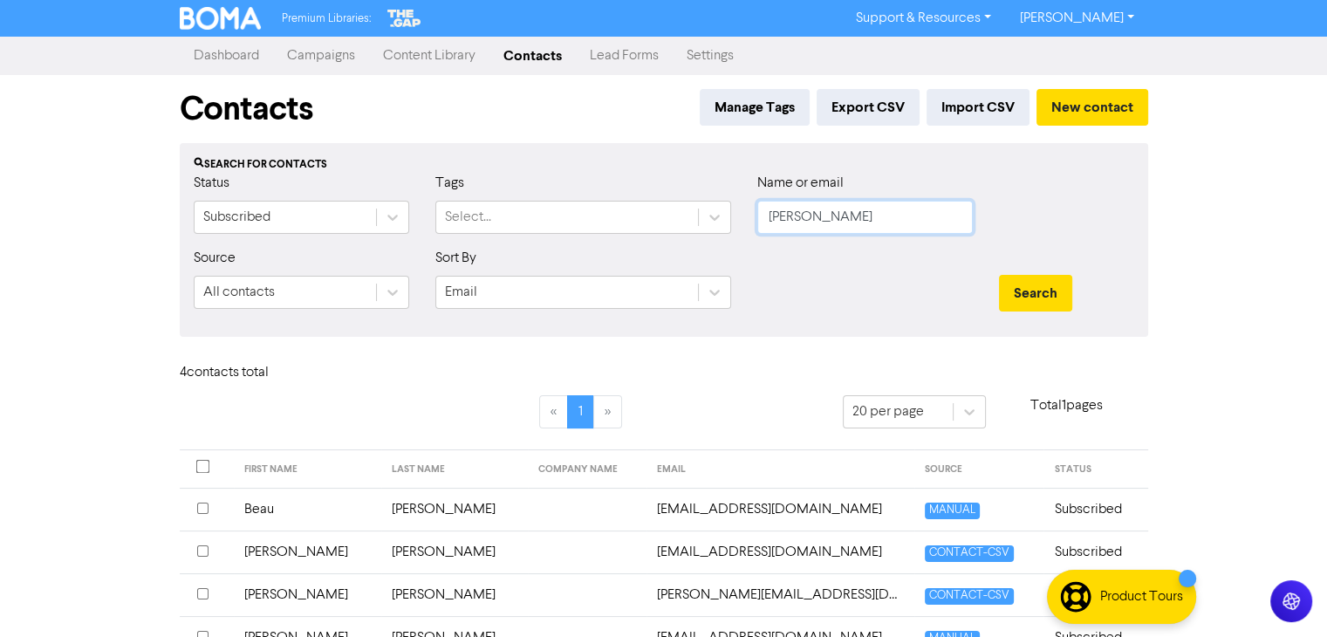
drag, startPoint x: 703, startPoint y: 216, endPoint x: 714, endPoint y: 245, distance: 30.6
click at [667, 229] on div "Status Subscribed Tags Select... Name or email [PERSON_NAME]" at bounding box center [664, 210] width 967 height 75
paste input "[PERSON_NAME]"
click at [1033, 294] on button "Search" at bounding box center [1035, 293] width 73 height 37
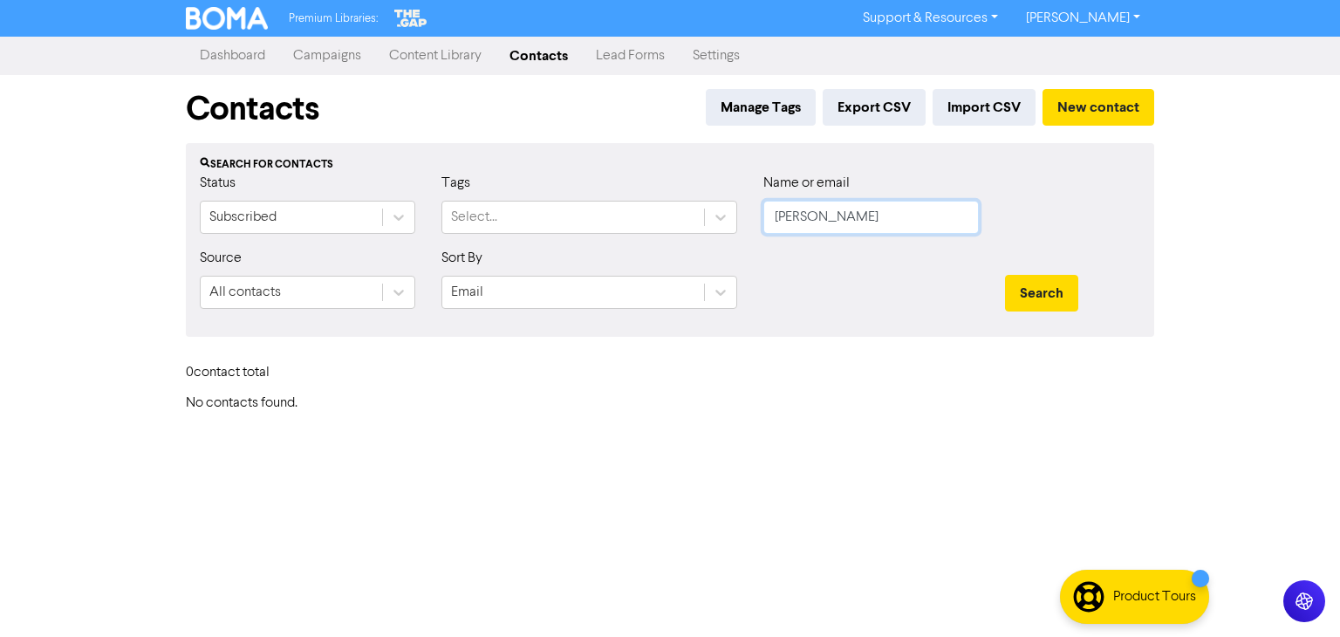
drag, startPoint x: 856, startPoint y: 218, endPoint x: 779, endPoint y: 226, distance: 77.2
click at [779, 226] on input "[PERSON_NAME]" at bounding box center [872, 217] width 216 height 33
click at [1034, 278] on button "Search" at bounding box center [1041, 293] width 73 height 37
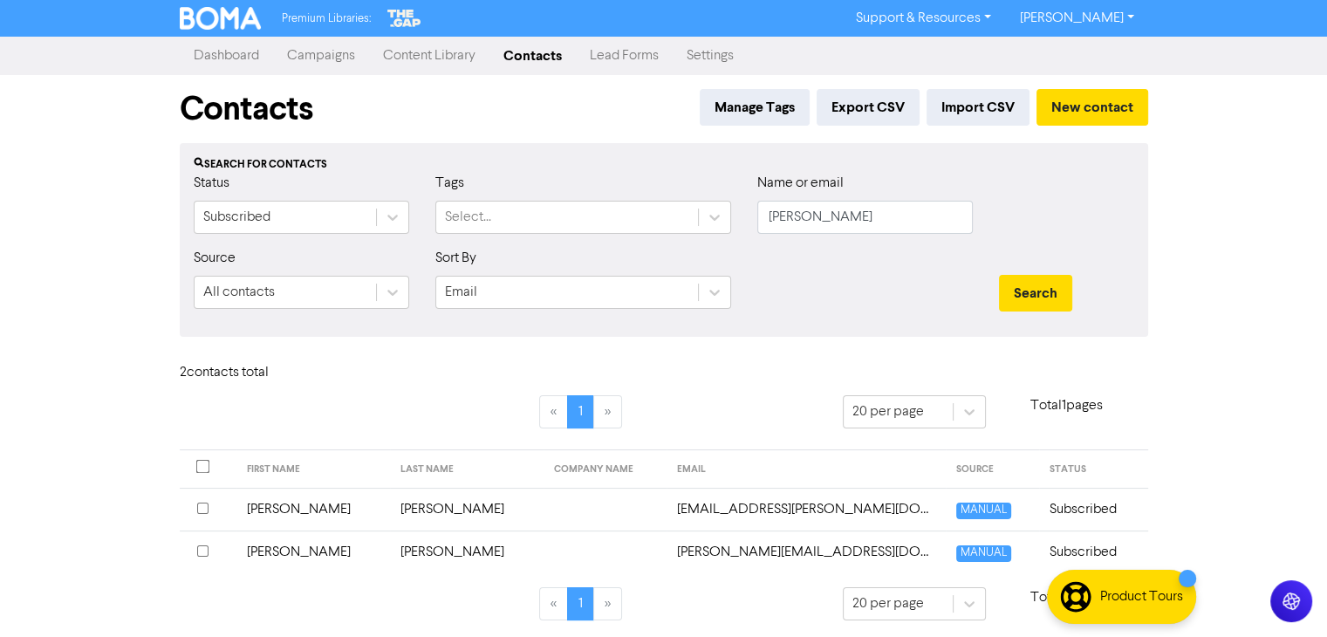
click at [283, 551] on td "[PERSON_NAME]" at bounding box center [313, 552] width 154 height 43
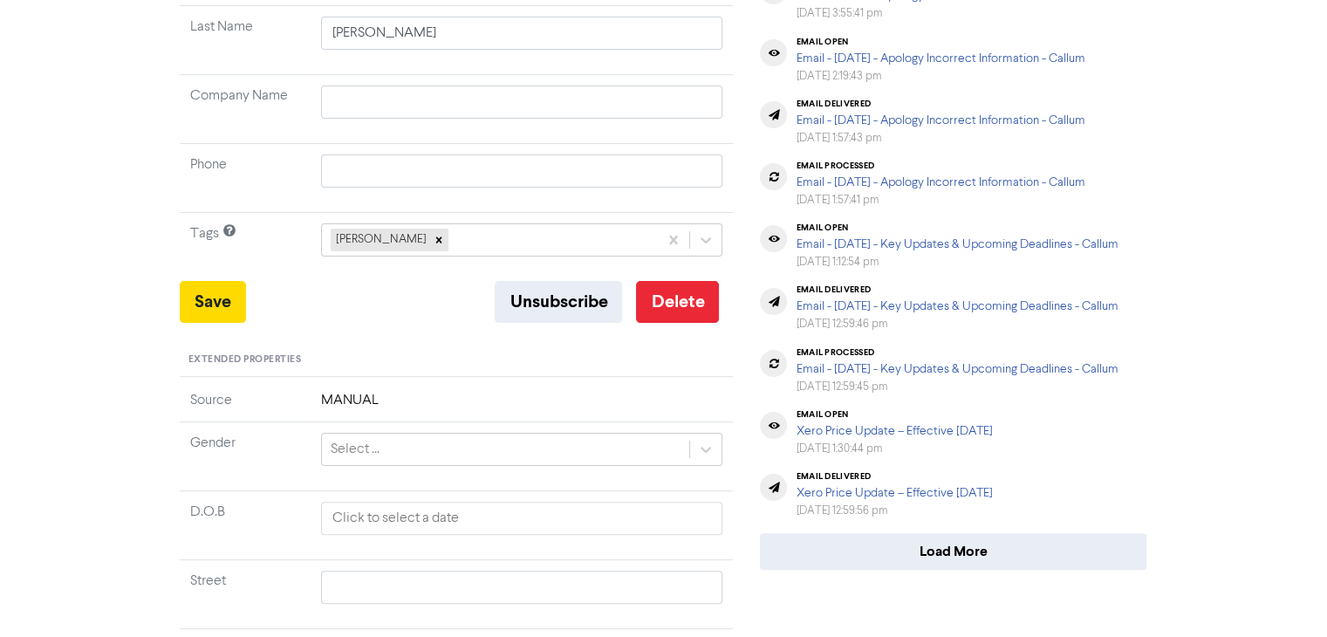
scroll to position [262, 0]
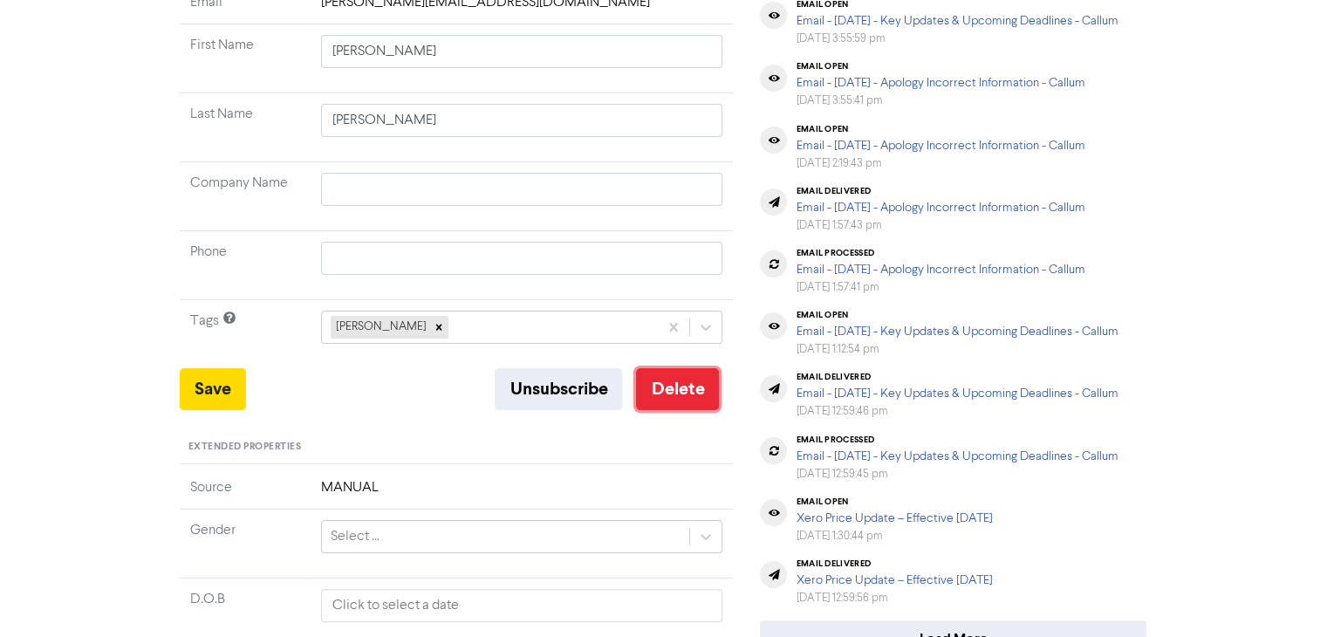
click at [691, 387] on button "Delete" at bounding box center [677, 389] width 83 height 42
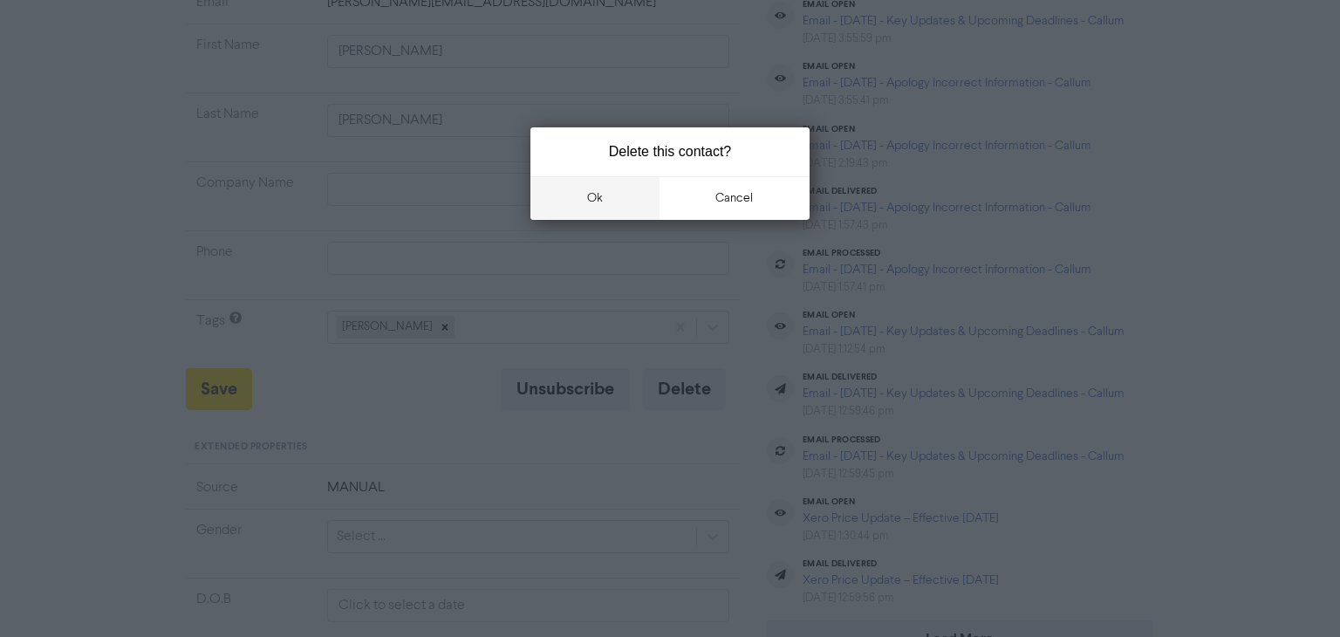
click at [603, 202] on button "ok" at bounding box center [595, 198] width 129 height 44
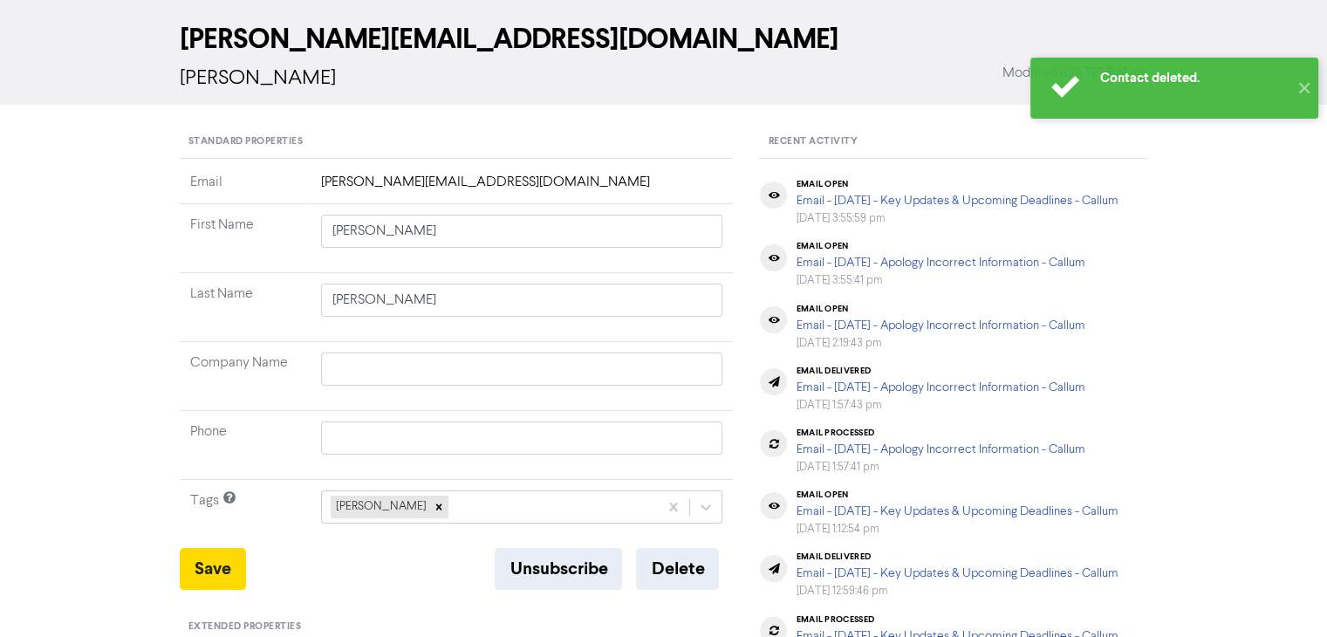
scroll to position [0, 0]
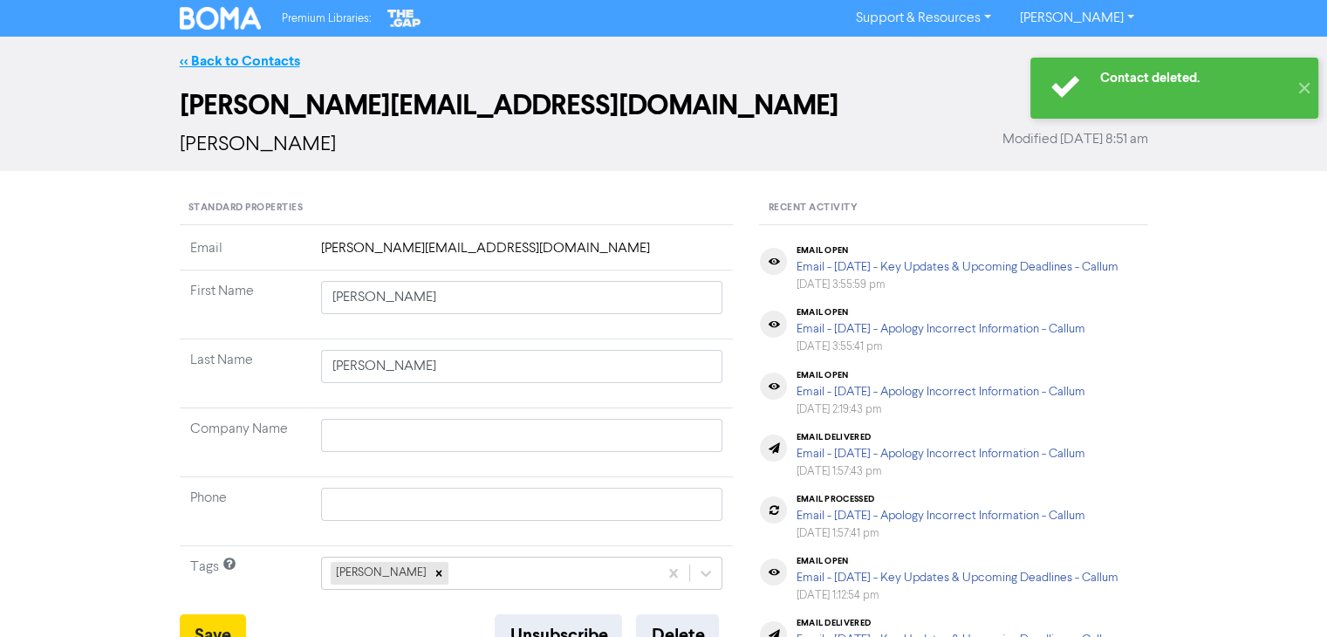
click at [282, 62] on link "<< Back to Contacts" at bounding box center [240, 60] width 120 height 17
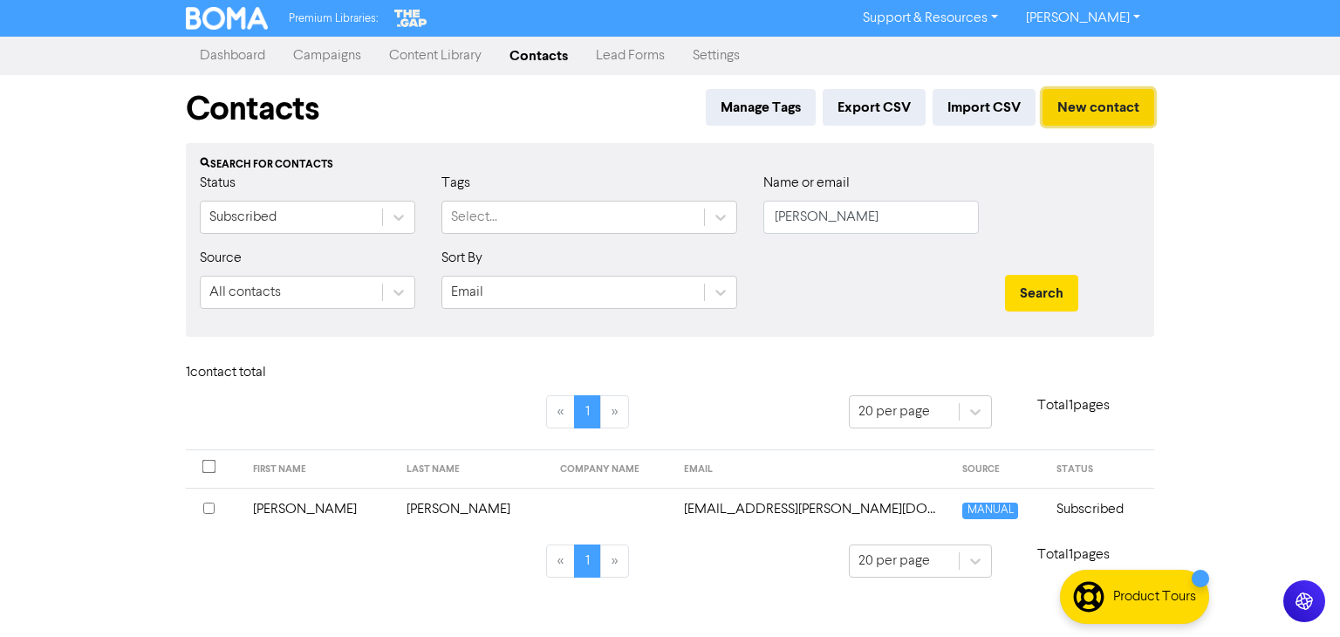
click at [1099, 95] on button "New contact" at bounding box center [1099, 107] width 112 height 37
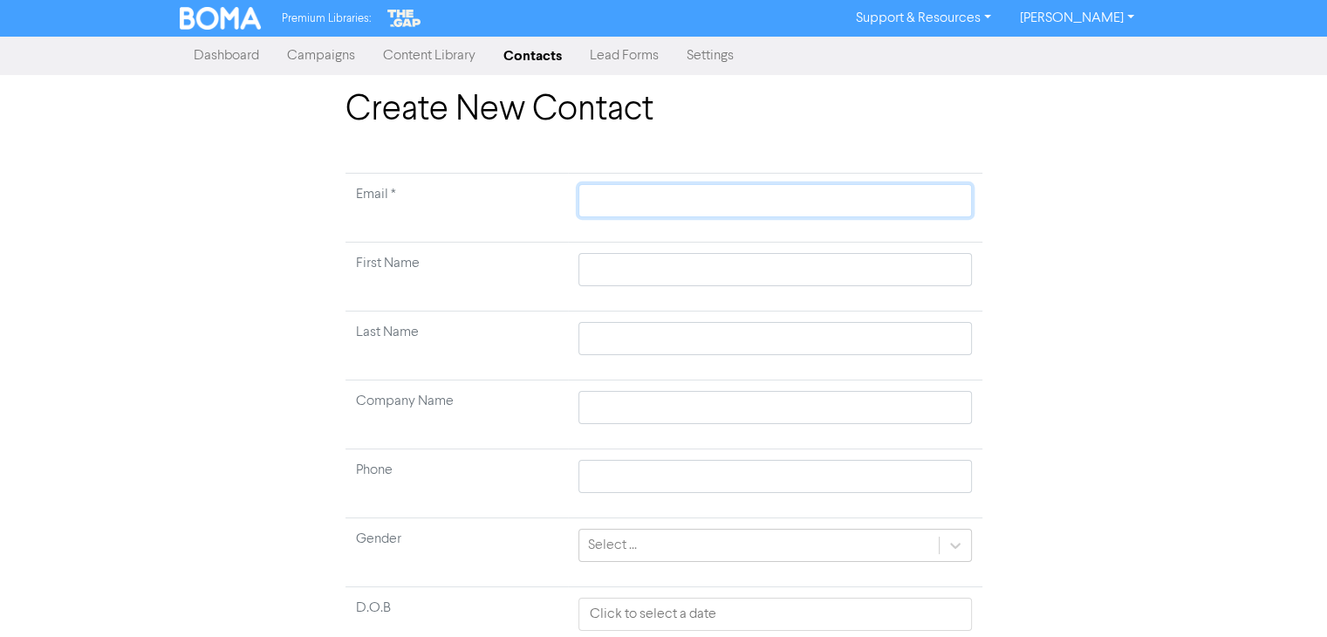
click at [637, 189] on input "text" at bounding box center [775, 200] width 393 height 33
paste input "[PERSON_NAME]"
drag, startPoint x: 637, startPoint y: 202, endPoint x: 672, endPoint y: 203, distance: 34.9
click at [672, 203] on input "[PERSON_NAME]" at bounding box center [775, 200] width 393 height 33
drag, startPoint x: 640, startPoint y: 198, endPoint x: 677, endPoint y: 209, distance: 39.2
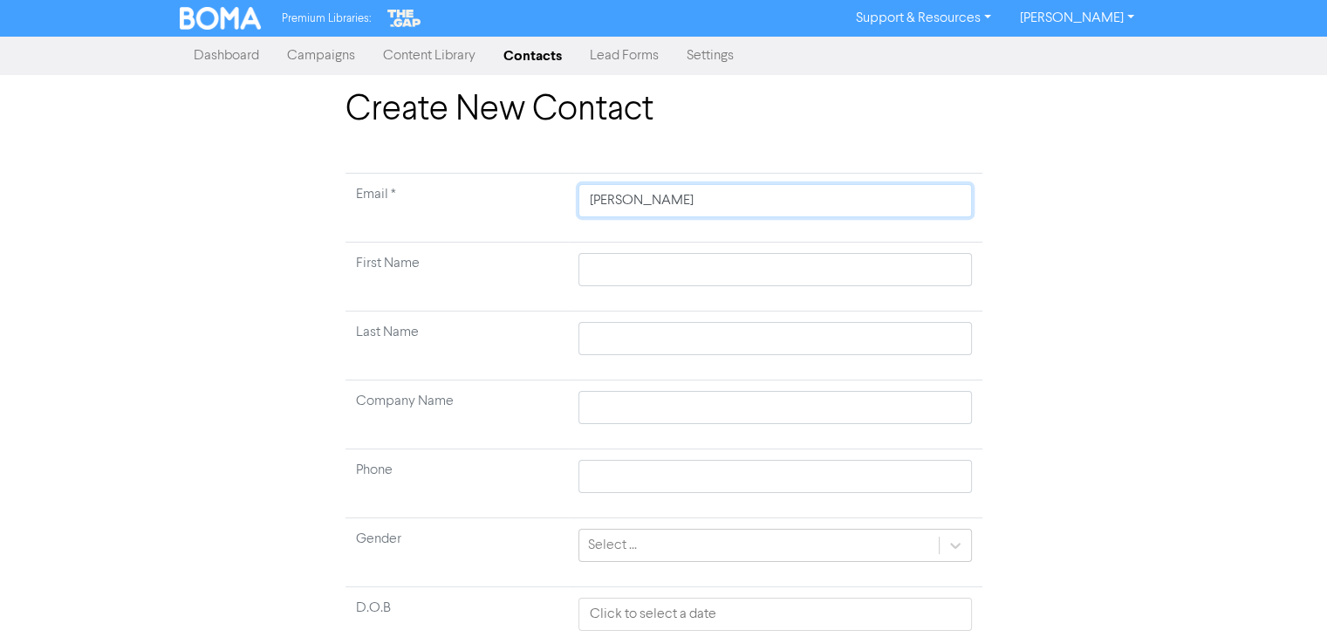
click at [677, 209] on input "[PERSON_NAME]" at bounding box center [775, 200] width 393 height 33
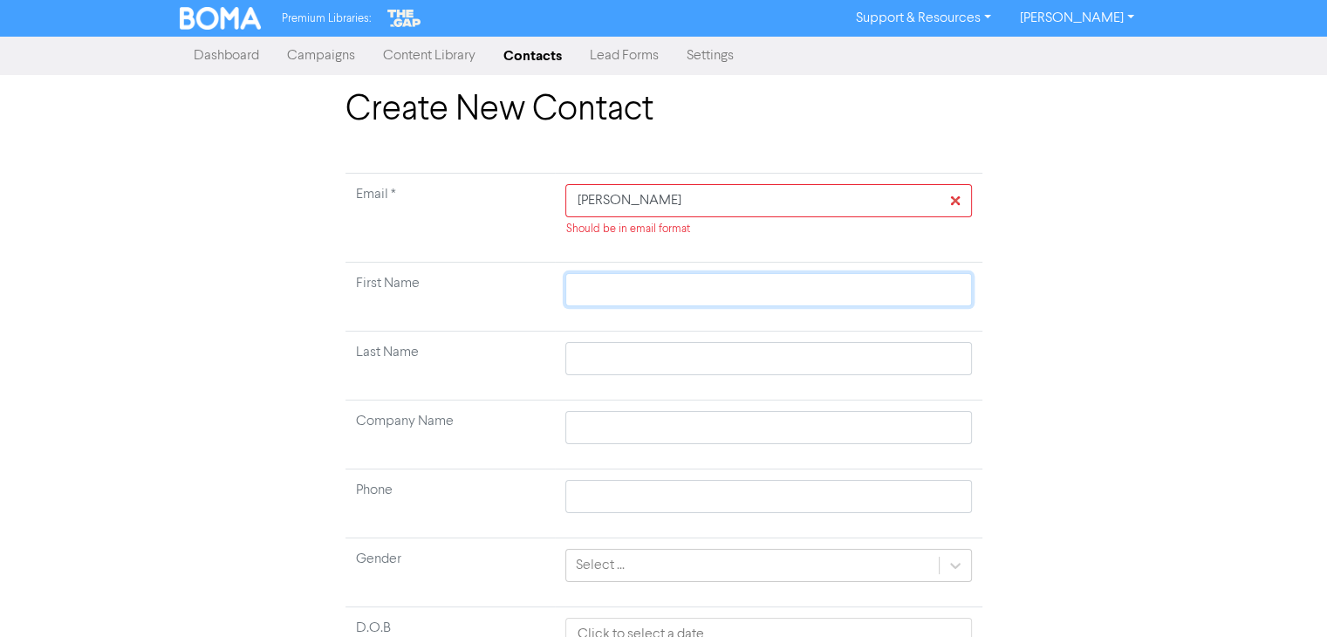
click at [621, 273] on input "text" at bounding box center [768, 289] width 406 height 33
drag, startPoint x: 664, startPoint y: 202, endPoint x: 538, endPoint y: 202, distance: 126.5
click at [538, 202] on tr "Email * [PERSON_NAME] Should be in email format" at bounding box center [664, 218] width 637 height 89
click at [627, 295] on input "text" at bounding box center [768, 289] width 406 height 33
paste input "[PERSON_NAME]"
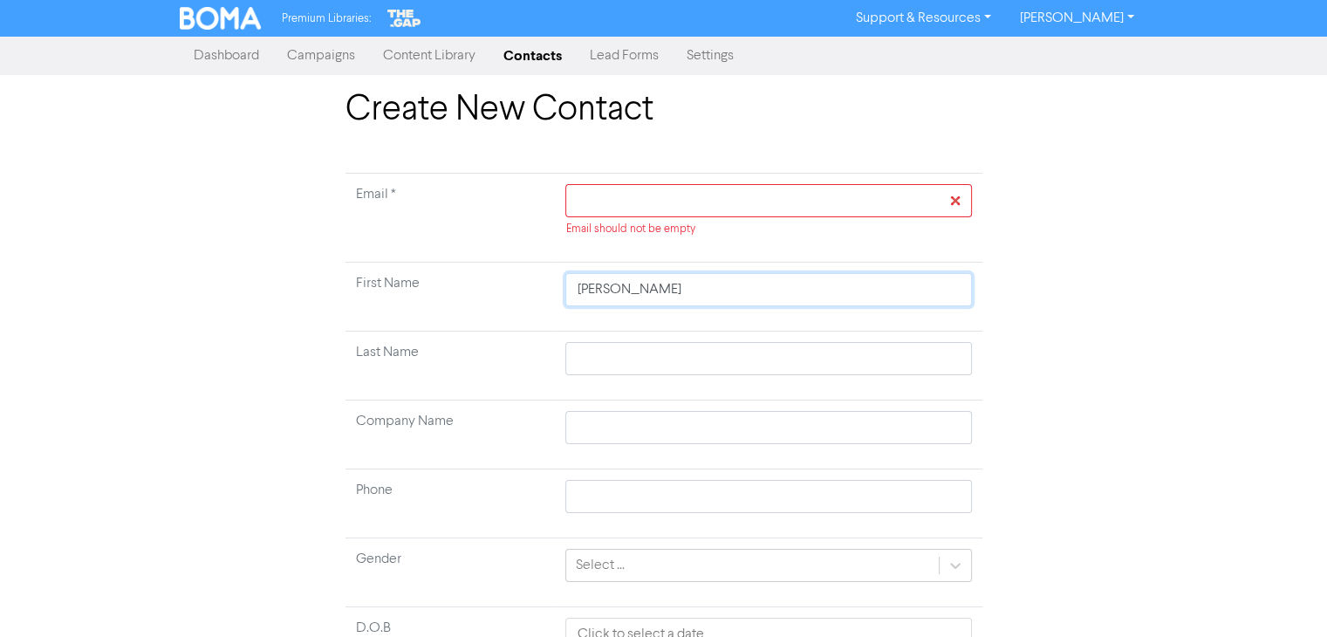
drag, startPoint x: 611, startPoint y: 292, endPoint x: 572, endPoint y: 289, distance: 39.4
click at [572, 289] on input "[PERSON_NAME]" at bounding box center [768, 289] width 406 height 33
click at [625, 286] on input "text" at bounding box center [768, 289] width 406 height 33
paste input "[PERSON_NAME]"
drag, startPoint x: 625, startPoint y: 289, endPoint x: 657, endPoint y: 293, distance: 32.6
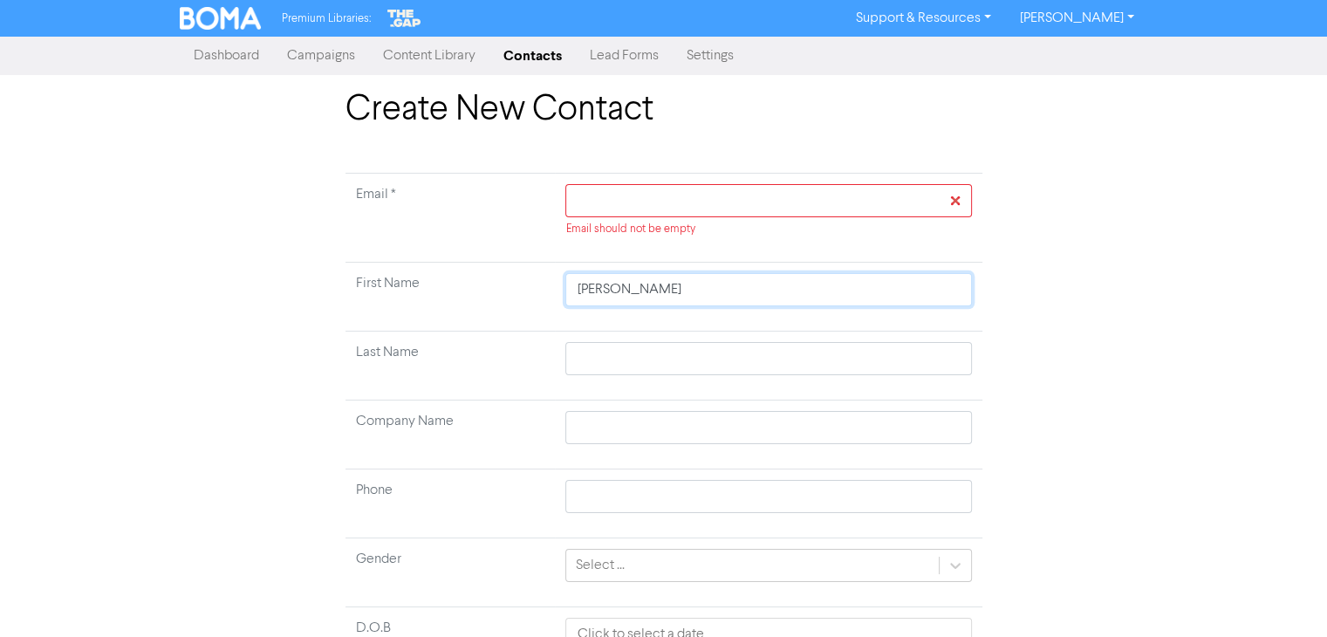
click at [657, 293] on input "[PERSON_NAME]" at bounding box center [768, 289] width 406 height 33
drag, startPoint x: 625, startPoint y: 291, endPoint x: 723, endPoint y: 298, distance: 98.0
click at [723, 298] on input "[PERSON_NAME]" at bounding box center [768, 289] width 406 height 33
click at [592, 364] on input "text" at bounding box center [768, 358] width 406 height 33
paste input "[PERSON_NAME]"
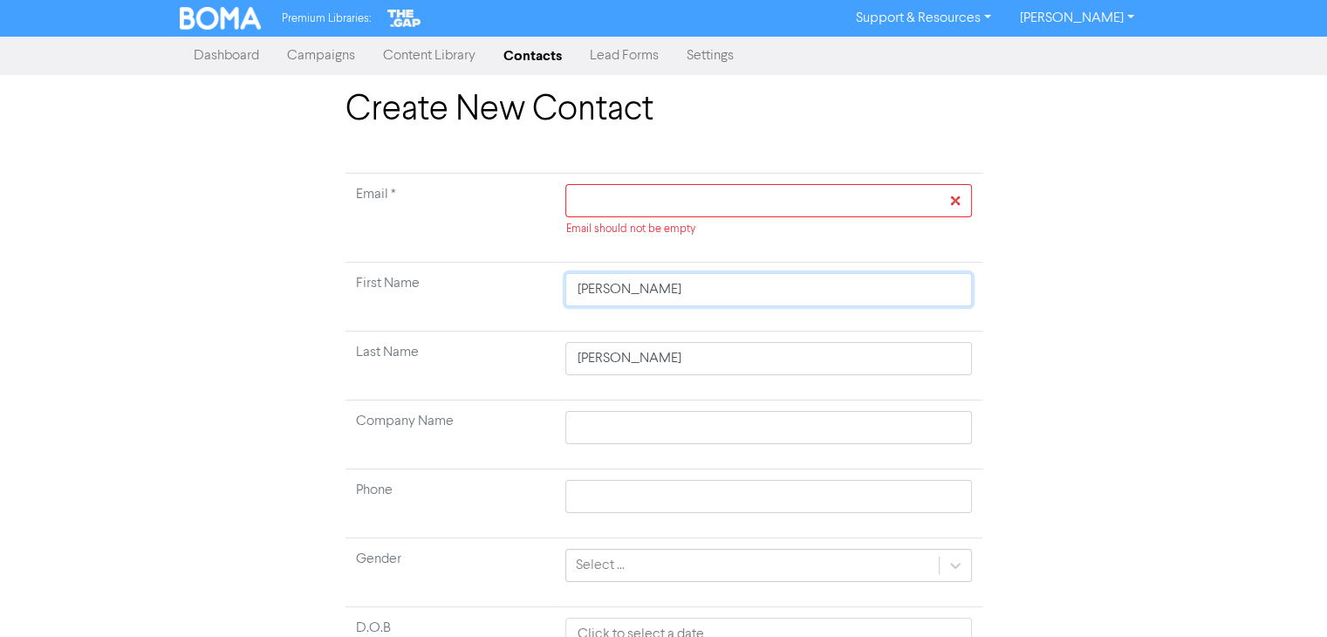
drag, startPoint x: 626, startPoint y: 290, endPoint x: 740, endPoint y: 296, distance: 114.5
click at [740, 296] on input "[PERSON_NAME]" at bounding box center [768, 289] width 406 height 33
click at [715, 435] on input "text" at bounding box center [768, 427] width 406 height 33
click at [632, 196] on input "text" at bounding box center [768, 200] width 406 height 33
paste input "[EMAIL_ADDRESS][DOMAIN_NAME]"
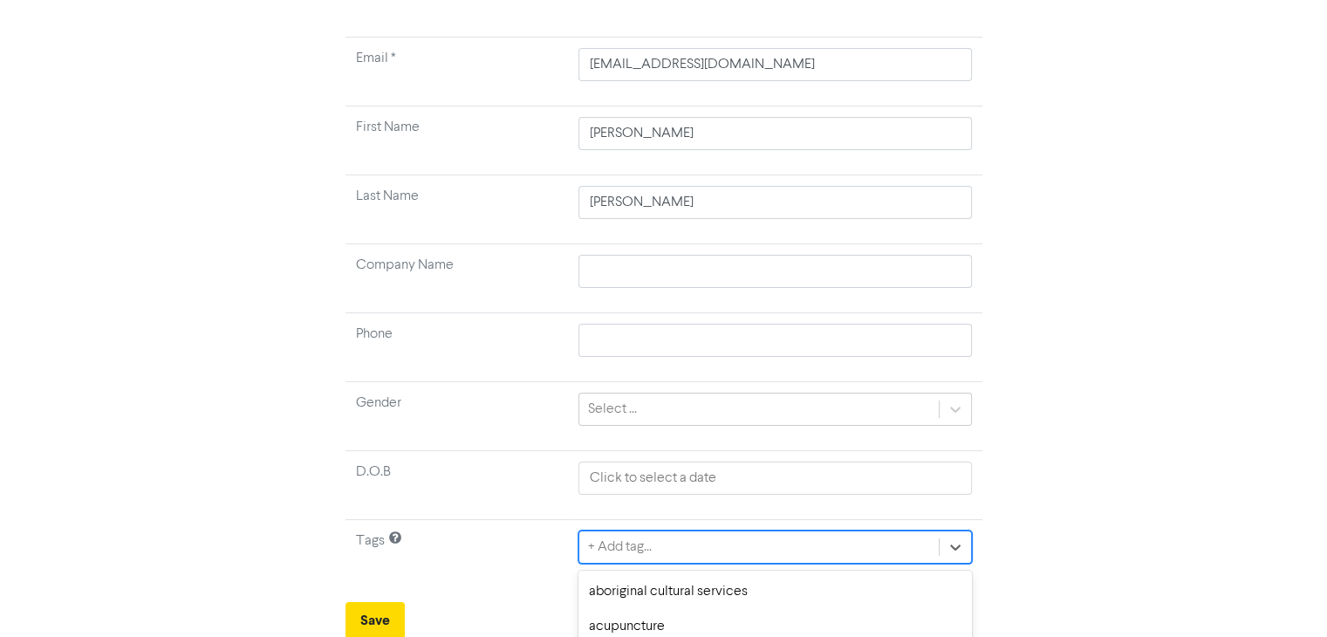
scroll to position [330, 0]
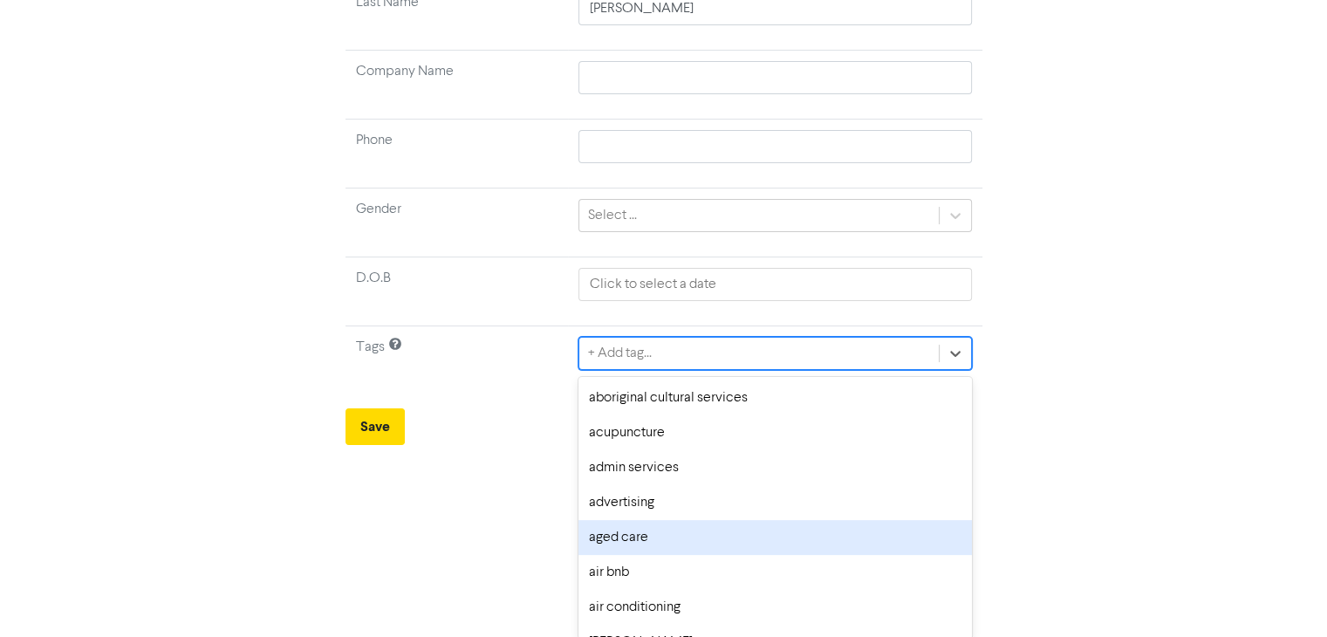
click at [750, 370] on div "option aged care focused, 5 of 286. 286 results available. Use Up and Down to c…" at bounding box center [775, 353] width 393 height 33
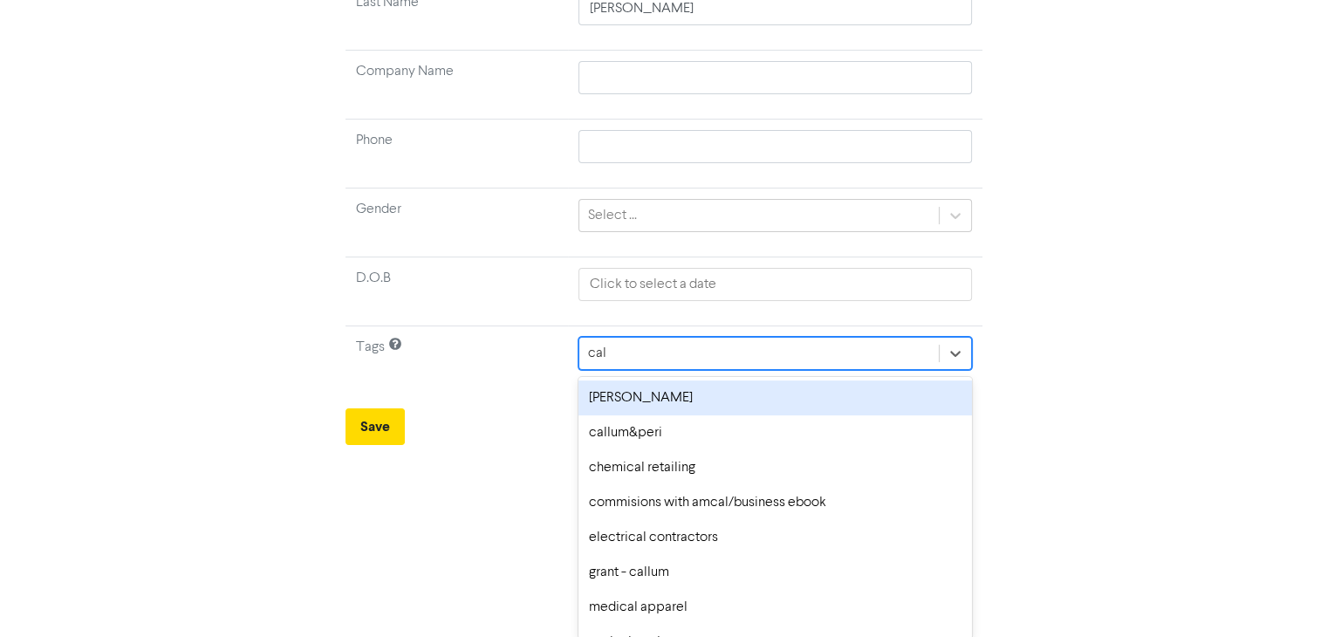
click at [750, 395] on div "[PERSON_NAME]" at bounding box center [775, 397] width 393 height 35
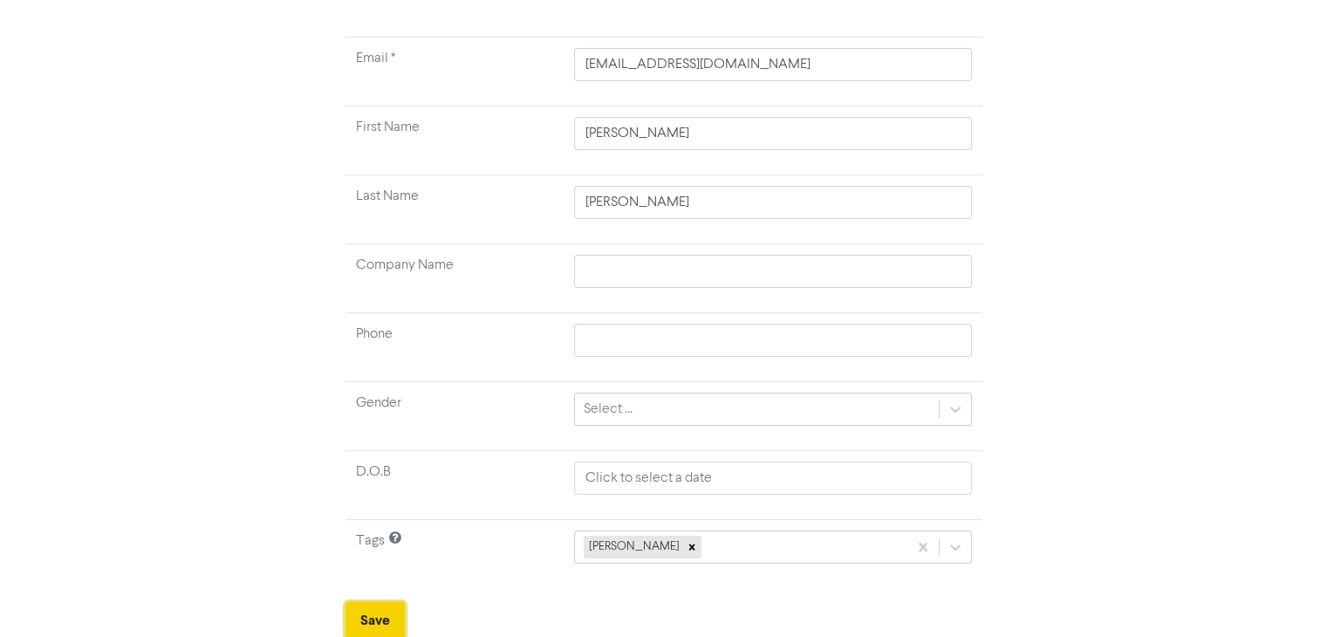
click at [382, 614] on button "Save" at bounding box center [375, 620] width 59 height 37
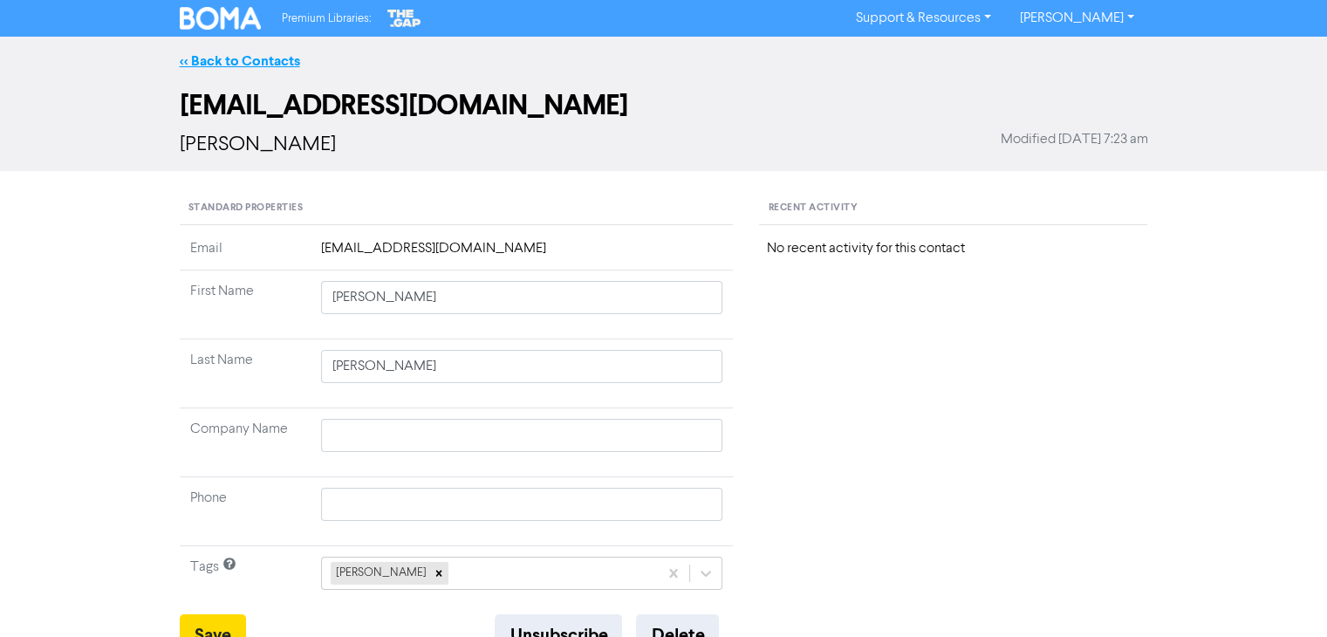
click at [265, 59] on link "<< Back to Contacts" at bounding box center [240, 60] width 120 height 17
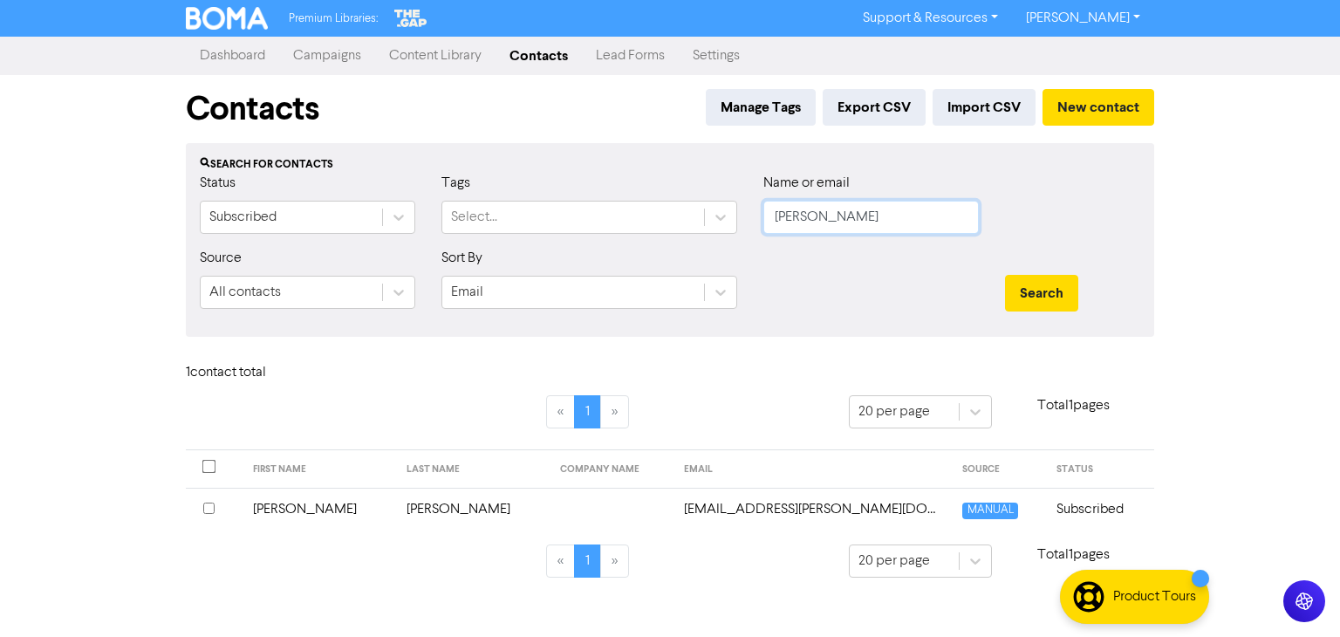
click at [722, 221] on div "Status Subscribed Tags Select... Name or email [PERSON_NAME]" at bounding box center [670, 210] width 967 height 75
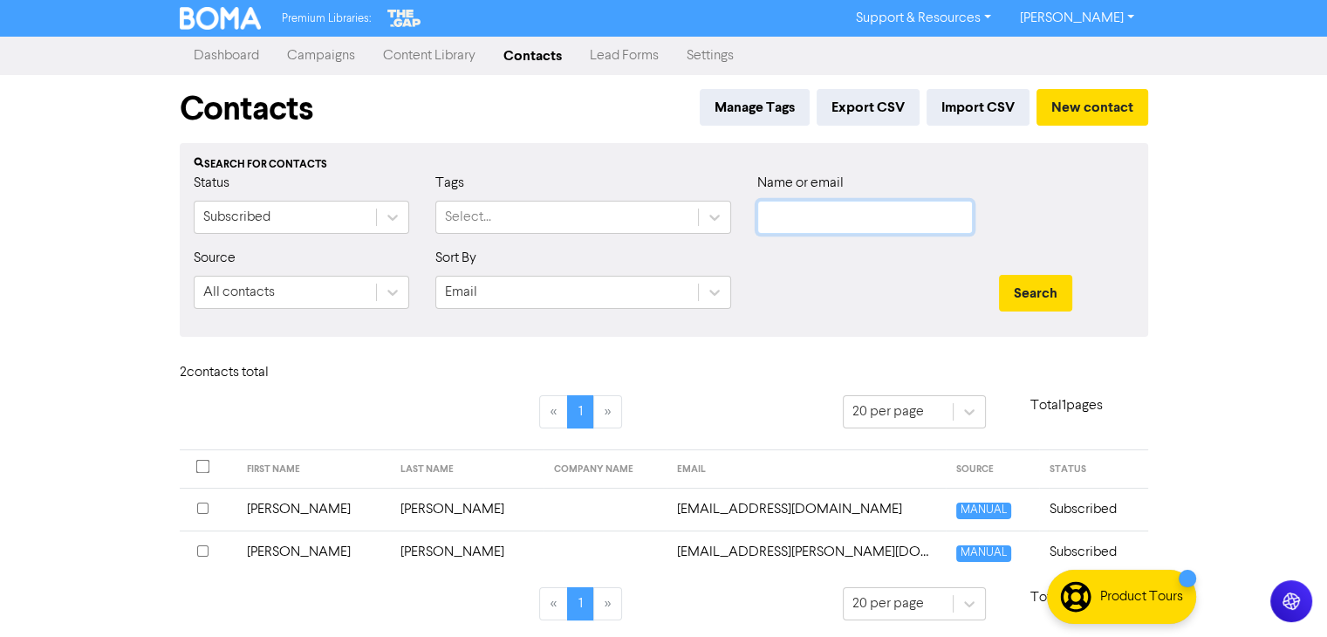
paste input "[PERSON_NAME][EMAIL_ADDRESS][DOMAIN_NAME]"
click at [1037, 292] on button "Search" at bounding box center [1035, 293] width 73 height 37
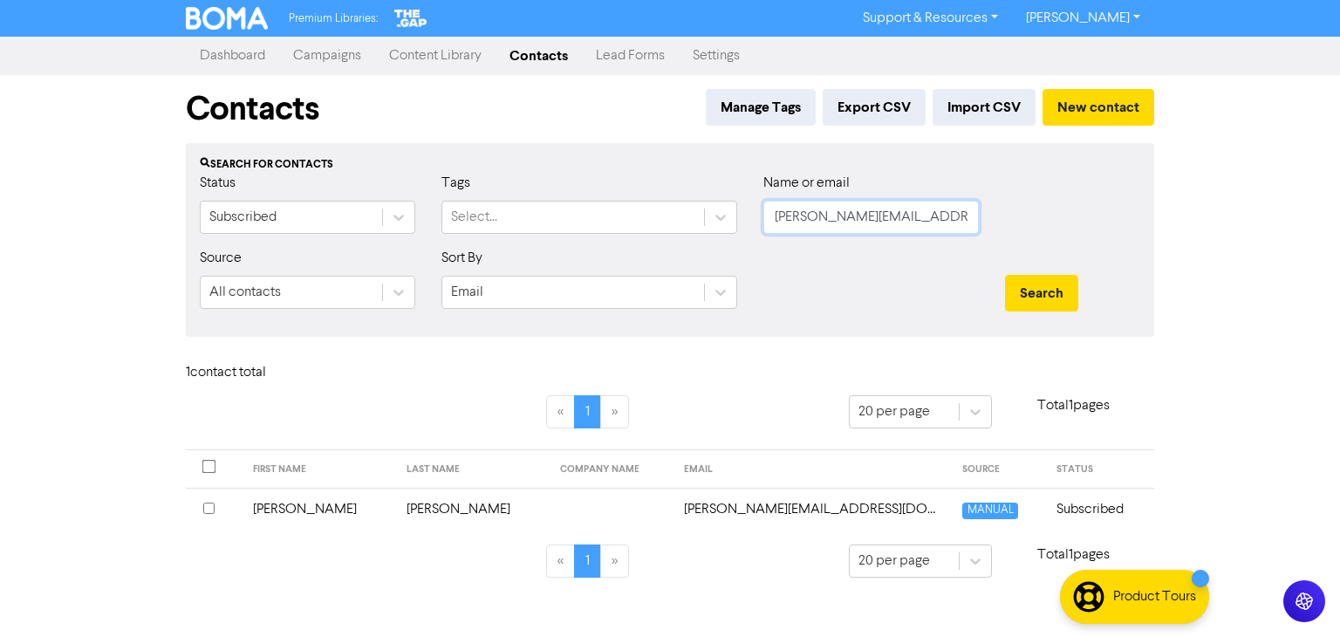
drag, startPoint x: 955, startPoint y: 216, endPoint x: 572, endPoint y: 271, distance: 386.1
click at [574, 271] on form "Status Subscribed Tags Select... Name or email [PERSON_NAME][EMAIL_ADDRESS][DOM…" at bounding box center [670, 248] width 941 height 150
paste input "[PERSON_NAME] [PERSON_NAME]"
click at [1030, 294] on button "Search" at bounding box center [1041, 293] width 73 height 37
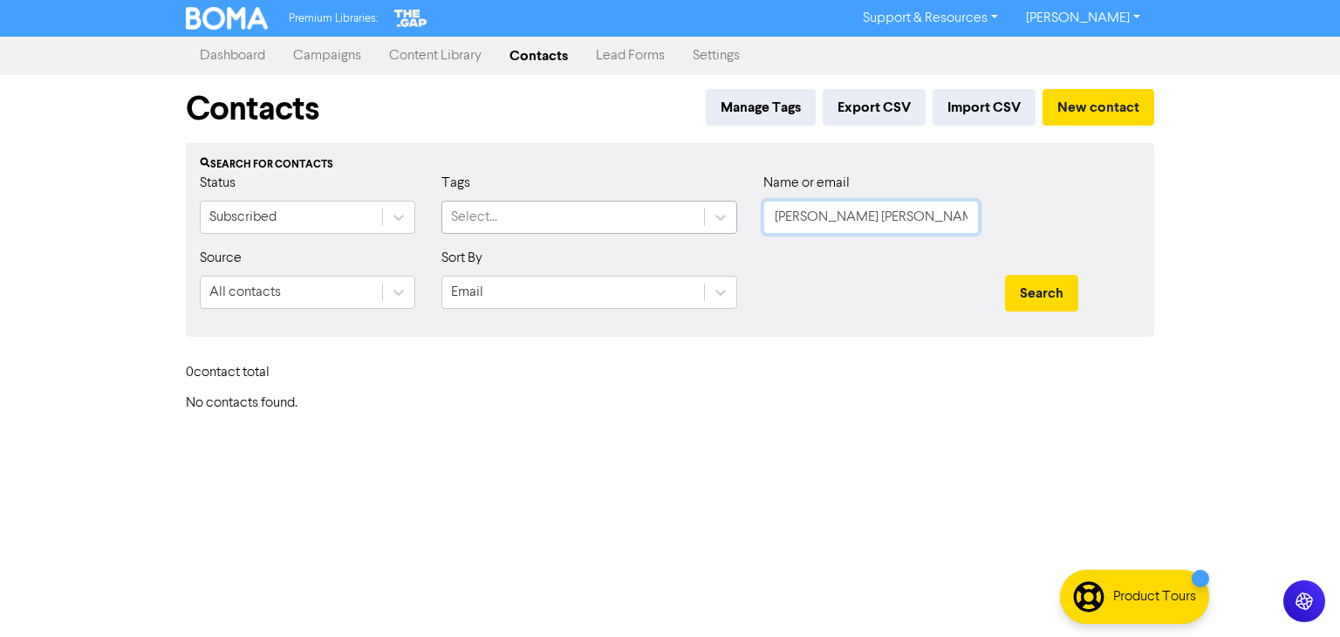
drag, startPoint x: 939, startPoint y: 216, endPoint x: 663, endPoint y: 226, distance: 275.9
click at [695, 224] on div "Status Subscribed Tags Select... Name or email [PERSON_NAME] [PERSON_NAME]" at bounding box center [670, 210] width 967 height 75
paste input "[EMAIL_ADDRESS][DOMAIN_NAME]"
click at [1056, 281] on button "Search" at bounding box center [1041, 293] width 73 height 37
click at [1050, 286] on button "Search" at bounding box center [1041, 293] width 73 height 37
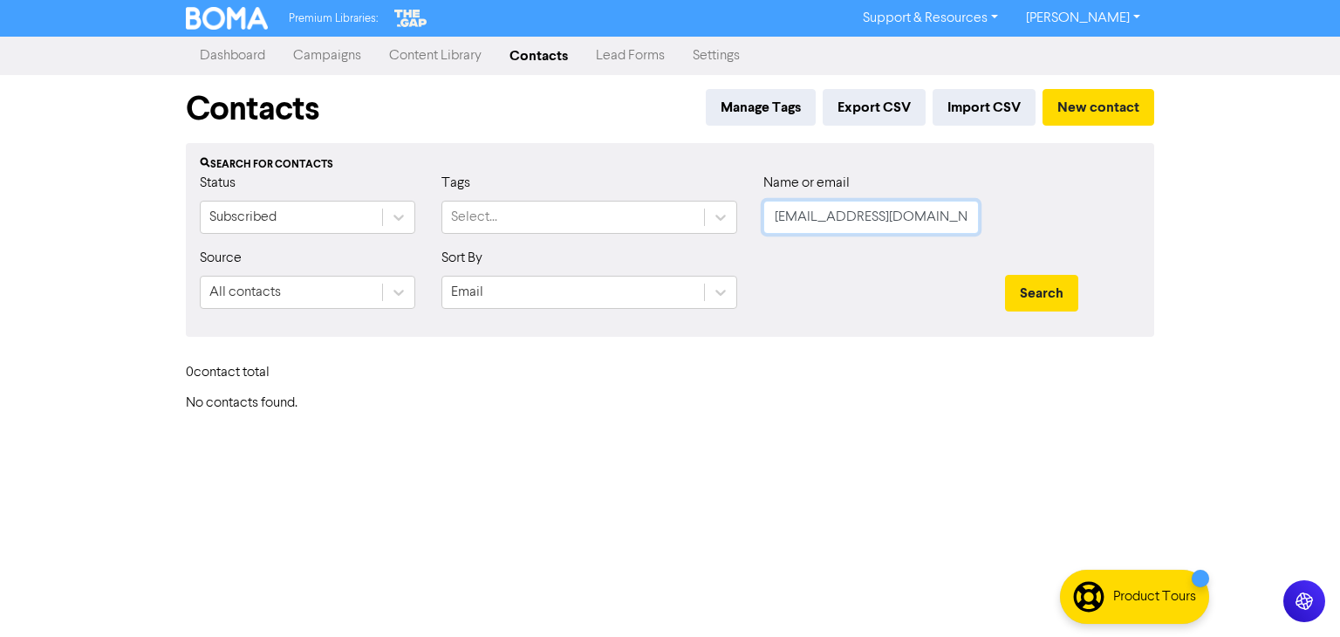
drag, startPoint x: 949, startPoint y: 219, endPoint x: 651, endPoint y: 247, distance: 299.7
click at [594, 236] on div "Status Subscribed Tags Select... Name or email [EMAIL_ADDRESS][DOMAIN_NAME]" at bounding box center [670, 210] width 967 height 75
paste input "[PERSON_NAME][EMAIL_ADDRESS][DOMAIN_NAME]"
click at [1023, 282] on button "Search" at bounding box center [1041, 293] width 73 height 37
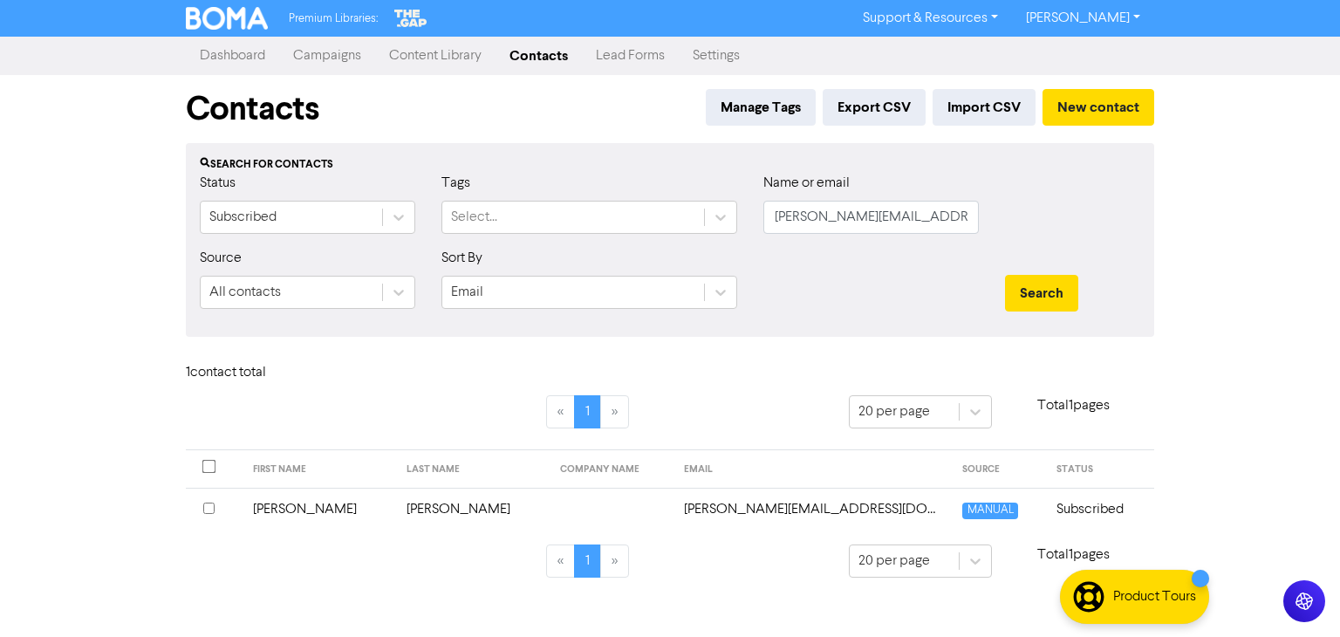
click at [396, 503] on td "[PERSON_NAME]" at bounding box center [473, 509] width 154 height 43
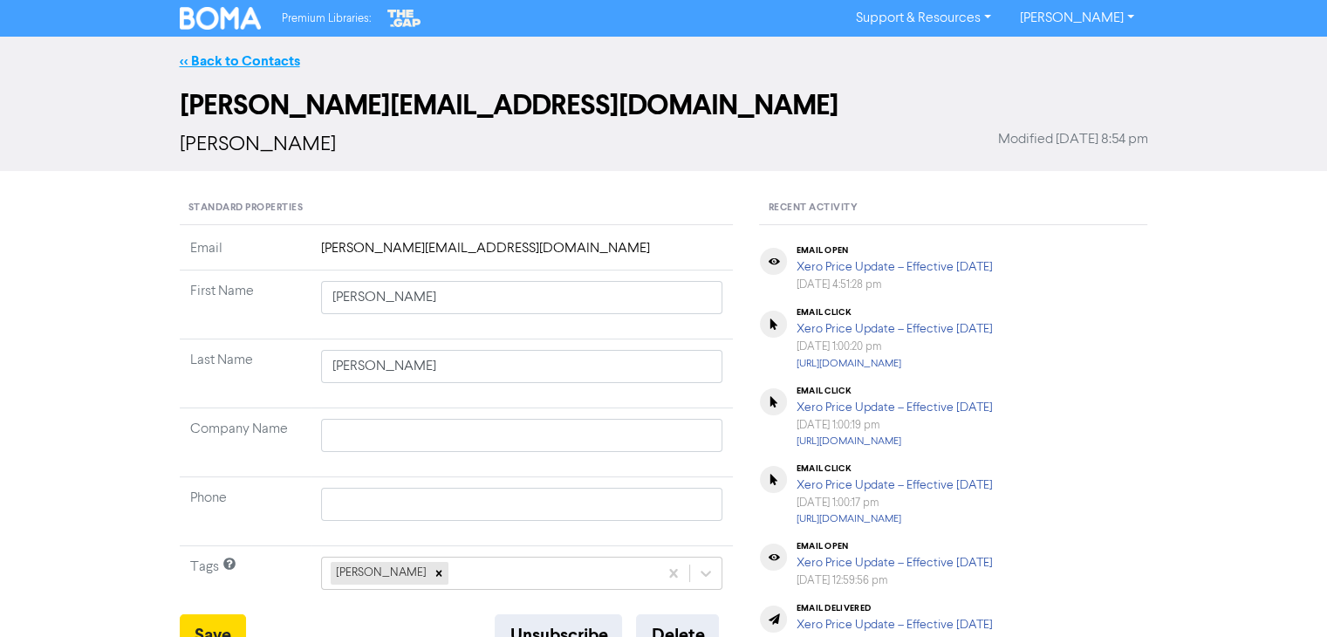
click at [275, 55] on link "<< Back to Contacts" at bounding box center [240, 60] width 120 height 17
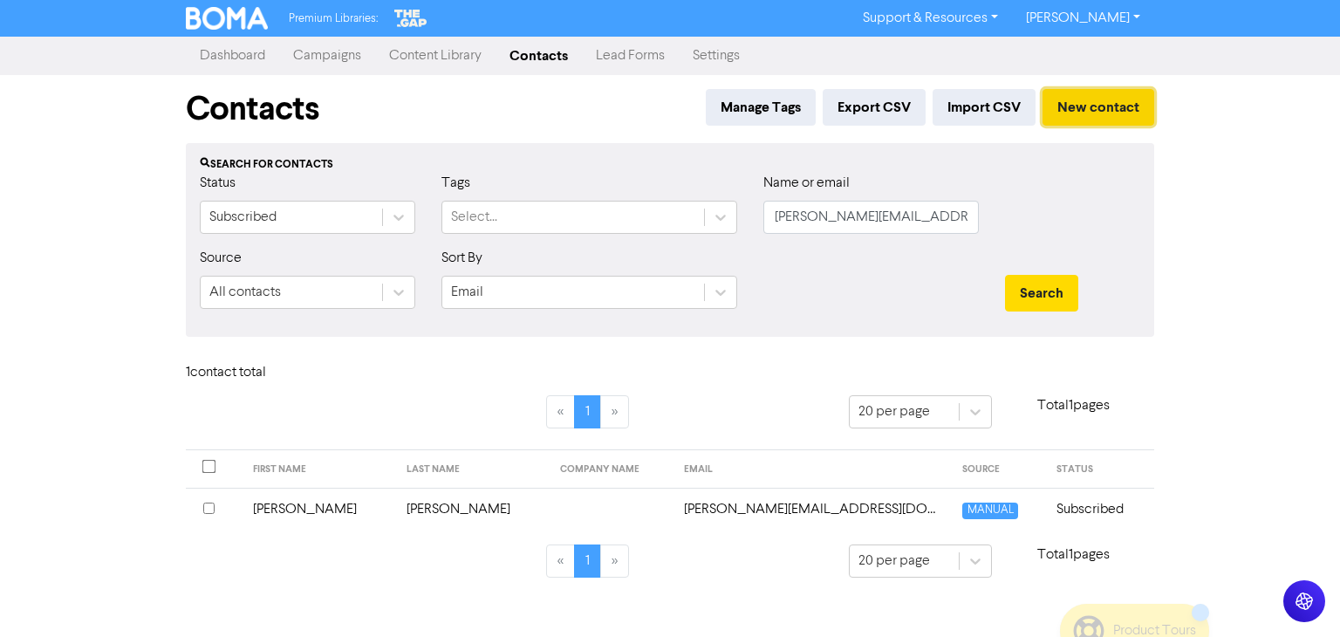
click at [1082, 100] on button "New contact" at bounding box center [1099, 107] width 112 height 37
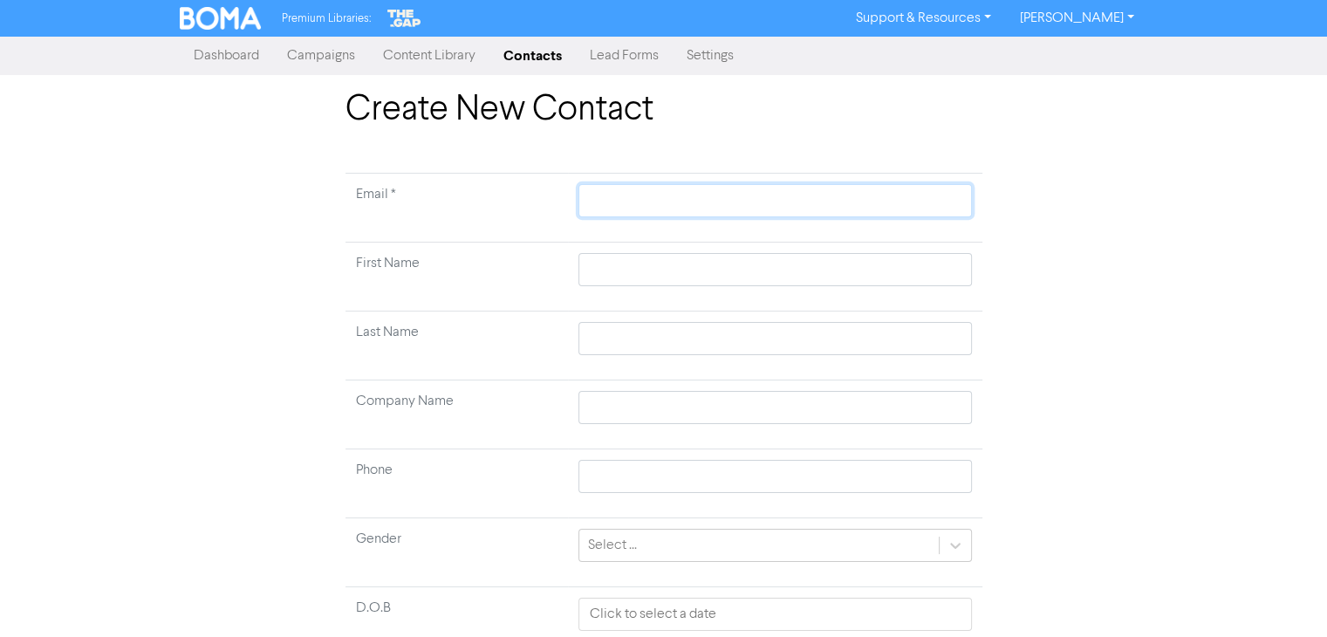
click at [647, 197] on input "text" at bounding box center [775, 200] width 393 height 33
paste input "[PERSON_NAME] [PERSON_NAME]"
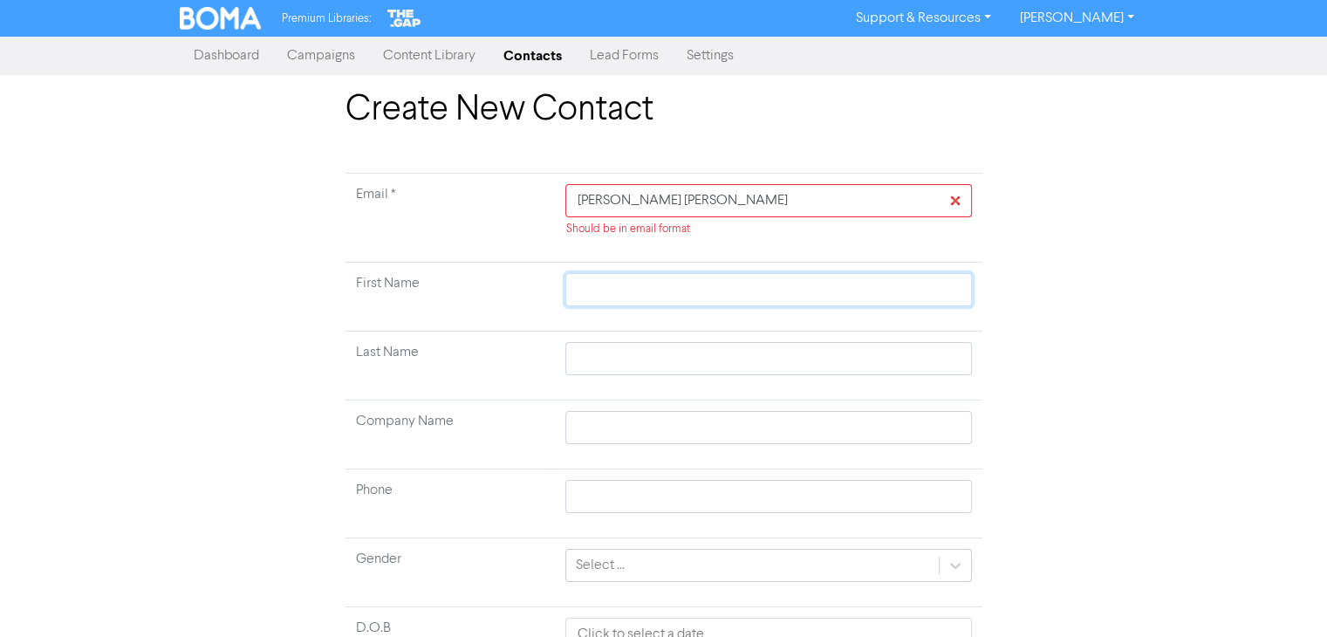
click at [611, 270] on td at bounding box center [768, 297] width 427 height 69
paste input "[PERSON_NAME] [PERSON_NAME]"
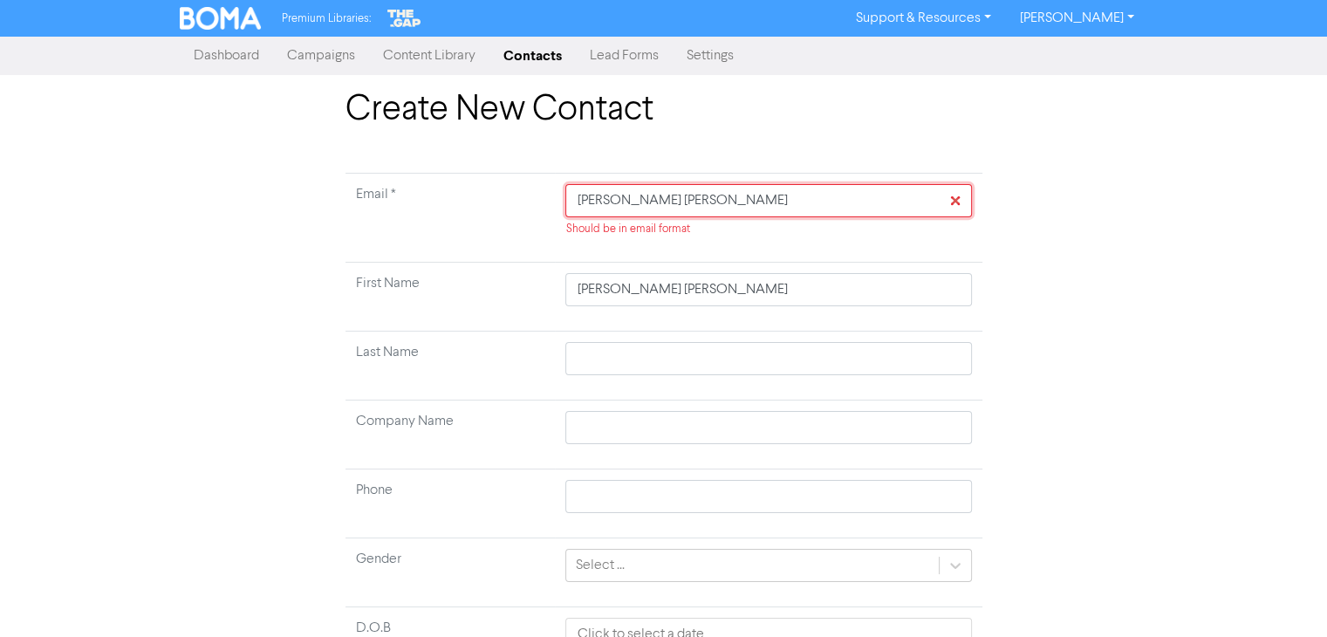
drag, startPoint x: 737, startPoint y: 205, endPoint x: 568, endPoint y: 202, distance: 169.3
click at [568, 202] on input "[PERSON_NAME] [PERSON_NAME]" at bounding box center [768, 200] width 406 height 33
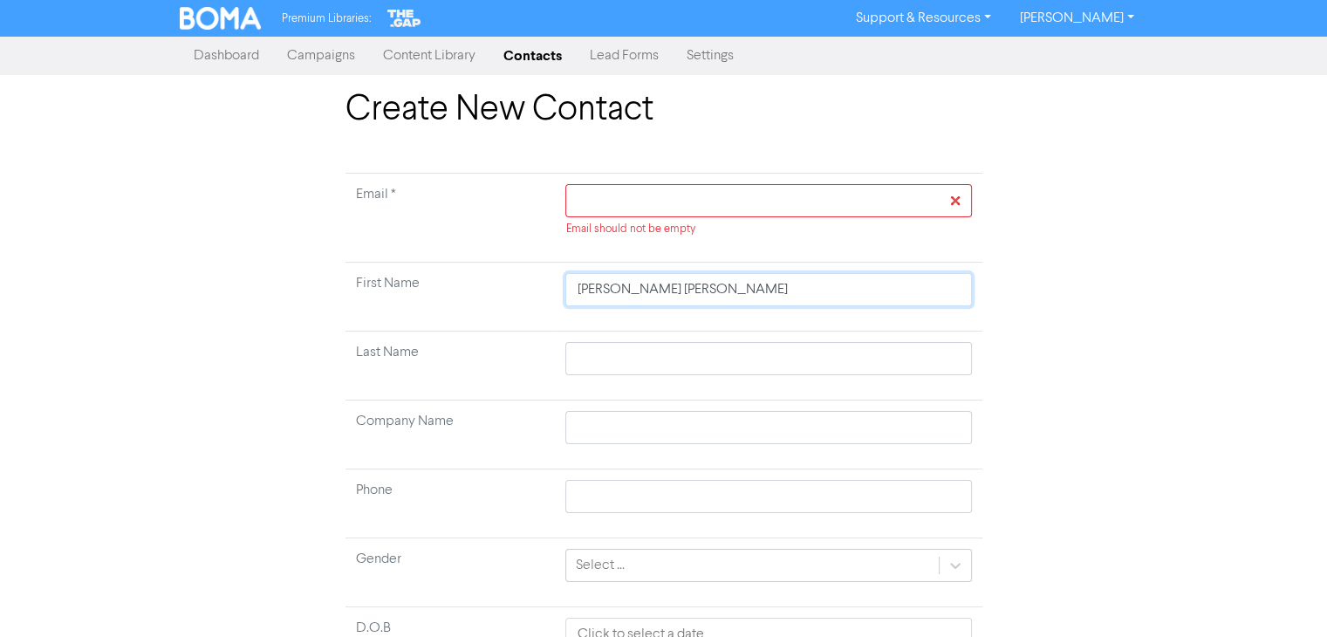
click at [609, 290] on input "[PERSON_NAME] [PERSON_NAME]" at bounding box center [768, 289] width 406 height 33
drag, startPoint x: 661, startPoint y: 290, endPoint x: 733, endPoint y: 290, distance: 72.4
click at [733, 290] on input "[PERSON_NAME] [PERSON_NAME]" at bounding box center [768, 289] width 406 height 33
click at [606, 362] on input "text" at bounding box center [768, 358] width 406 height 33
paste input "[PERSON_NAME]"
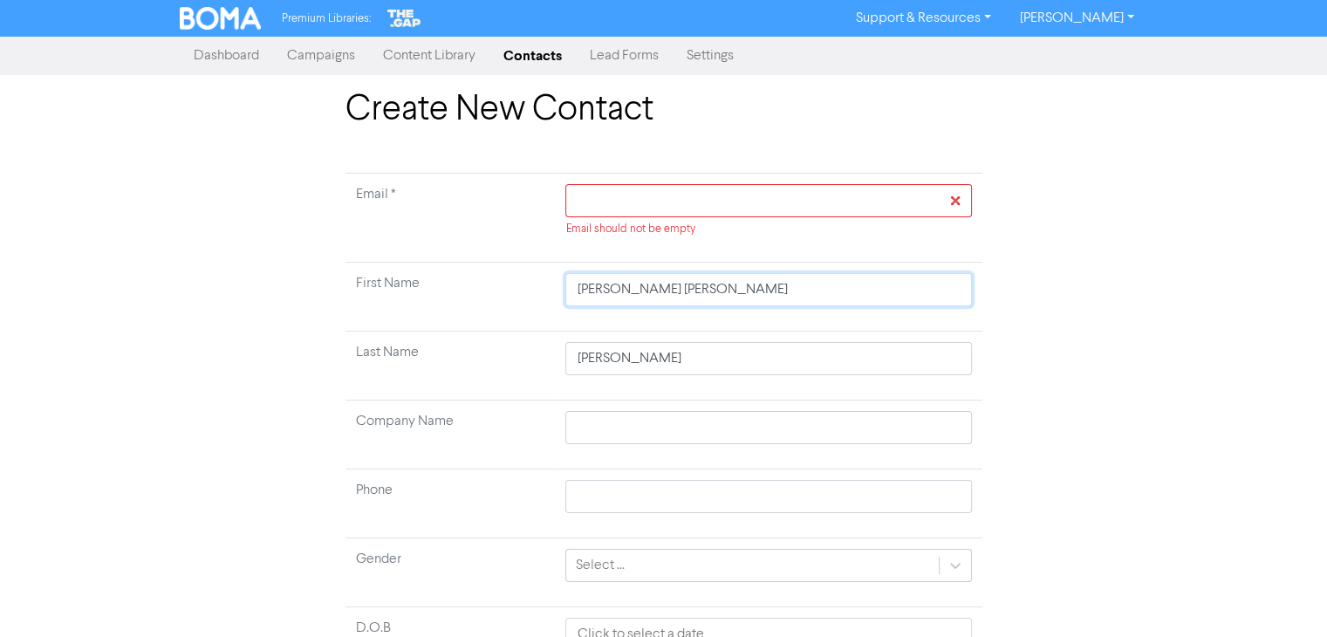
drag, startPoint x: 655, startPoint y: 291, endPoint x: 745, endPoint y: 298, distance: 90.1
click at [745, 298] on input "[PERSON_NAME] [PERSON_NAME]" at bounding box center [768, 289] width 406 height 33
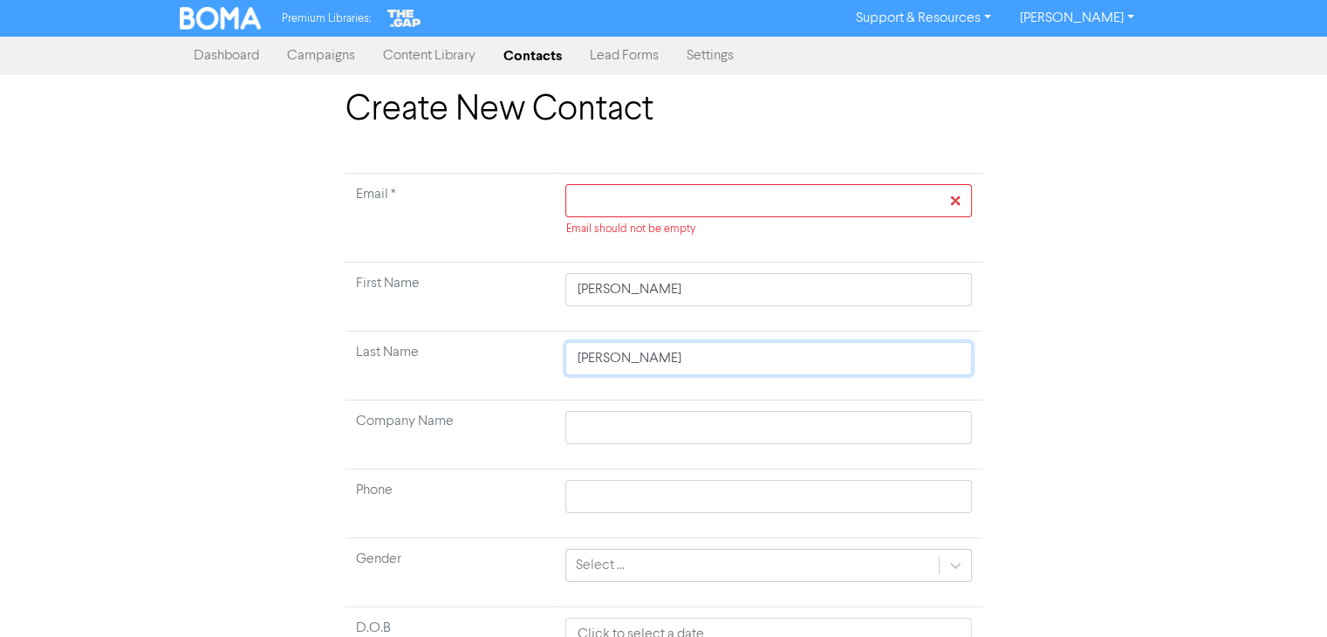
click at [716, 356] on input "[PERSON_NAME]" at bounding box center [768, 358] width 406 height 33
click at [666, 198] on input "text" at bounding box center [768, 200] width 406 height 33
paste input "[EMAIL_ADDRESS][DOMAIN_NAME]"
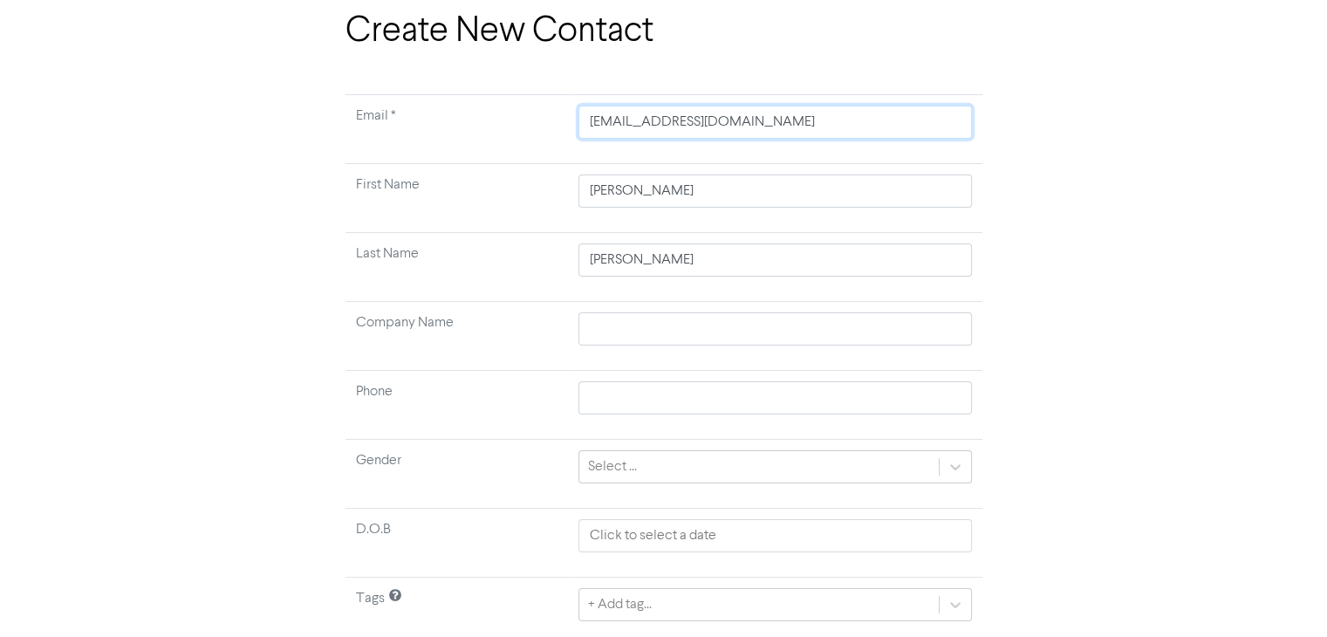
scroll to position [136, 0]
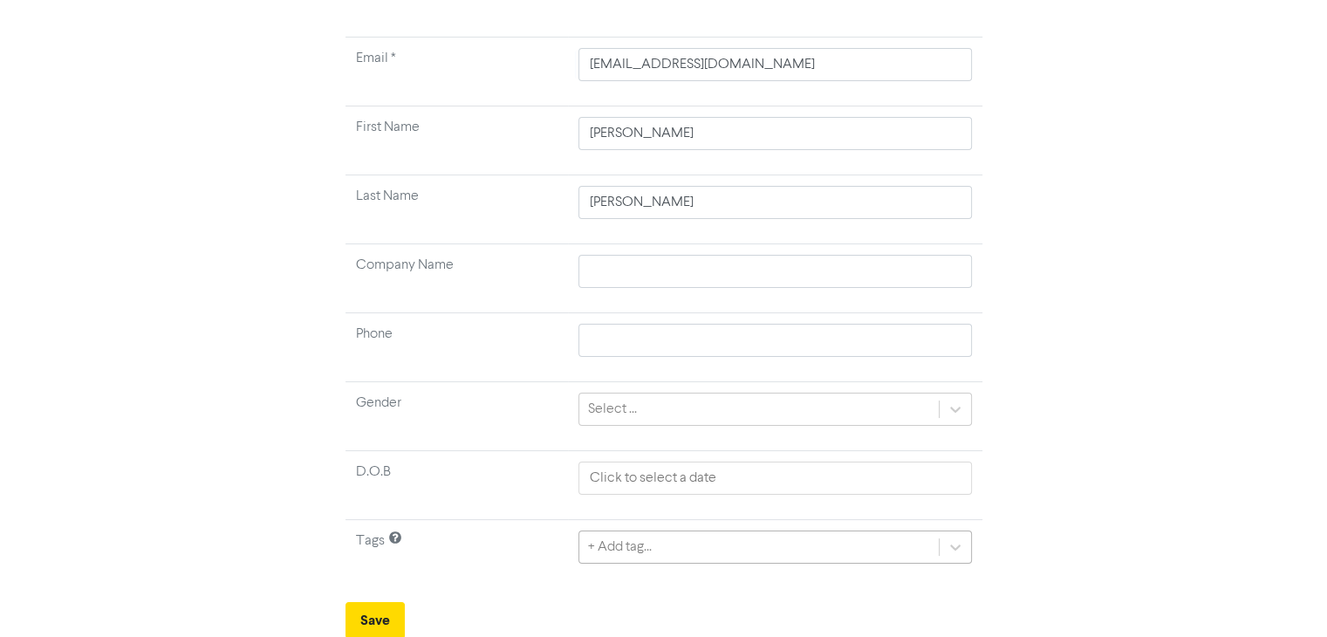
click at [606, 549] on div "+ Add tag..." at bounding box center [775, 547] width 393 height 33
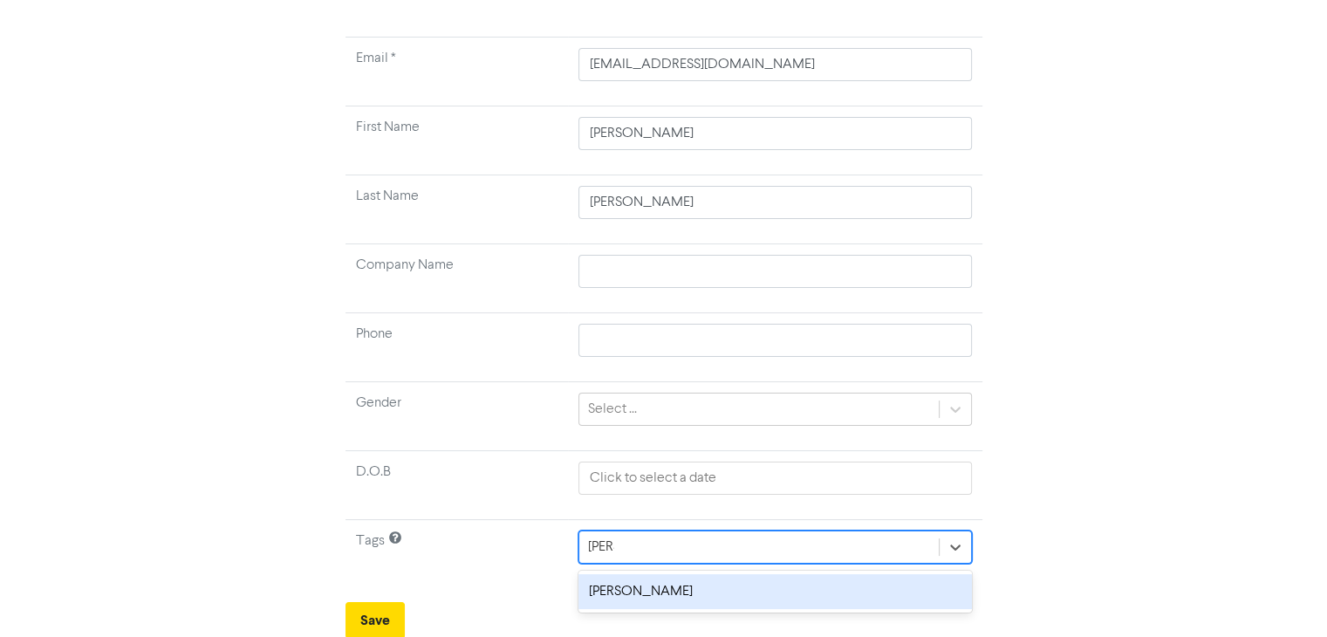
click at [733, 594] on div "[PERSON_NAME]" at bounding box center [775, 591] width 393 height 35
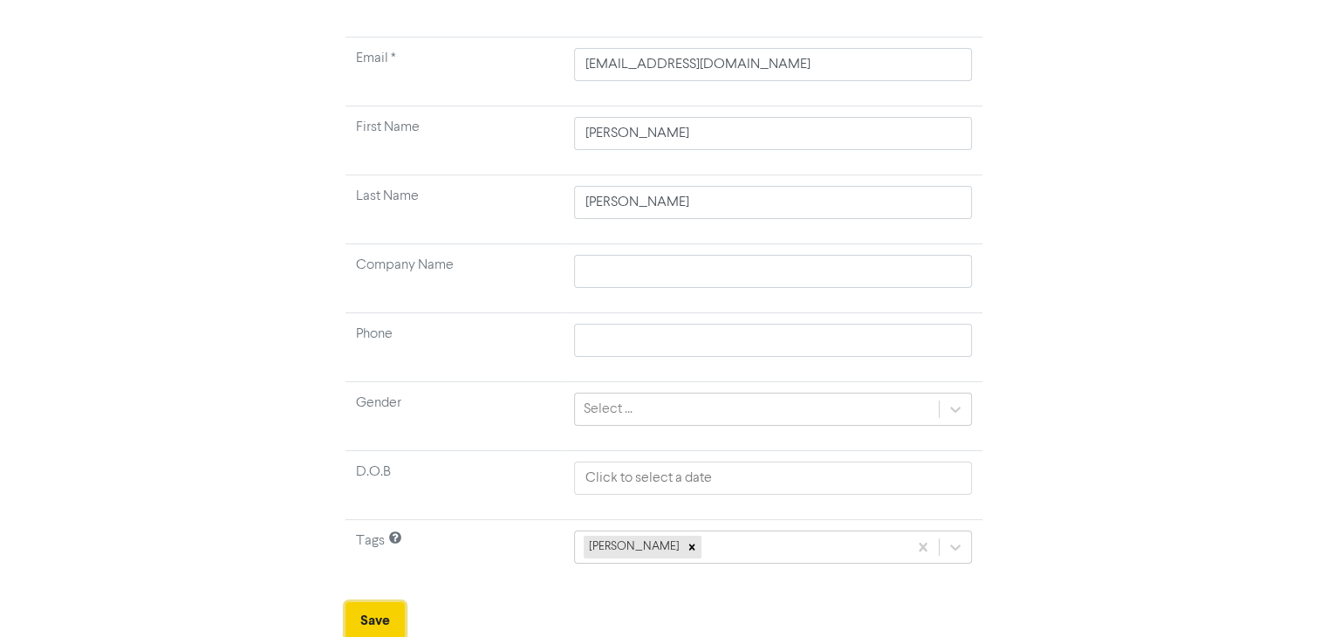
click at [377, 615] on button "Save" at bounding box center [375, 620] width 59 height 37
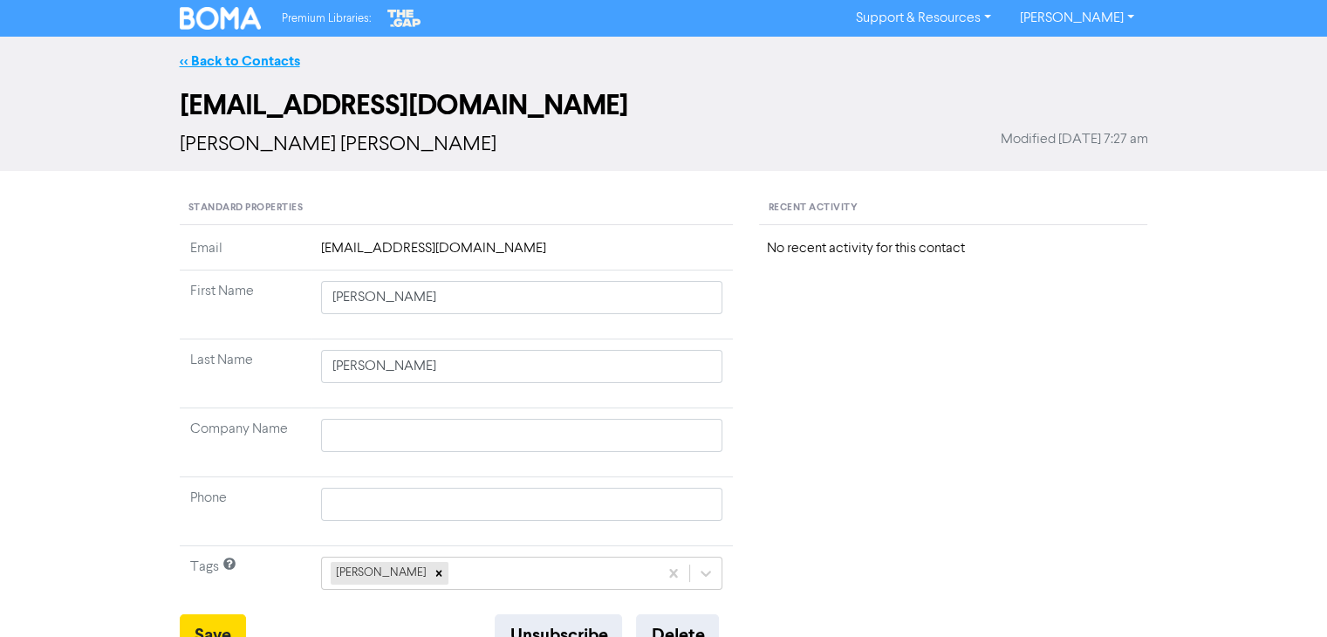
click at [254, 57] on link "<< Back to Contacts" at bounding box center [240, 60] width 120 height 17
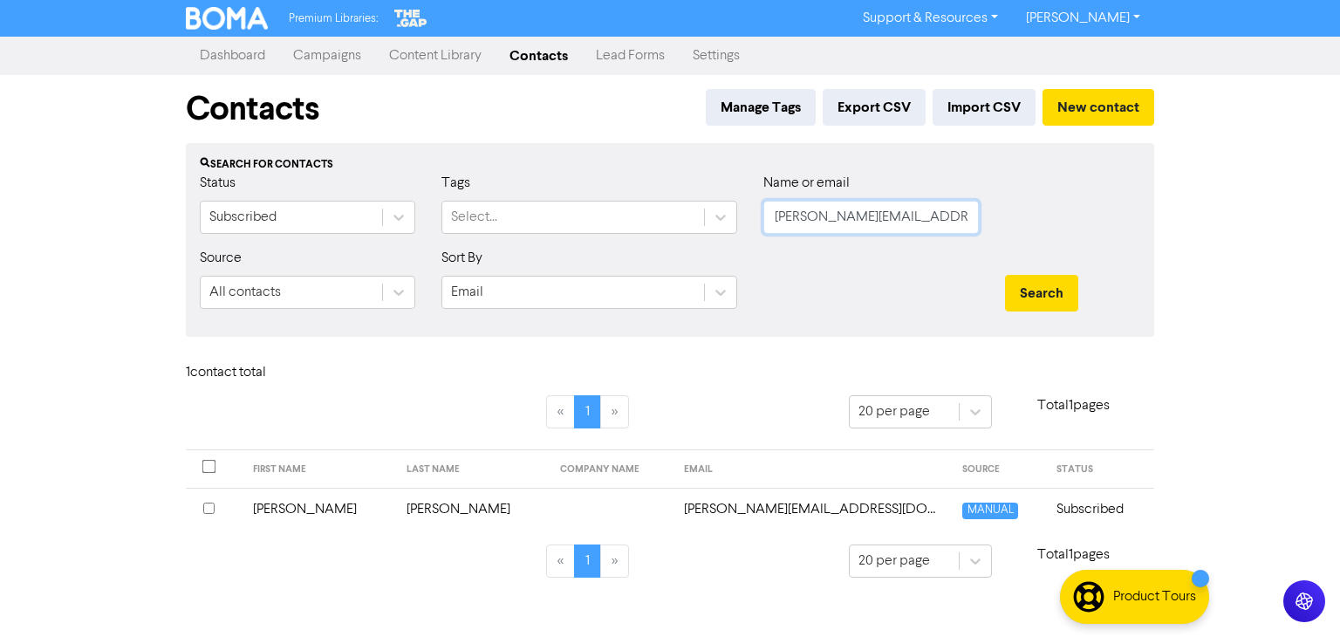
drag, startPoint x: 914, startPoint y: 223, endPoint x: 549, endPoint y: 267, distance: 367.4
click at [549, 267] on form "Status Subscribed Tags Select... Name or email [PERSON_NAME][EMAIL_ADDRESS][DOM…" at bounding box center [670, 248] width 941 height 150
paste input "[PERSON_NAME] [PERSON_NAME]"
click at [1047, 291] on button "Search" at bounding box center [1041, 293] width 73 height 37
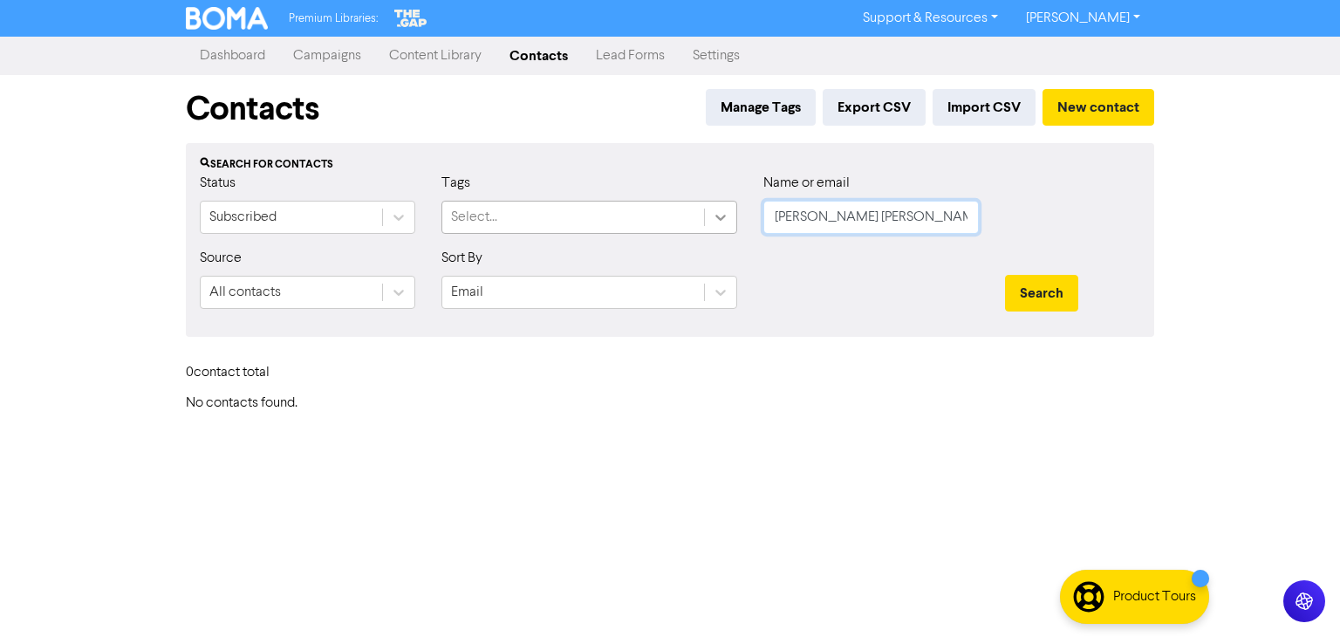
drag, startPoint x: 845, startPoint y: 221, endPoint x: 725, endPoint y: 223, distance: 119.6
click at [725, 223] on div "Status Subscribed Tags Select... Name or email [PERSON_NAME] [PERSON_NAME]" at bounding box center [670, 210] width 967 height 75
click at [1034, 281] on button "Search" at bounding box center [1041, 293] width 73 height 37
click at [1030, 281] on button "Search" at bounding box center [1041, 293] width 73 height 37
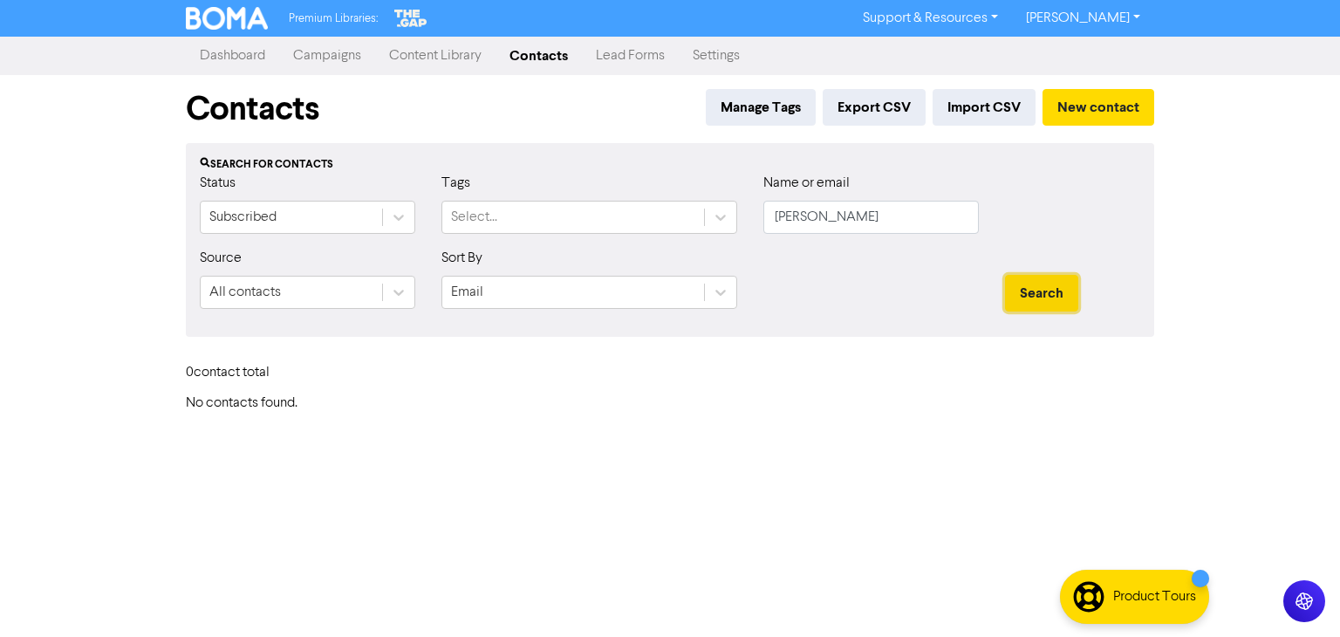
click at [1030, 281] on button "Search" at bounding box center [1041, 293] width 73 height 37
drag, startPoint x: 786, startPoint y: 209, endPoint x: 694, endPoint y: 216, distance: 92.7
click at [694, 216] on div "Status Subscribed Tags Select... Name or email [PERSON_NAME]" at bounding box center [670, 210] width 967 height 75
paste input "[EMAIL_ADDRESS][DOMAIN_NAME]"
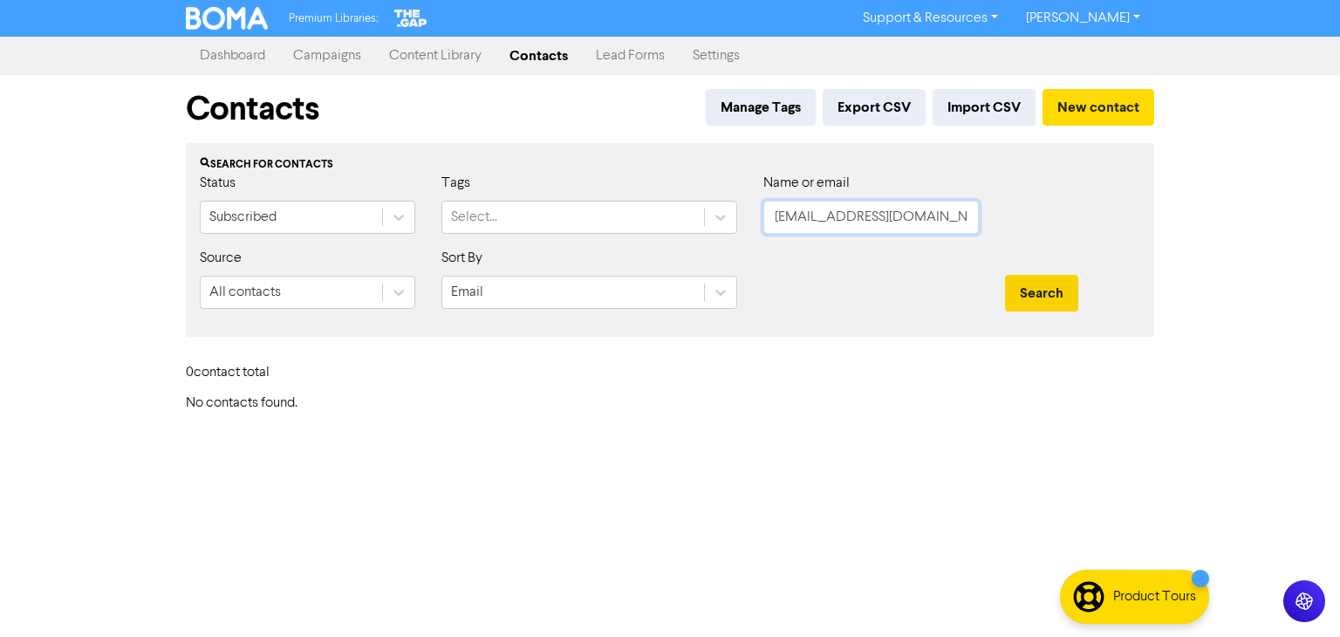
scroll to position [0, 26]
click at [1053, 287] on button "Search" at bounding box center [1041, 293] width 73 height 37
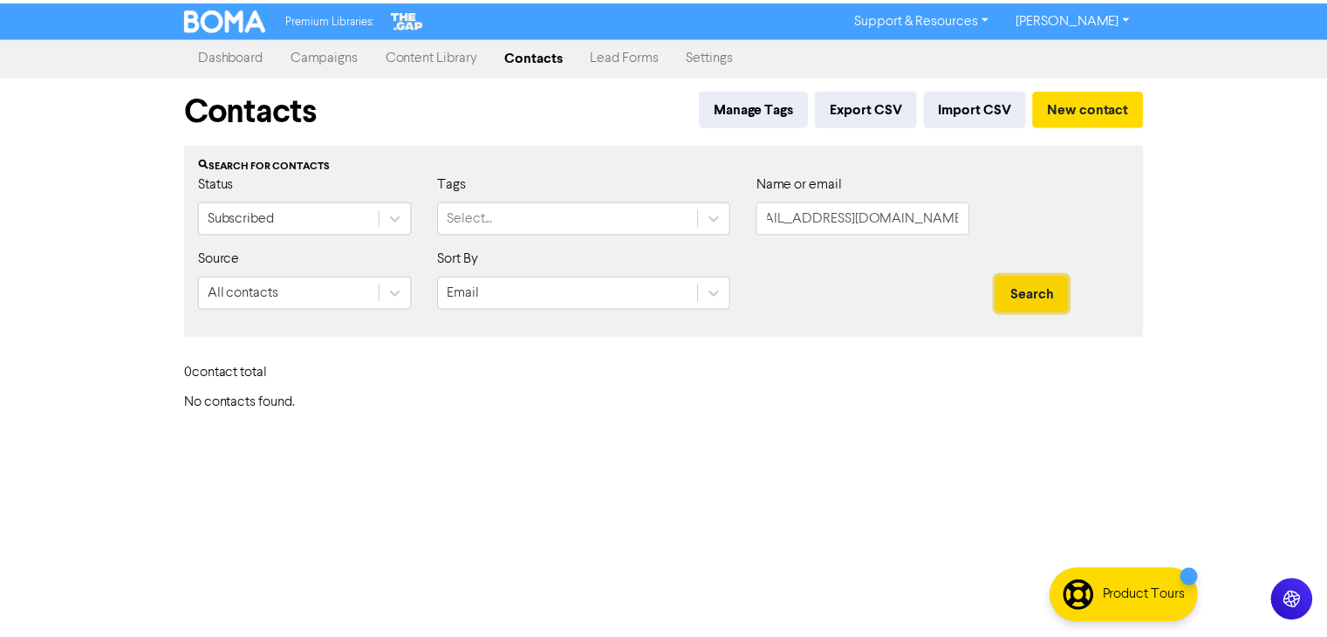
scroll to position [0, 0]
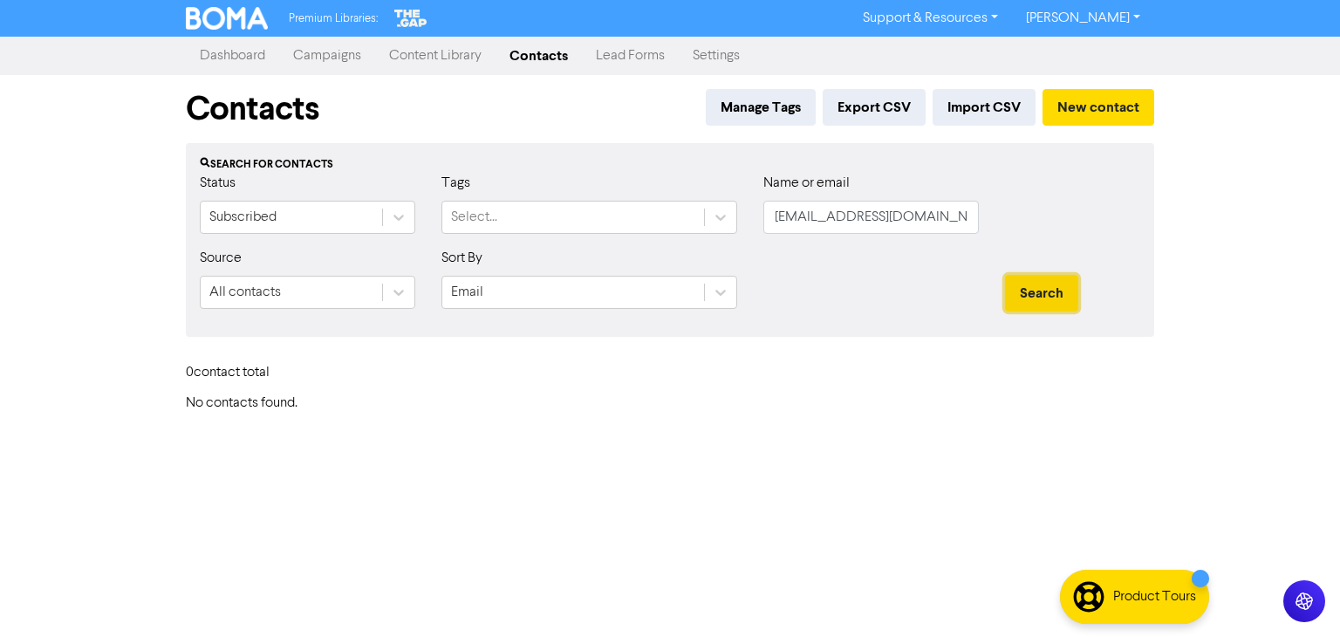
click at [1053, 287] on button "Search" at bounding box center [1041, 293] width 73 height 37
click at [1040, 291] on button "Search" at bounding box center [1041, 293] width 73 height 37
click at [1099, 102] on button "New contact" at bounding box center [1099, 107] width 112 height 37
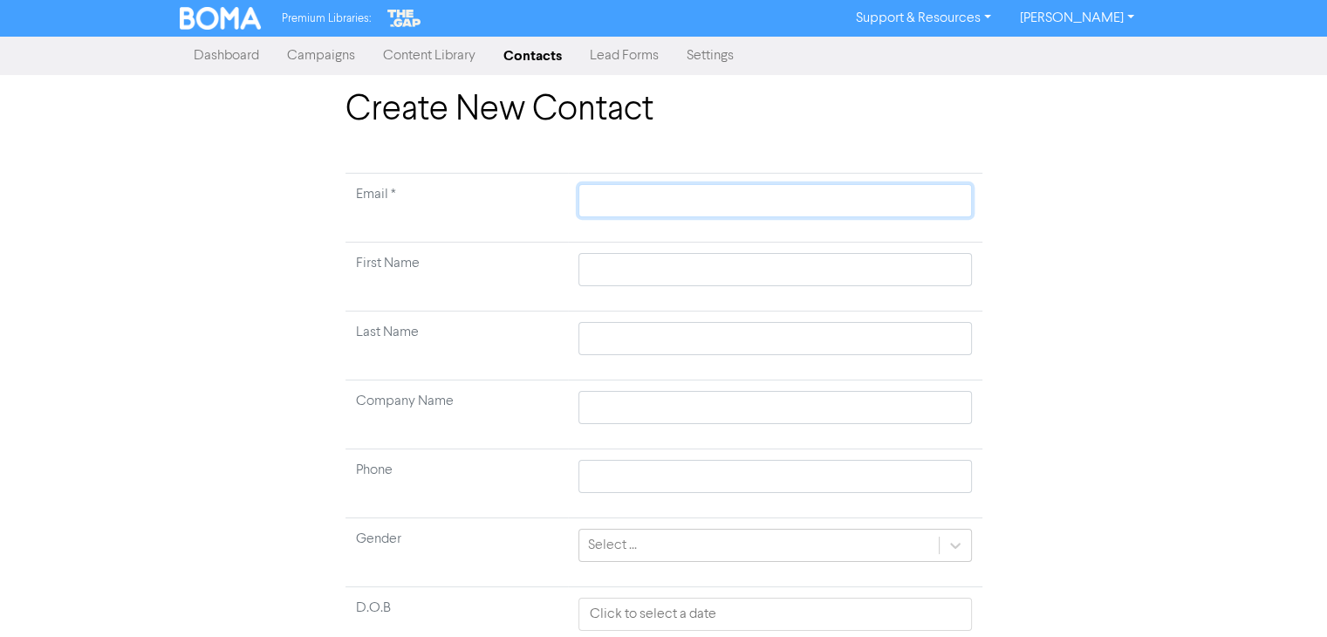
click at [636, 188] on input "text" at bounding box center [775, 200] width 393 height 33
click at [614, 273] on input "text" at bounding box center [775, 269] width 393 height 33
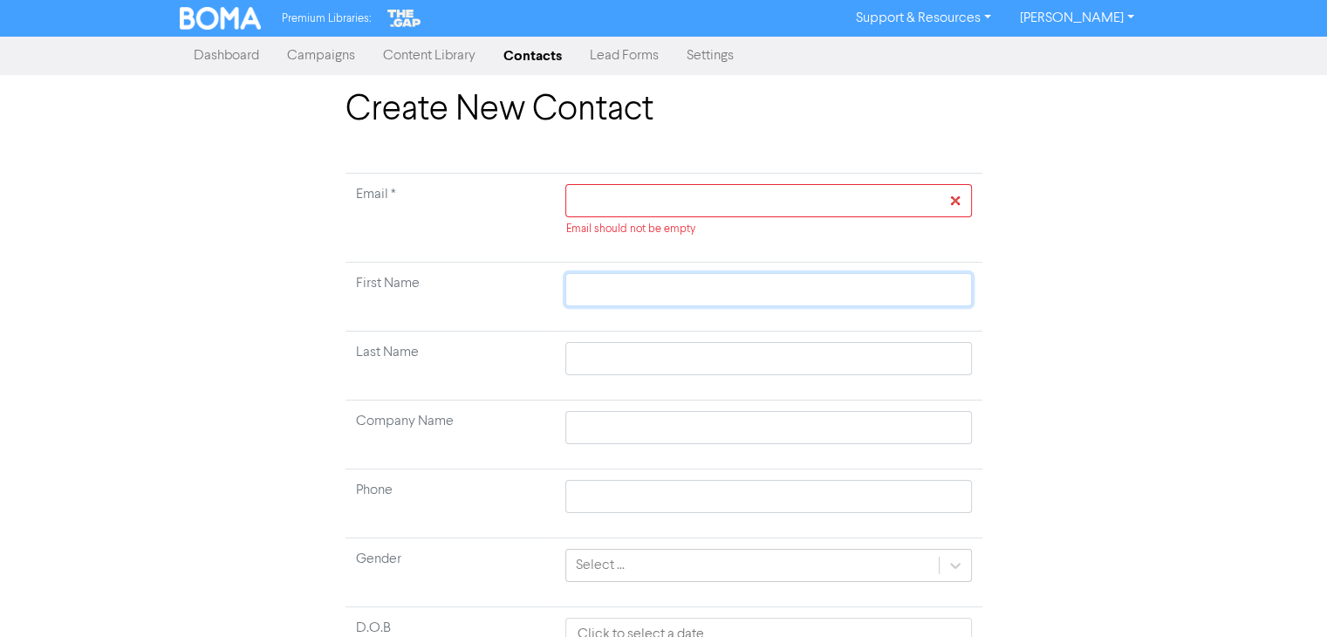
paste input "[PERSON_NAME]"
drag, startPoint x: 635, startPoint y: 291, endPoint x: 576, endPoint y: 291, distance: 59.3
click at [576, 291] on input "[PERSON_NAME]" at bounding box center [768, 289] width 406 height 33
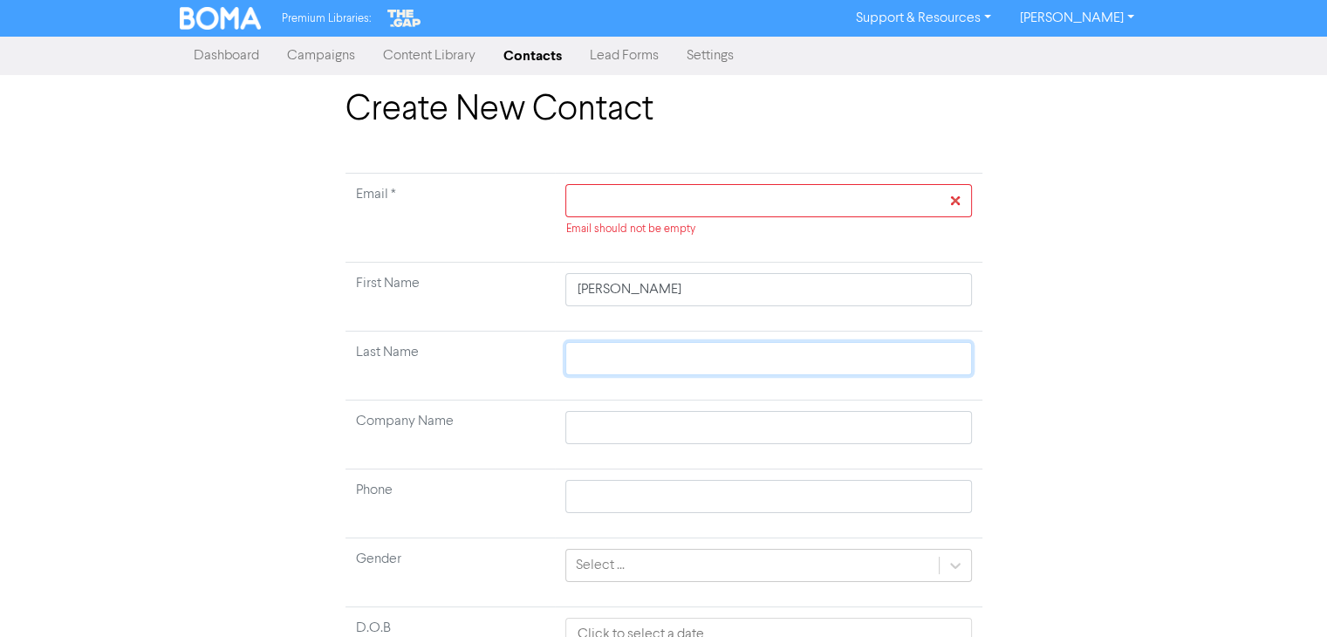
click at [595, 364] on input "text" at bounding box center [768, 358] width 406 height 33
paste input "[PERSON_NAME],"
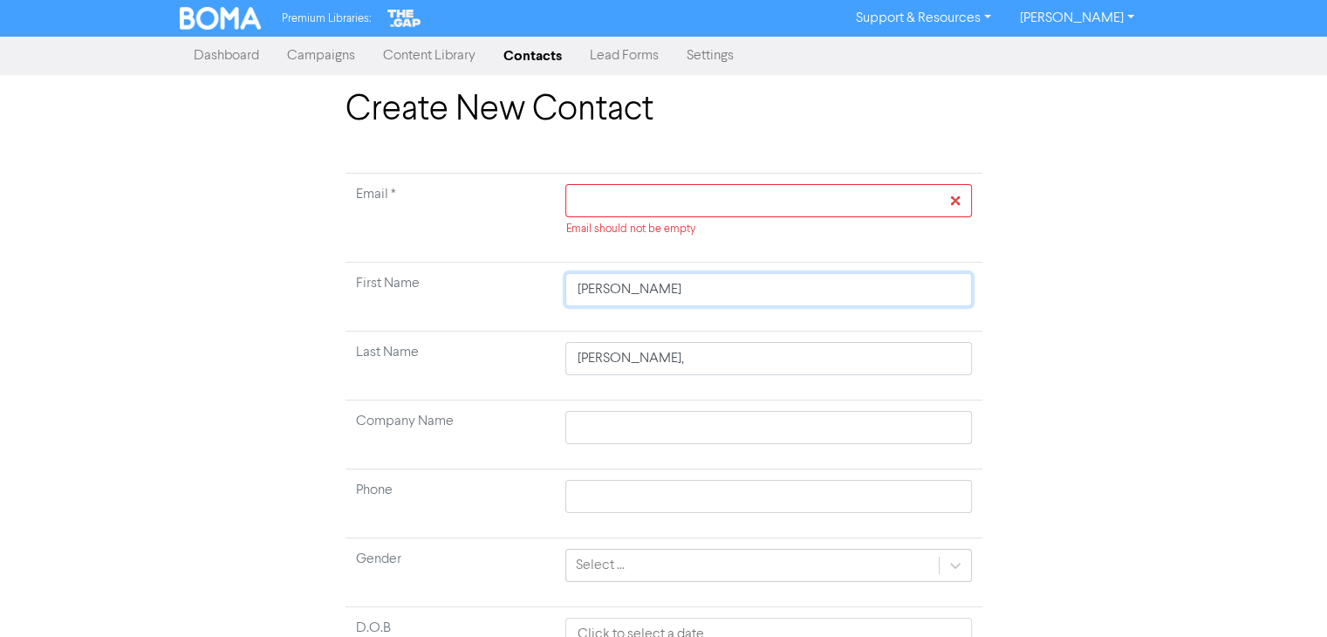
drag, startPoint x: 636, startPoint y: 293, endPoint x: 559, endPoint y: 291, distance: 76.8
click at [559, 291] on td "[PERSON_NAME]" at bounding box center [768, 297] width 427 height 69
click at [671, 363] on input "[PERSON_NAME]," at bounding box center [768, 358] width 406 height 33
click at [679, 203] on input "text" at bounding box center [768, 200] width 406 height 33
paste input "[EMAIL_ADDRESS][DOMAIN_NAME]"
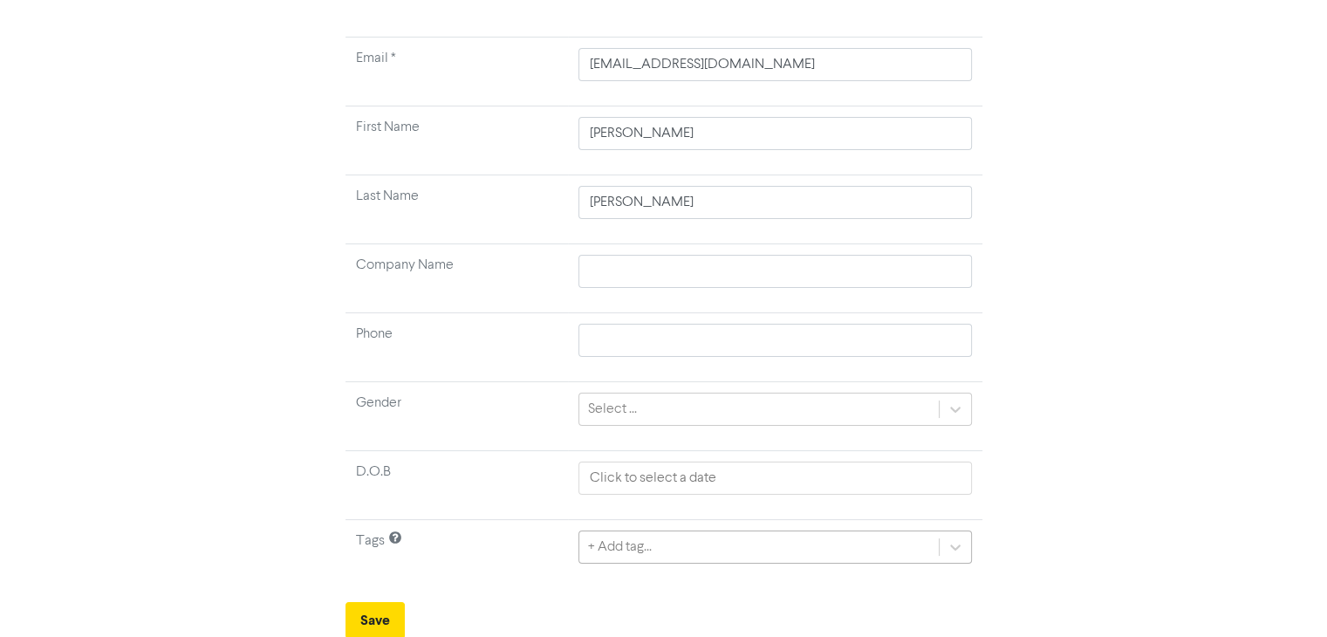
scroll to position [330, 0]
click at [642, 545] on div "+ Add tag..." at bounding box center [775, 545] width 393 height 33
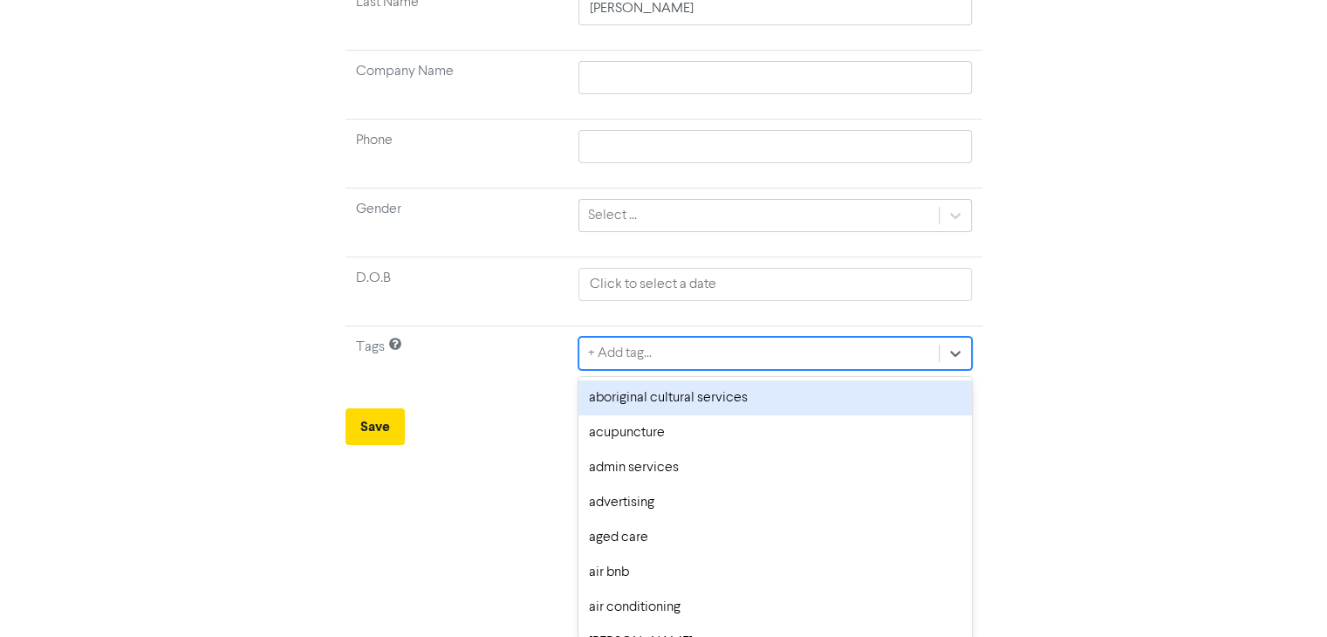
scroll to position [136, 0]
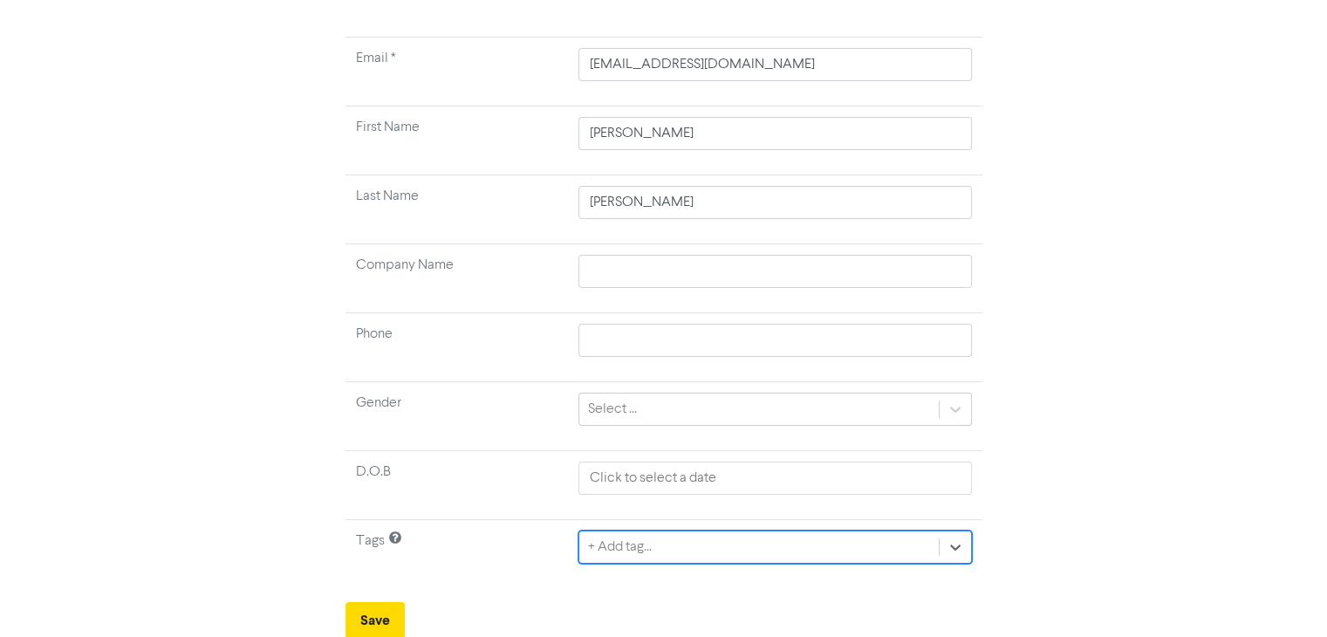
click at [687, 346] on tbody "Email * [EMAIL_ADDRESS][DOMAIN_NAME] First Name [PERSON_NAME] Last Name [PERSON…" at bounding box center [664, 313] width 637 height 551
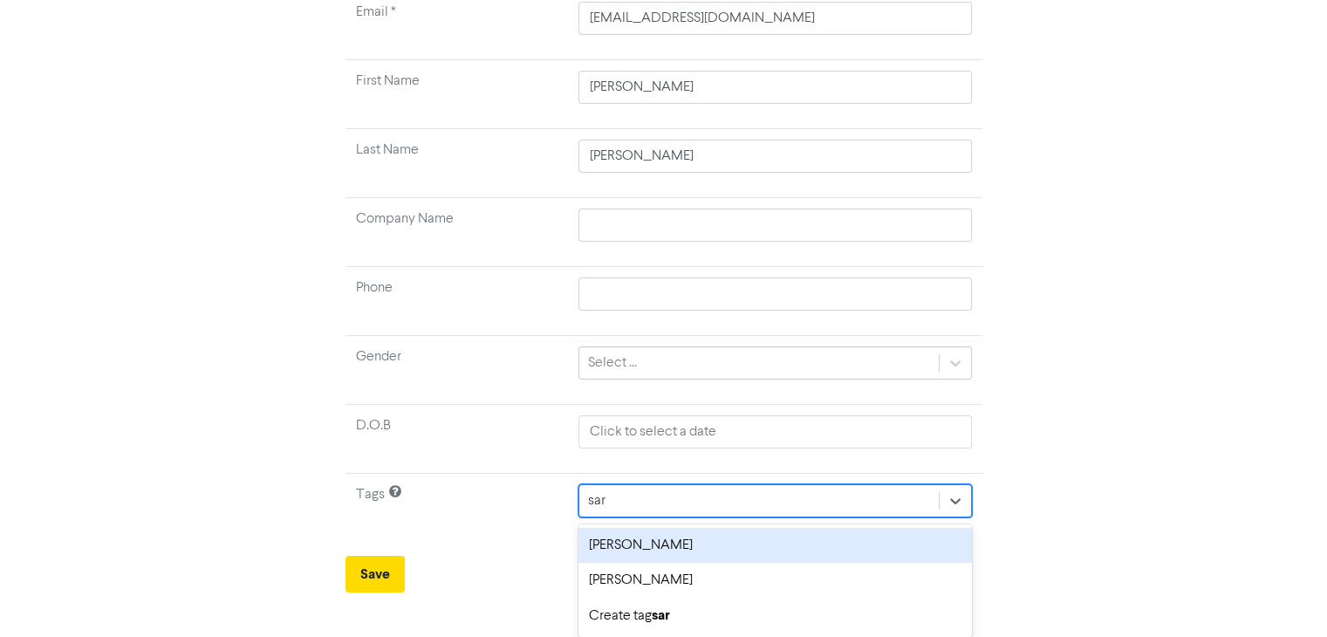
scroll to position [181, 0]
click at [661, 549] on div "[PERSON_NAME]" at bounding box center [775, 547] width 393 height 35
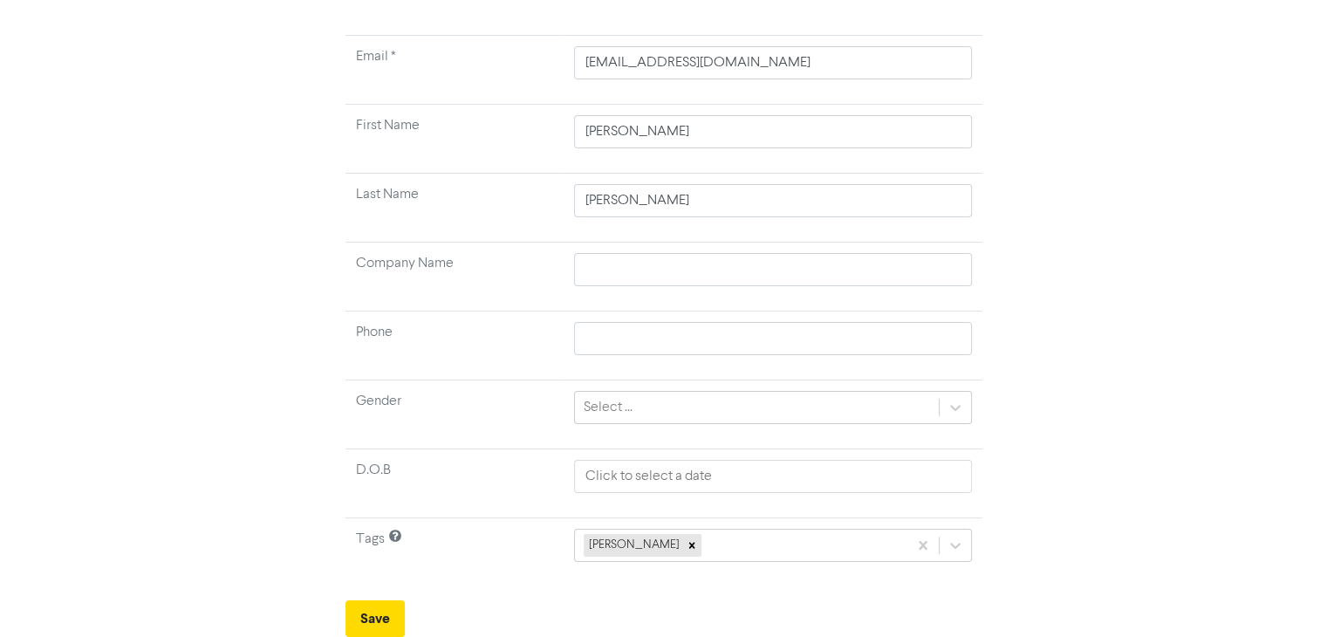
scroll to position [136, 0]
click at [720, 547] on div "[PERSON_NAME]" at bounding box center [772, 547] width 397 height 33
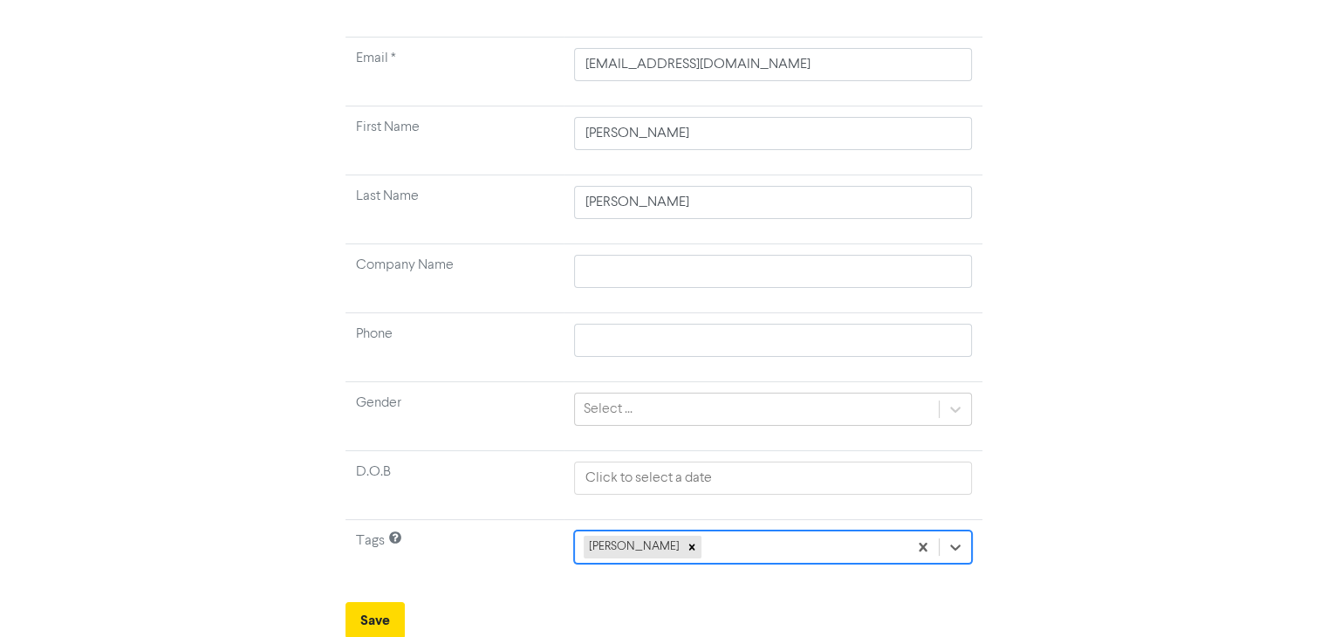
click at [740, 551] on div "285 results available. Select is focused ,type to refine list, press Down to op…" at bounding box center [772, 547] width 397 height 33
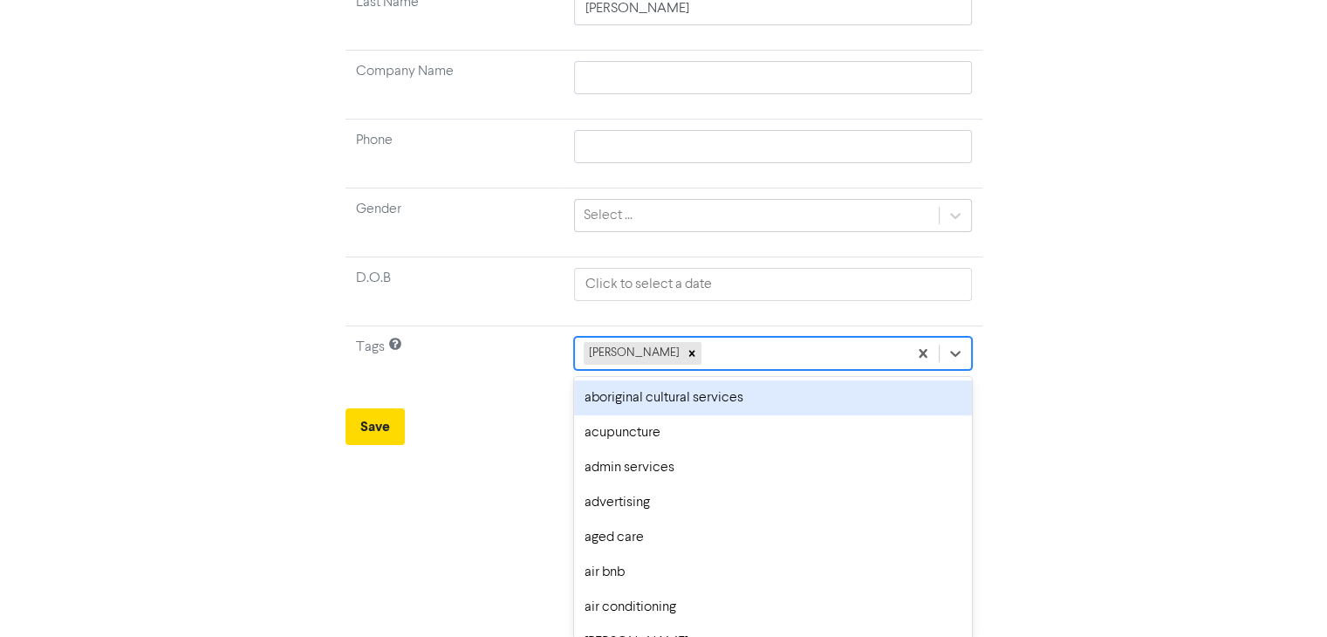
paste input "[PERSON_NAME]"
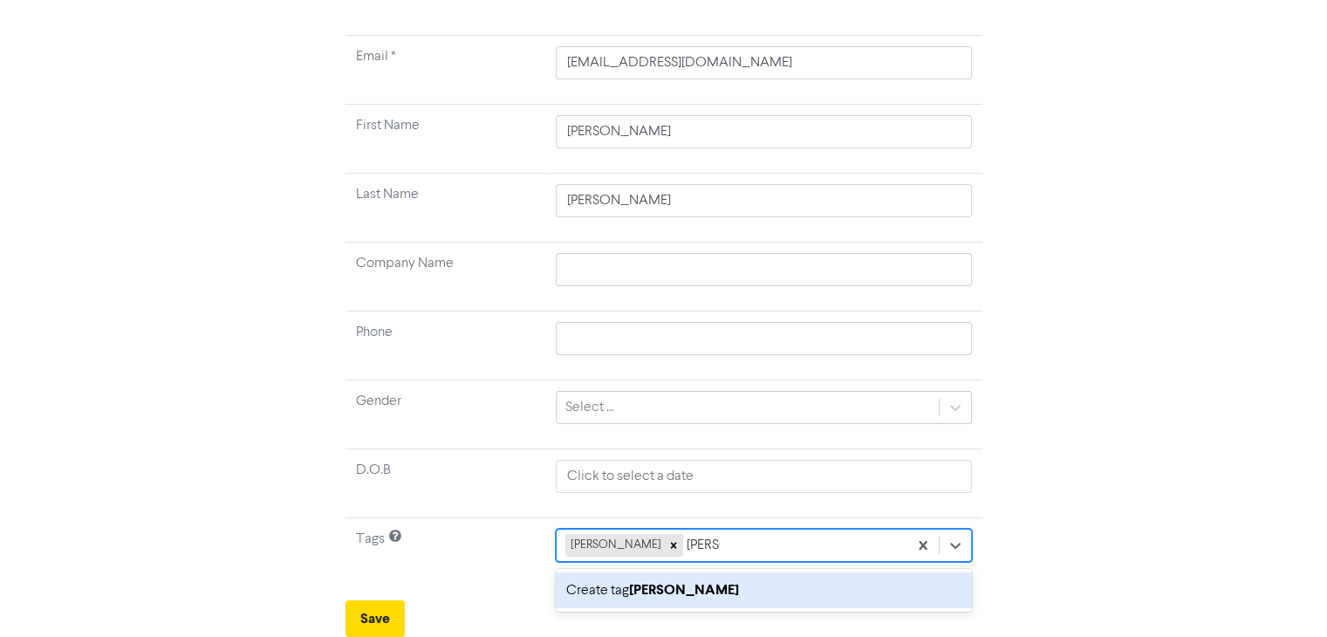
scroll to position [136, 0]
click at [660, 592] on b "[PERSON_NAME]" at bounding box center [684, 591] width 110 height 17
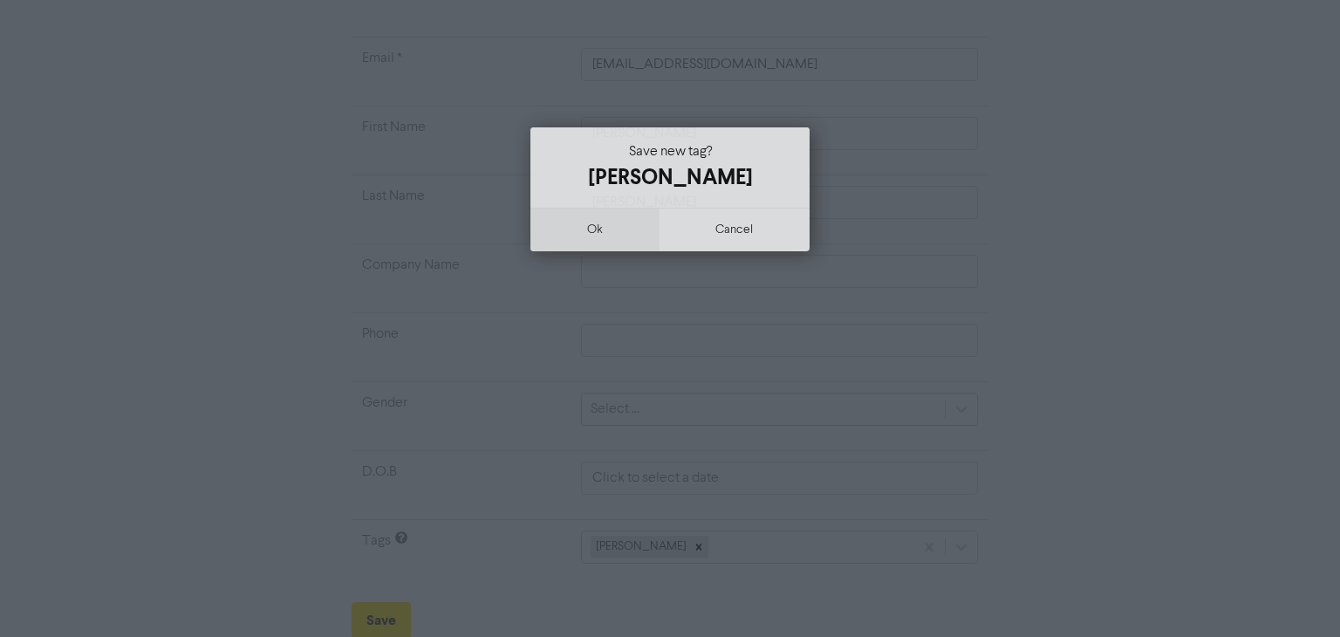
click at [593, 228] on button "ok" at bounding box center [595, 230] width 129 height 44
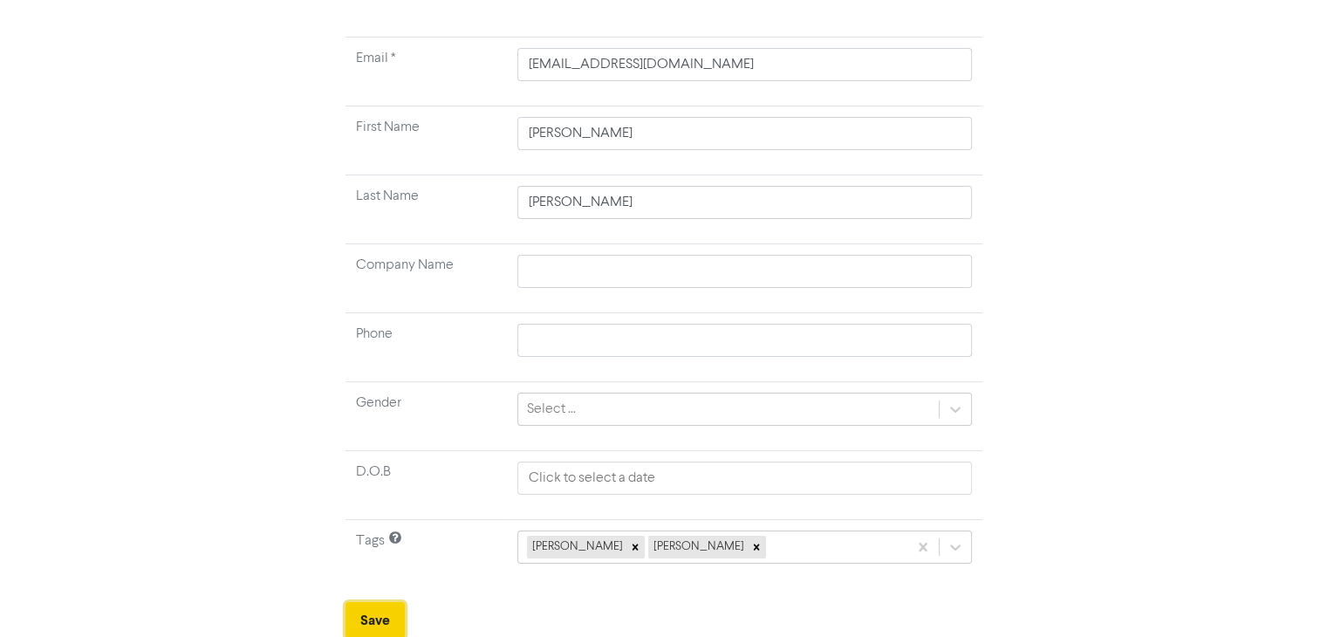
click at [380, 614] on button "Save" at bounding box center [375, 620] width 59 height 37
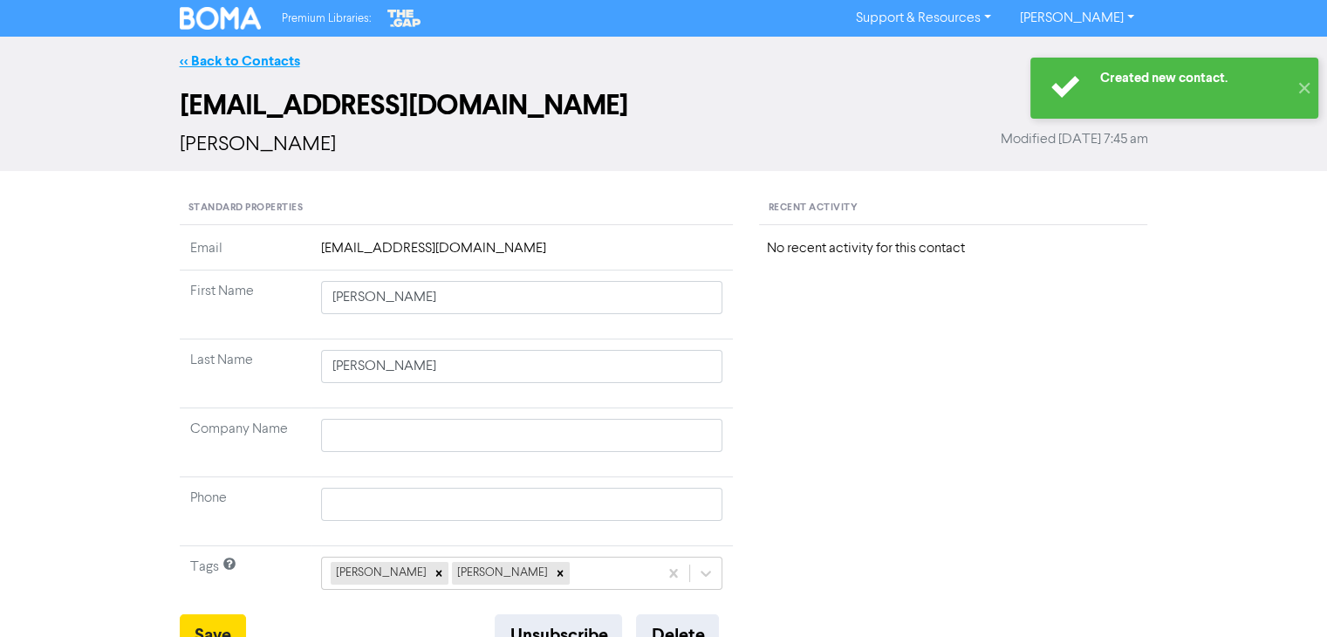
click at [247, 53] on link "<< Back to Contacts" at bounding box center [240, 60] width 120 height 17
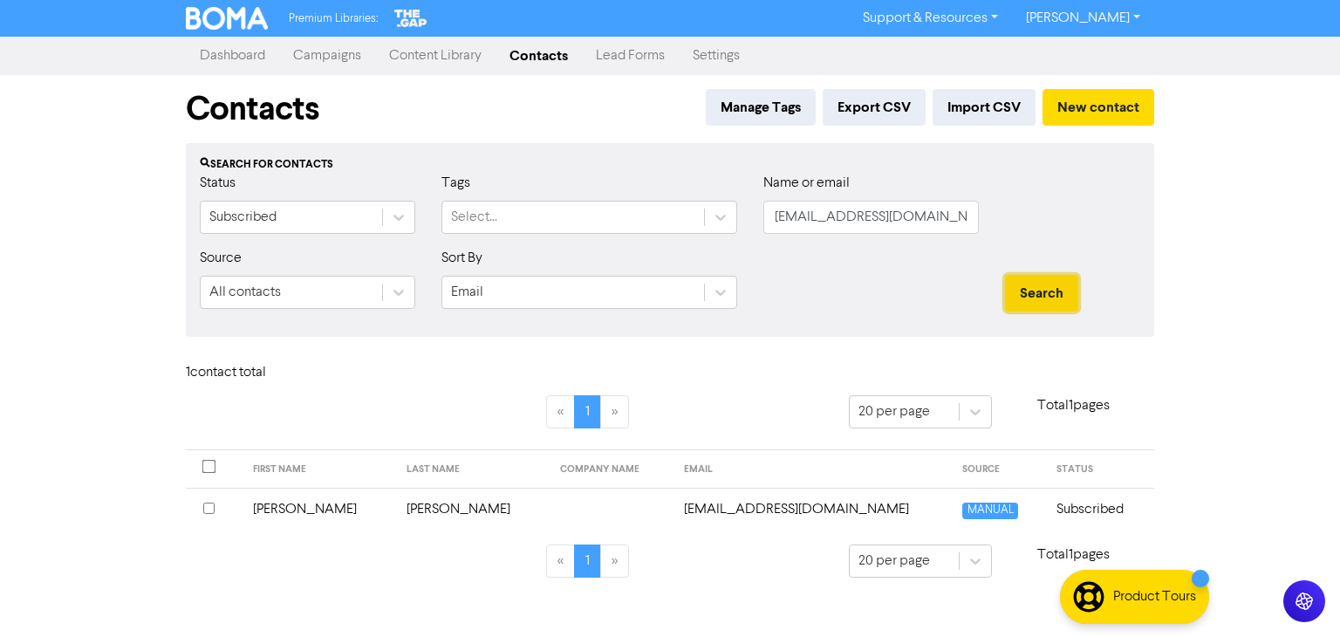
click at [1042, 292] on button "Search" at bounding box center [1041, 293] width 73 height 37
